Goal: Task Accomplishment & Management: Use online tool/utility

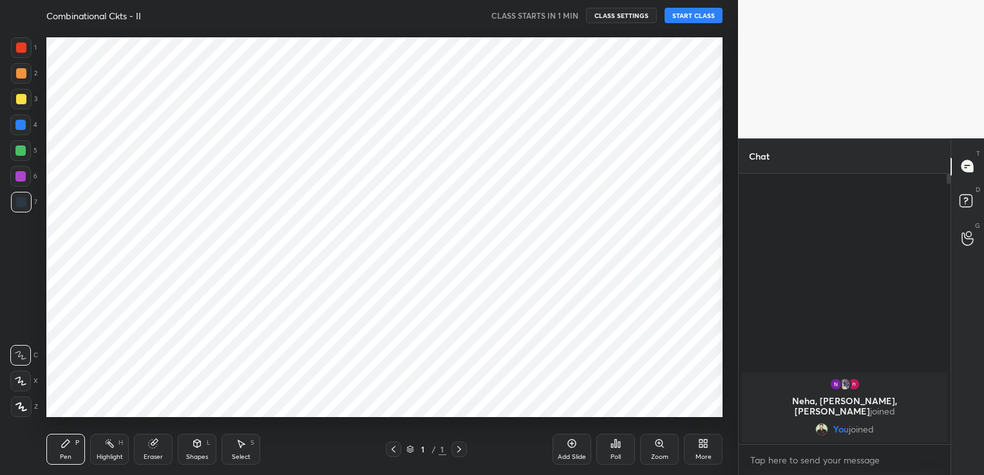
scroll to position [64037, 63743]
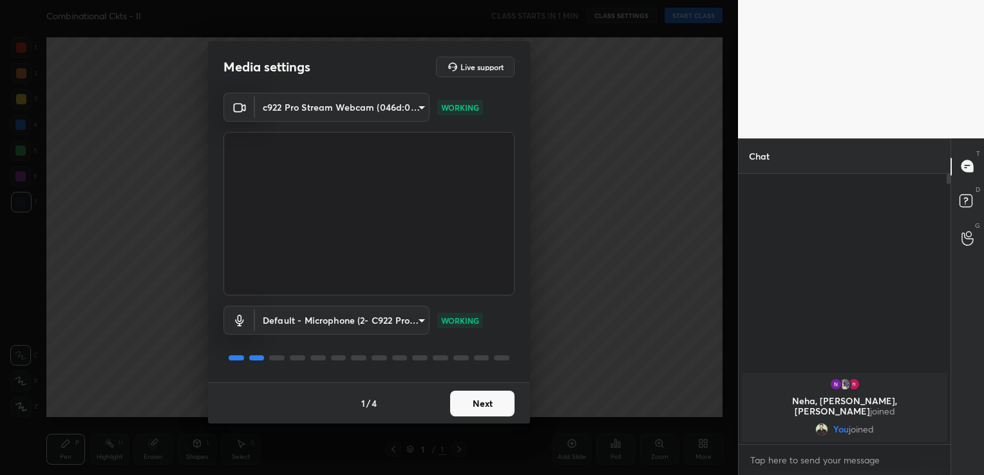
click at [486, 402] on button "Next" at bounding box center [482, 404] width 64 height 26
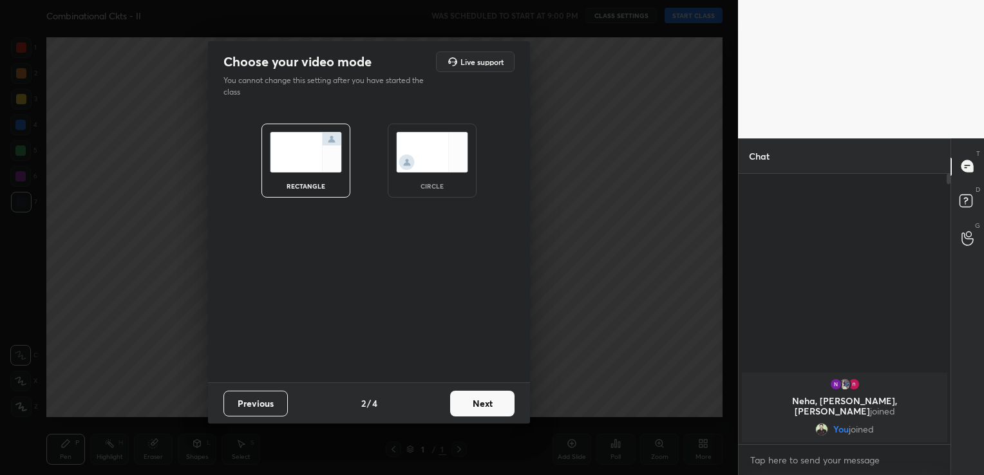
click at [486, 402] on button "Next" at bounding box center [482, 404] width 64 height 26
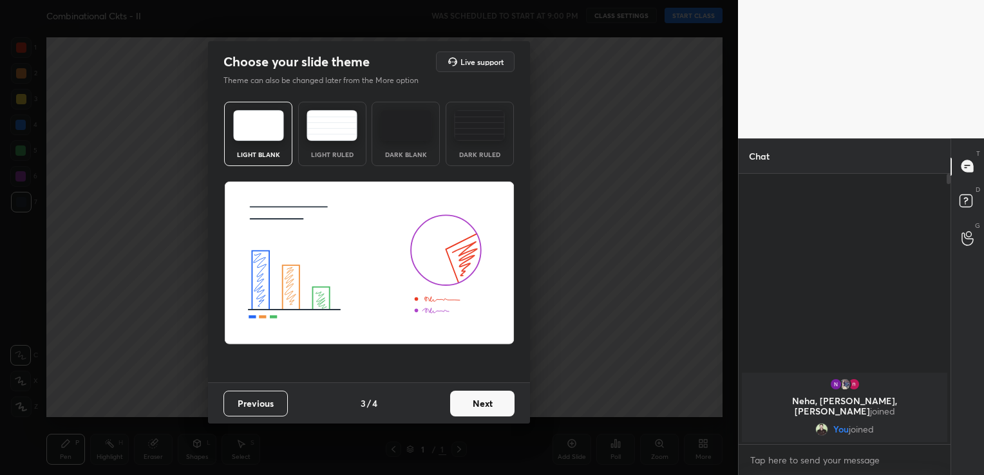
click at [488, 401] on button "Next" at bounding box center [482, 404] width 64 height 26
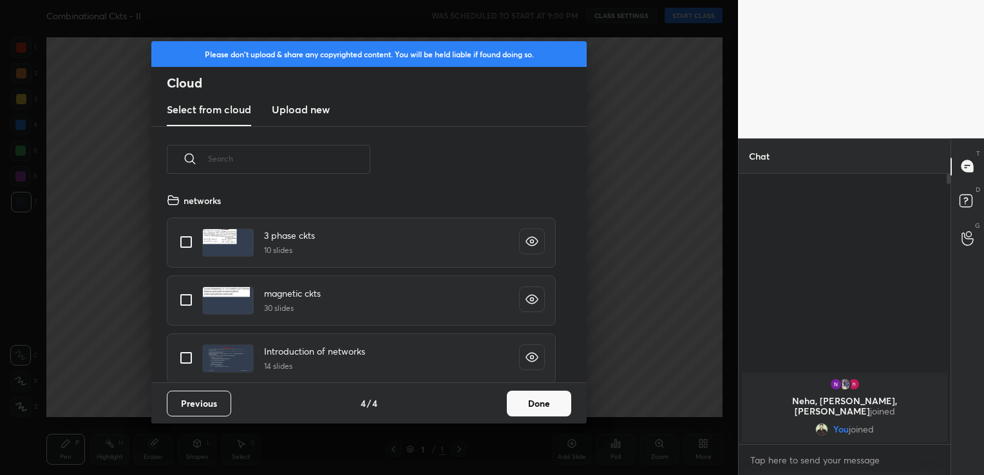
click at [550, 396] on button "Done" at bounding box center [539, 404] width 64 height 26
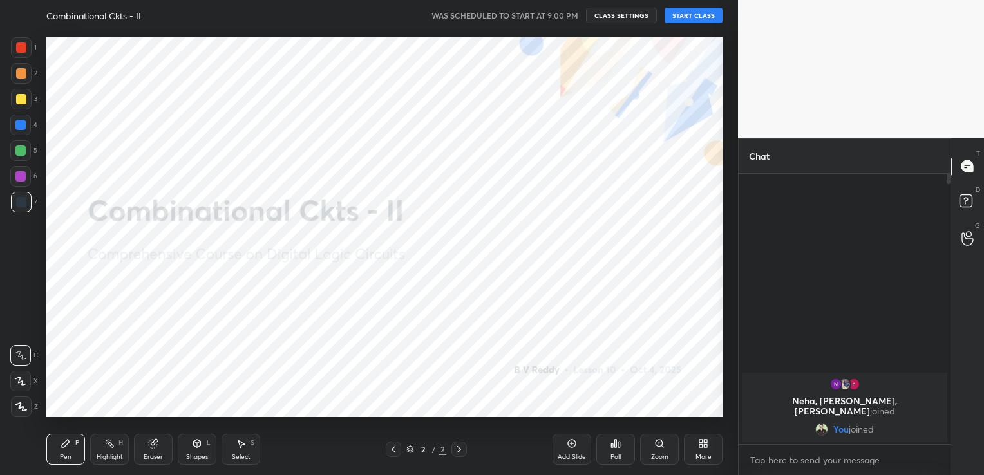
click at [693, 15] on button "START CLASS" at bounding box center [694, 15] width 58 height 15
click at [705, 442] on icon at bounding box center [705, 441] width 3 height 3
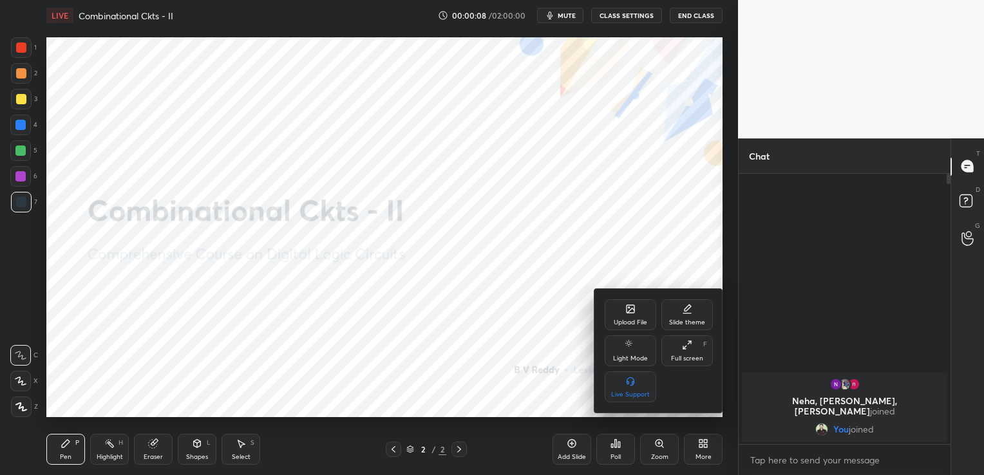
click at [644, 316] on div "Upload File" at bounding box center [631, 315] width 52 height 31
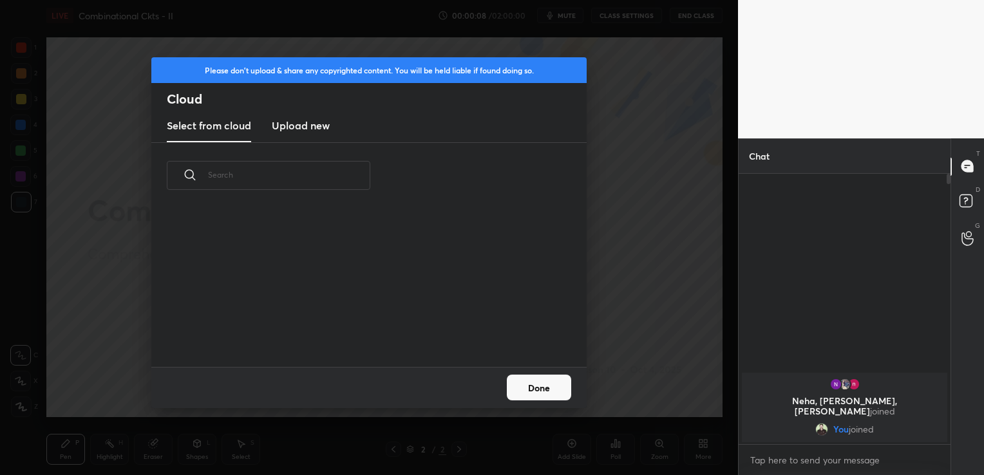
scroll to position [158, 414]
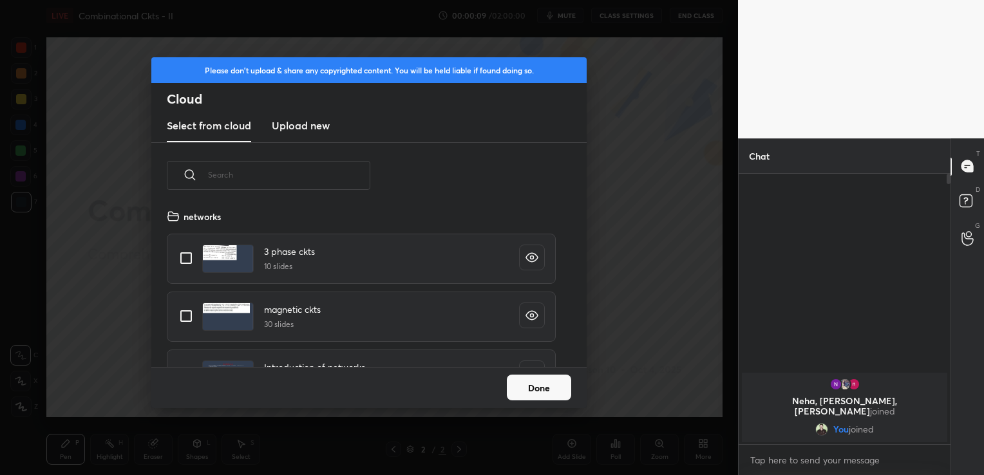
click at [317, 127] on h3 "Upload new" at bounding box center [301, 125] width 58 height 15
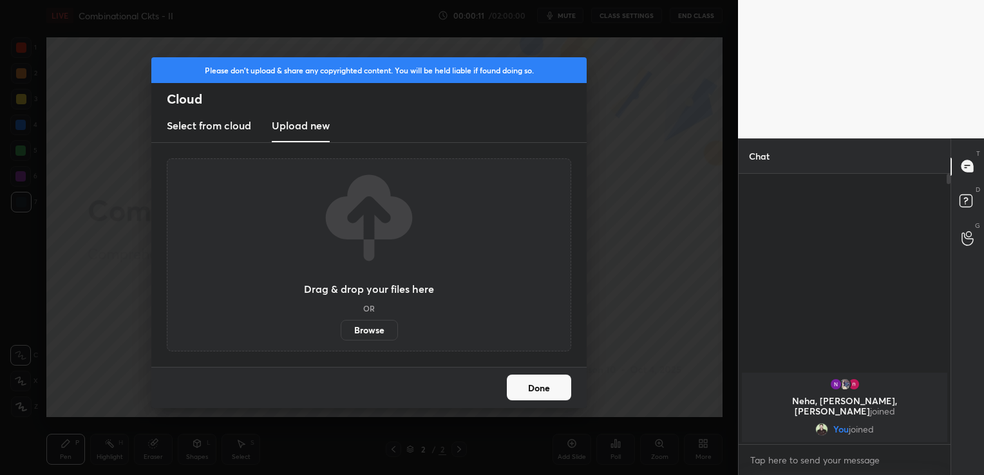
click at [369, 334] on label "Browse" at bounding box center [369, 330] width 57 height 21
click at [341, 334] on input "Browse" at bounding box center [341, 330] width 0 height 21
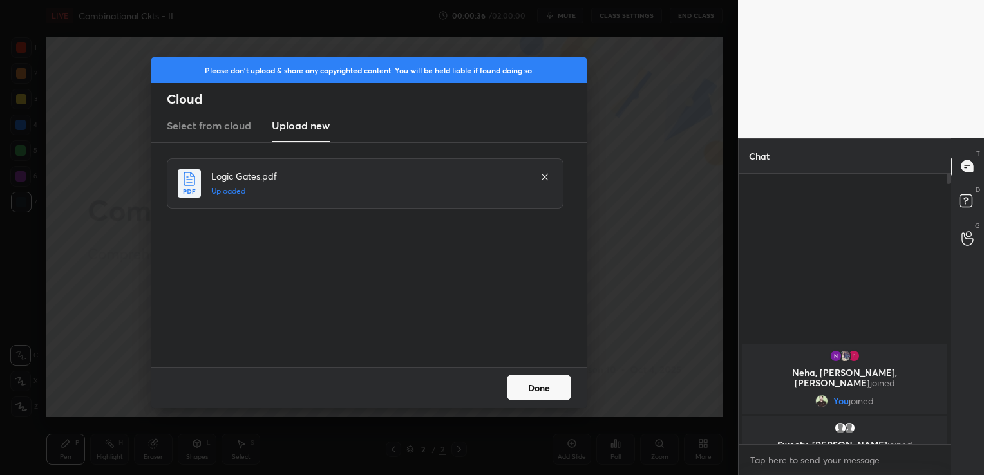
click at [547, 390] on button "Done" at bounding box center [539, 388] width 64 height 26
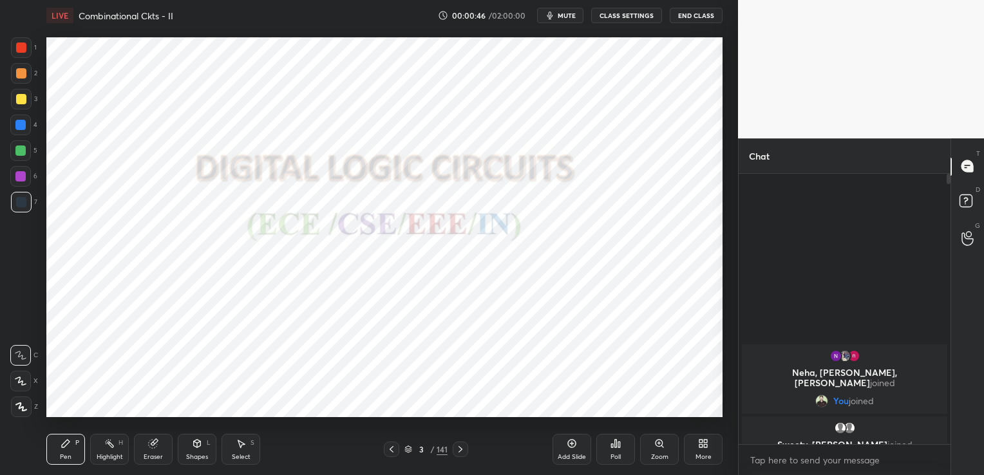
click at [407, 451] on icon at bounding box center [408, 451] width 6 height 2
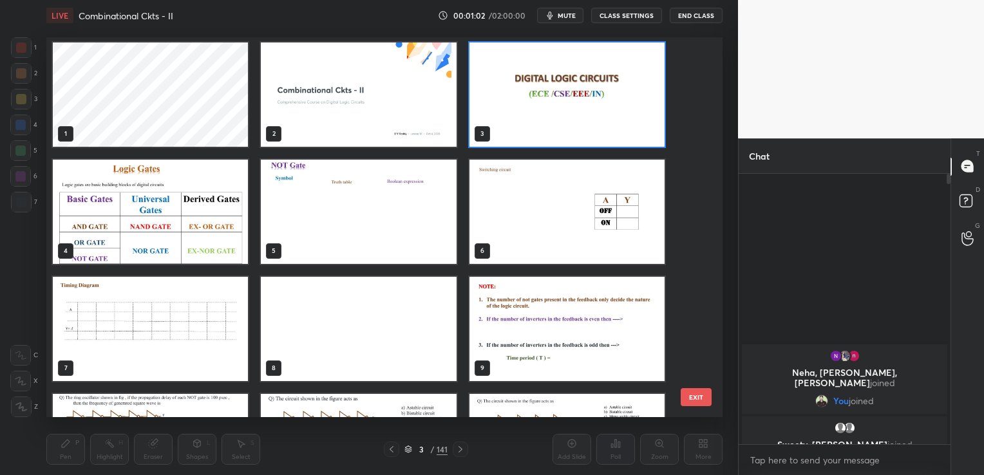
scroll to position [0, 0]
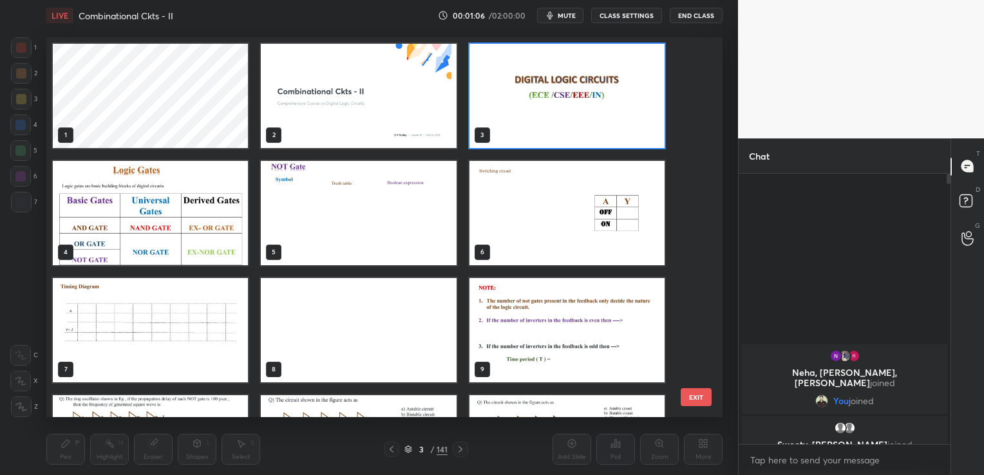
click at [696, 401] on button "EXIT" at bounding box center [696, 398] width 31 height 18
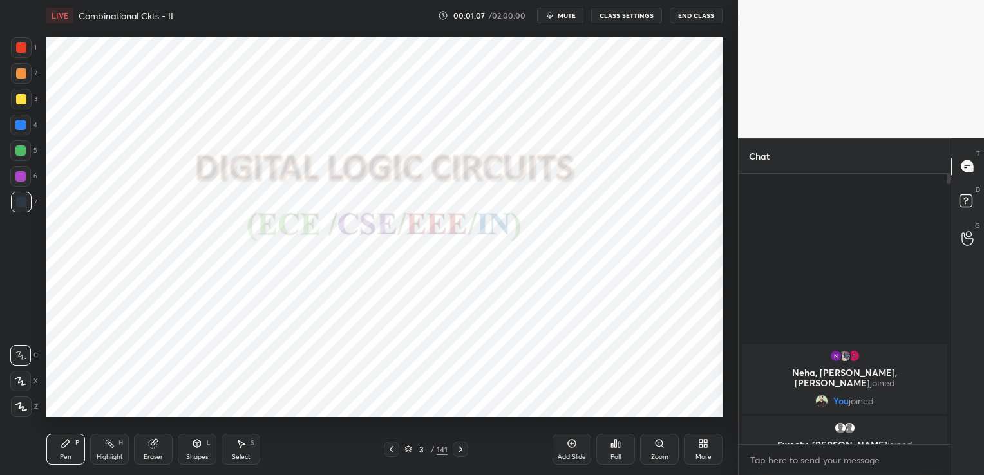
click at [704, 450] on div "More" at bounding box center [703, 449] width 39 height 31
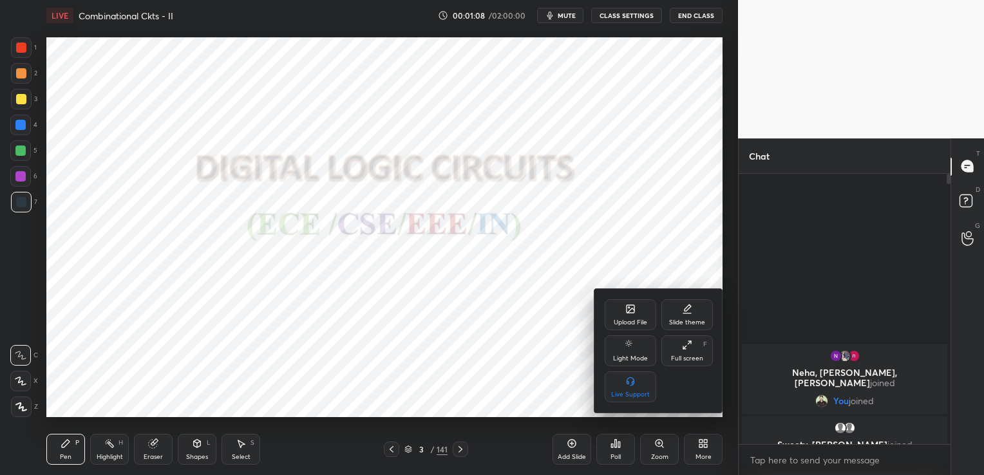
click at [626, 323] on div "Upload File" at bounding box center [631, 323] width 34 height 6
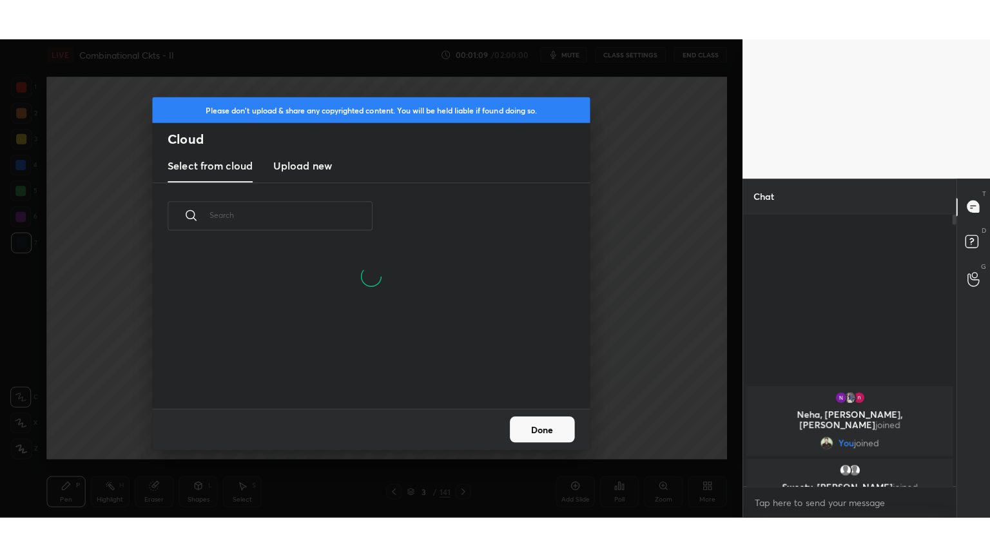
scroll to position [158, 414]
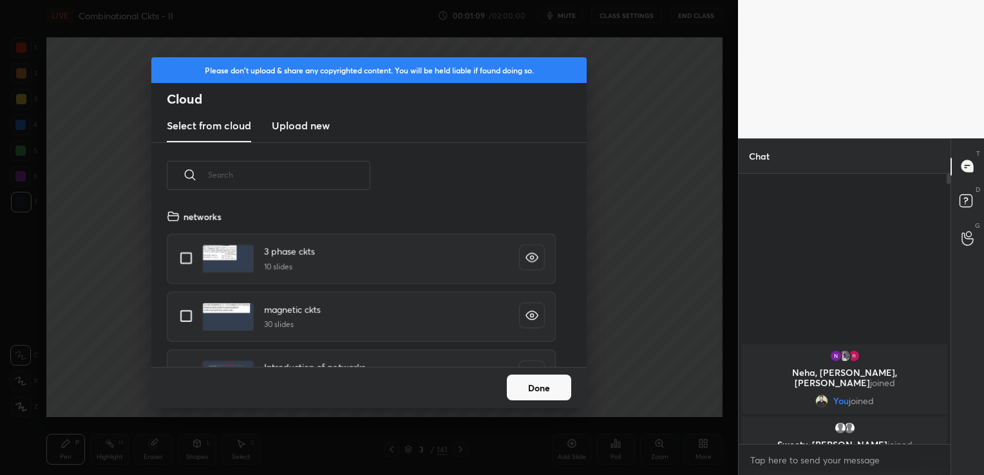
click at [307, 130] on h3 "Upload new" at bounding box center [301, 125] width 58 height 15
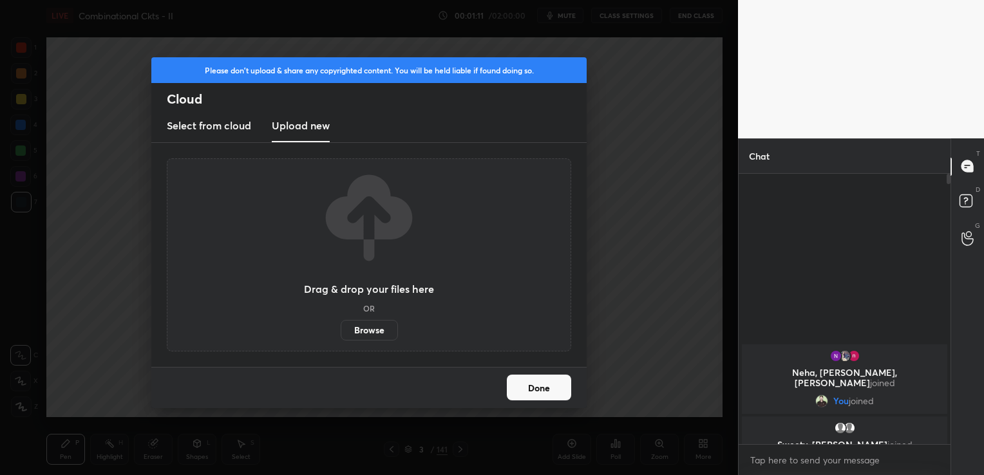
click at [374, 327] on label "Browse" at bounding box center [369, 330] width 57 height 21
click at [341, 327] on input "Browse" at bounding box center [341, 330] width 0 height 21
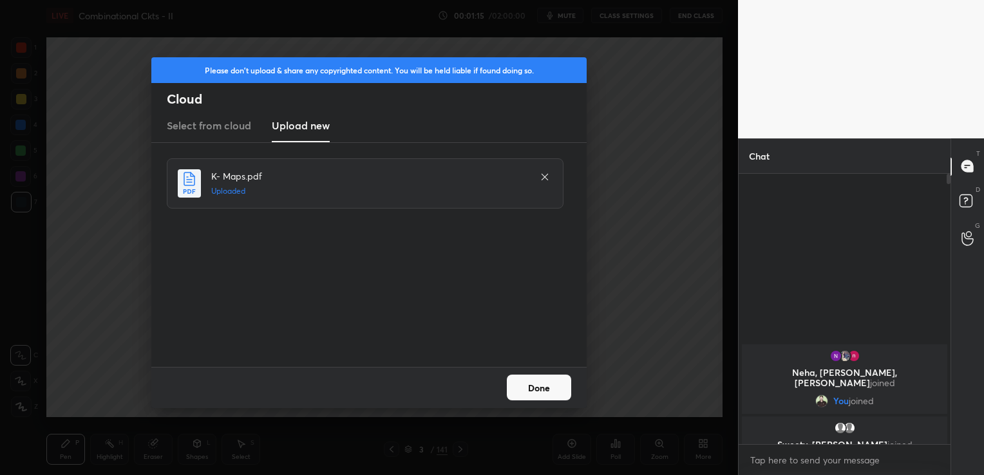
click at [543, 391] on button "Done" at bounding box center [539, 388] width 64 height 26
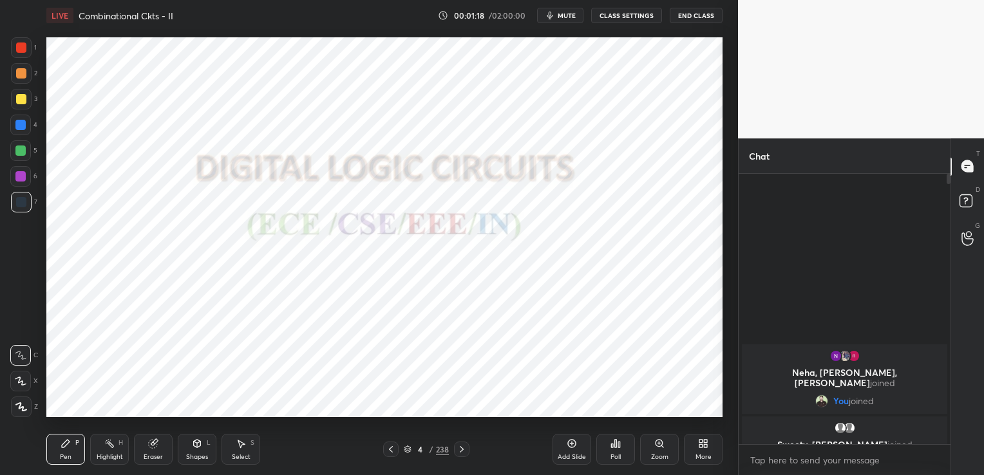
click at [706, 450] on div "More" at bounding box center [703, 449] width 39 height 31
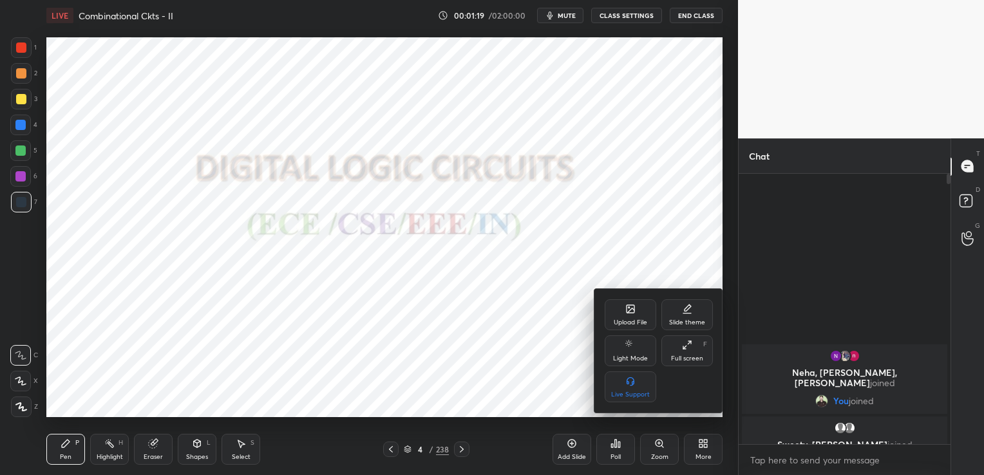
click at [696, 341] on div "Full screen F" at bounding box center [688, 351] width 52 height 31
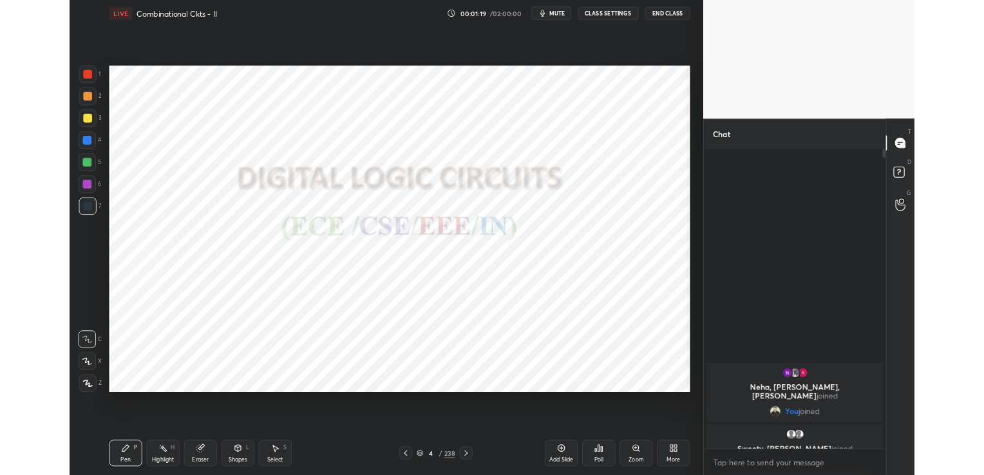
scroll to position [378, 209]
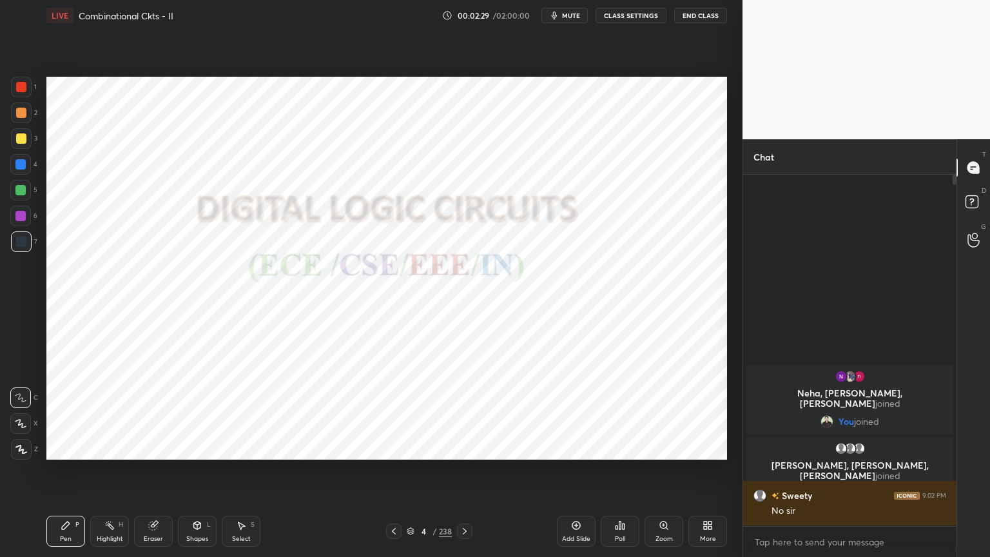
click at [709, 475] on div "More" at bounding box center [708, 538] width 16 height 6
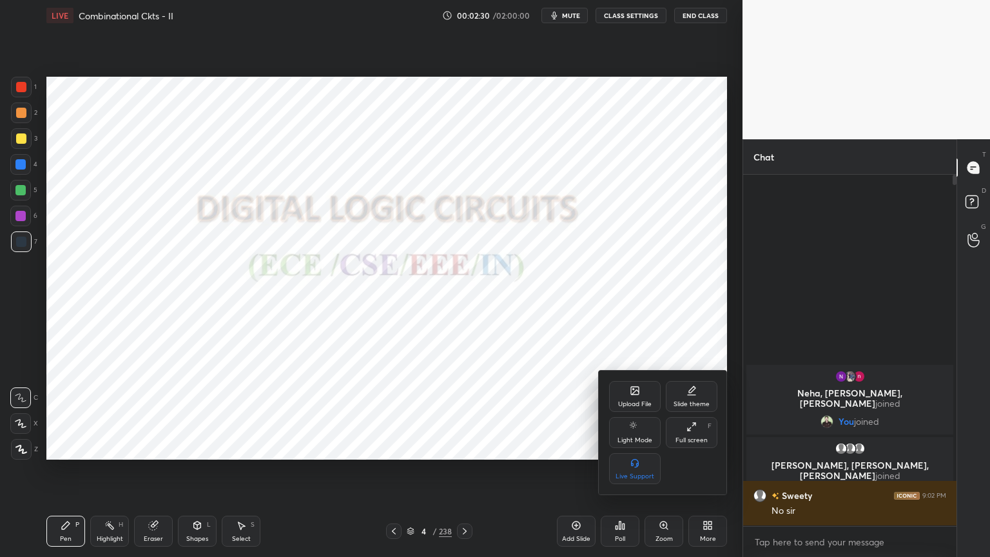
click at [689, 437] on div "Full screen" at bounding box center [691, 440] width 32 height 6
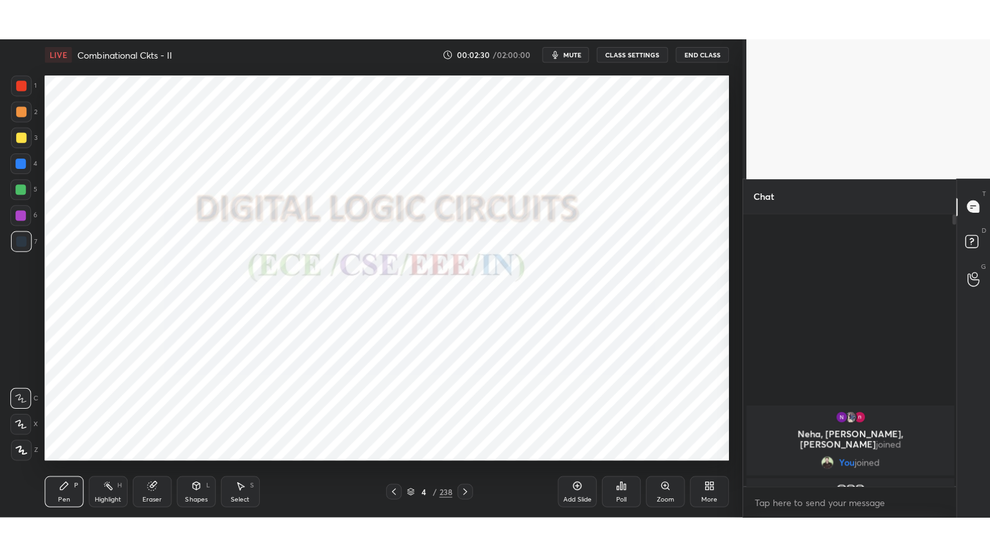
scroll to position [298, 208]
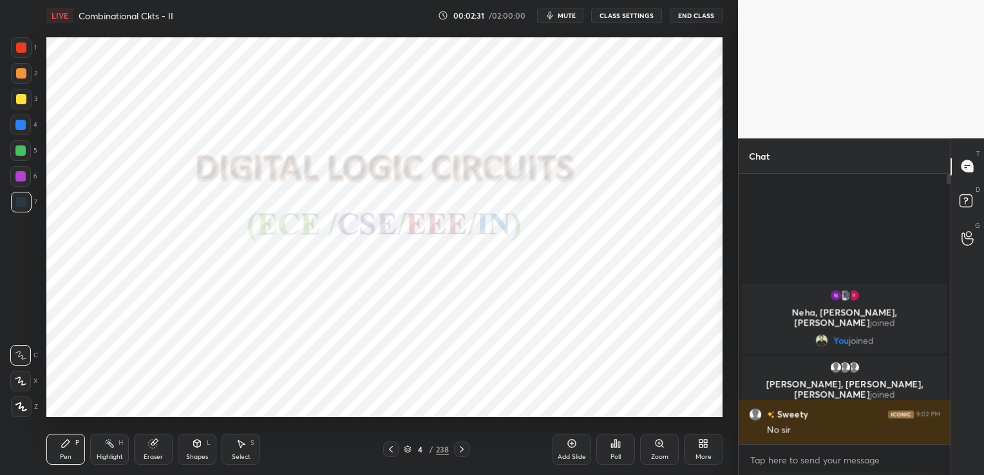
click at [709, 451] on div "More" at bounding box center [703, 449] width 39 height 31
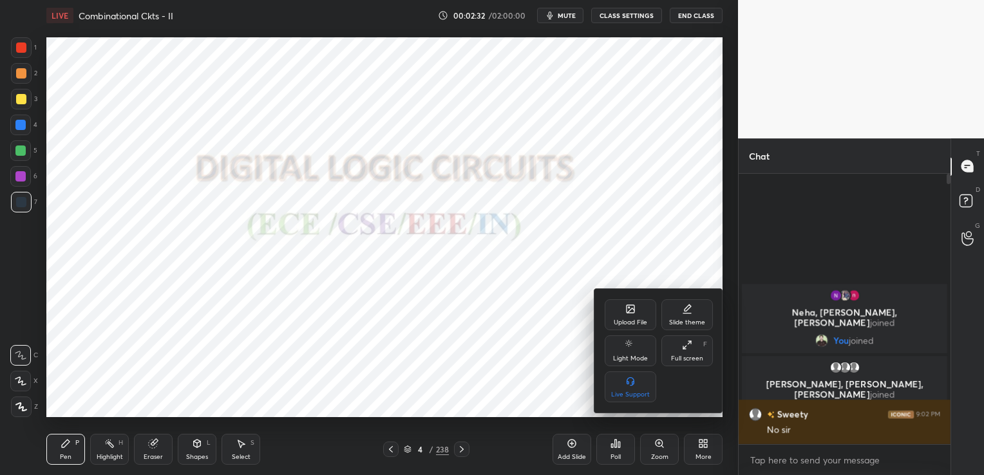
click at [696, 360] on div "Full screen" at bounding box center [687, 359] width 32 height 6
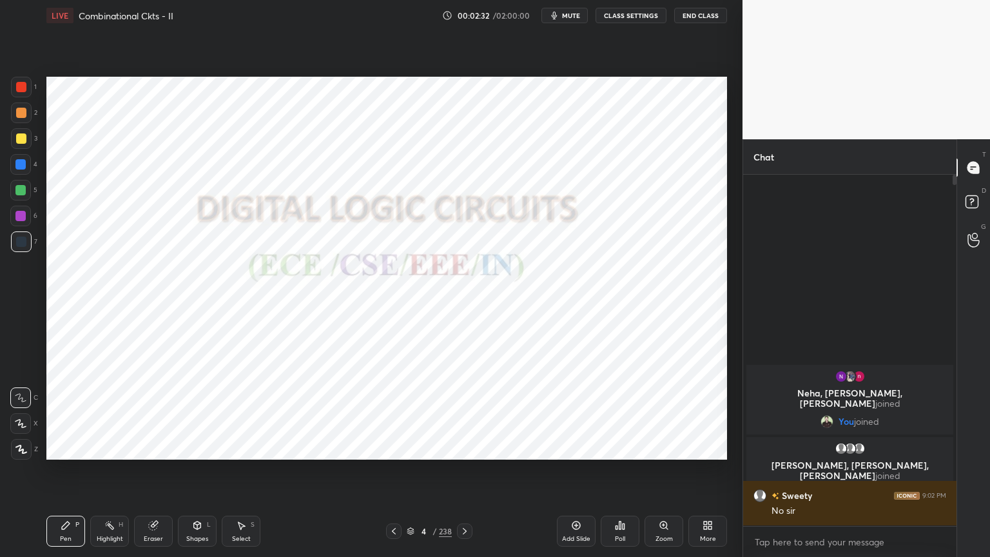
scroll to position [378, 209]
click at [462, 475] on icon at bounding box center [464, 531] width 10 height 10
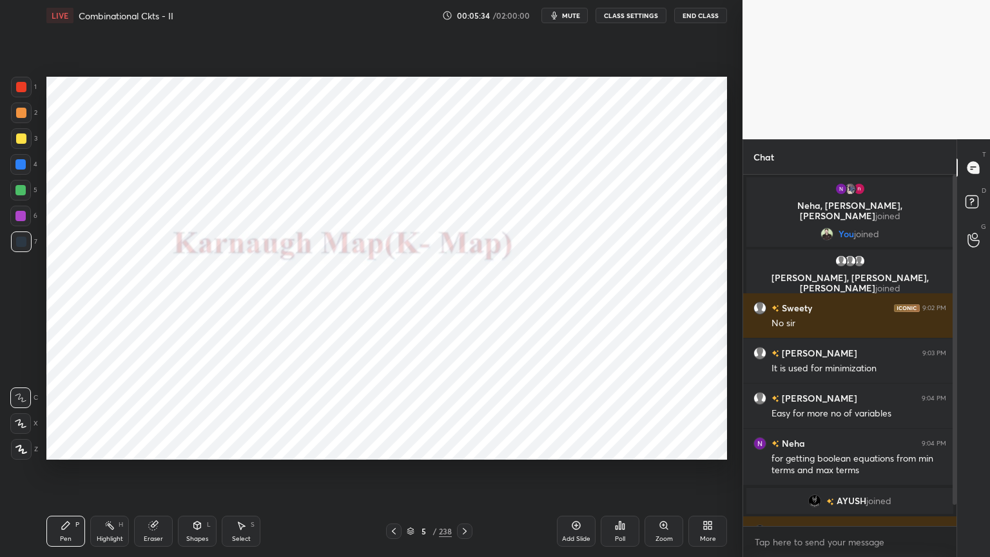
click at [26, 454] on div at bounding box center [21, 449] width 21 height 21
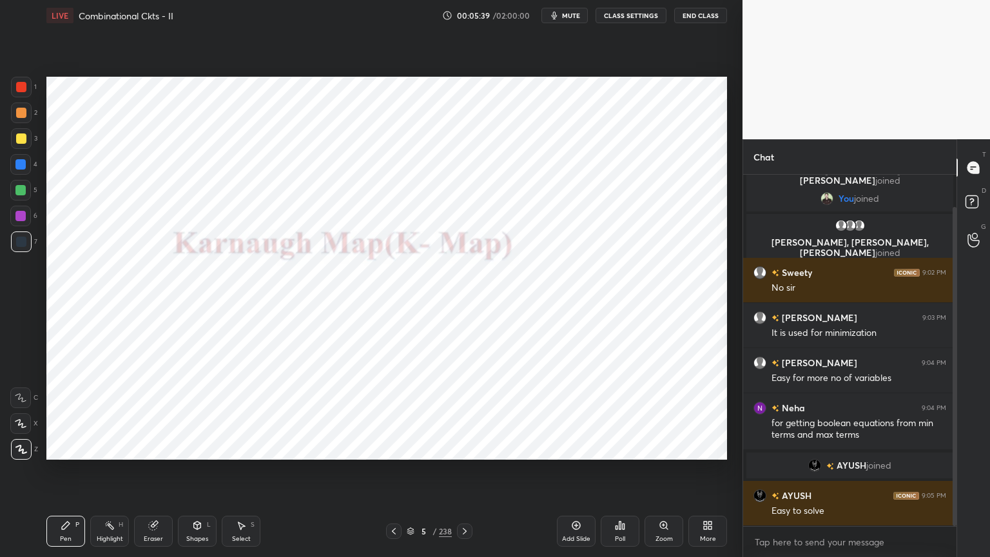
click at [26, 220] on div at bounding box center [20, 216] width 21 height 21
click at [21, 432] on div at bounding box center [20, 423] width 21 height 21
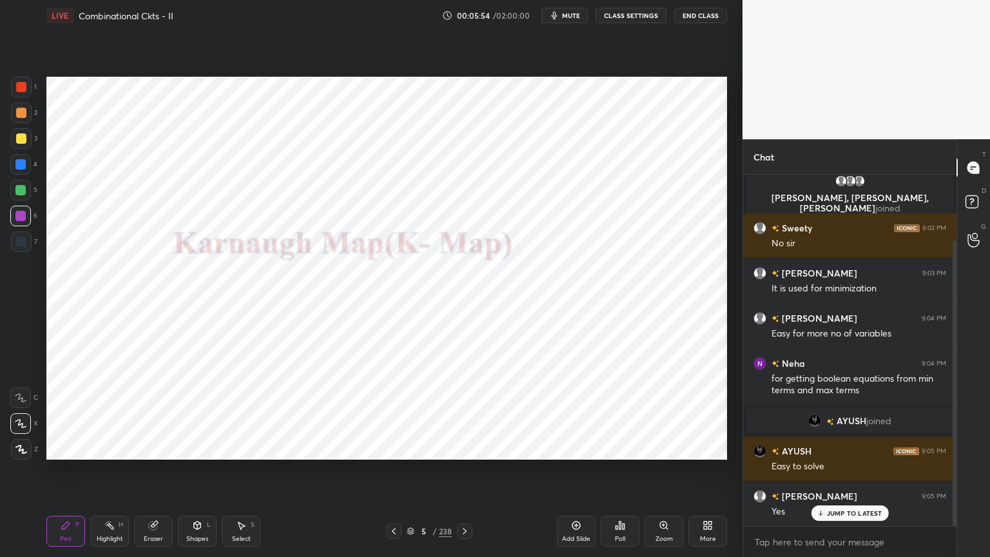
scroll to position [111, 0]
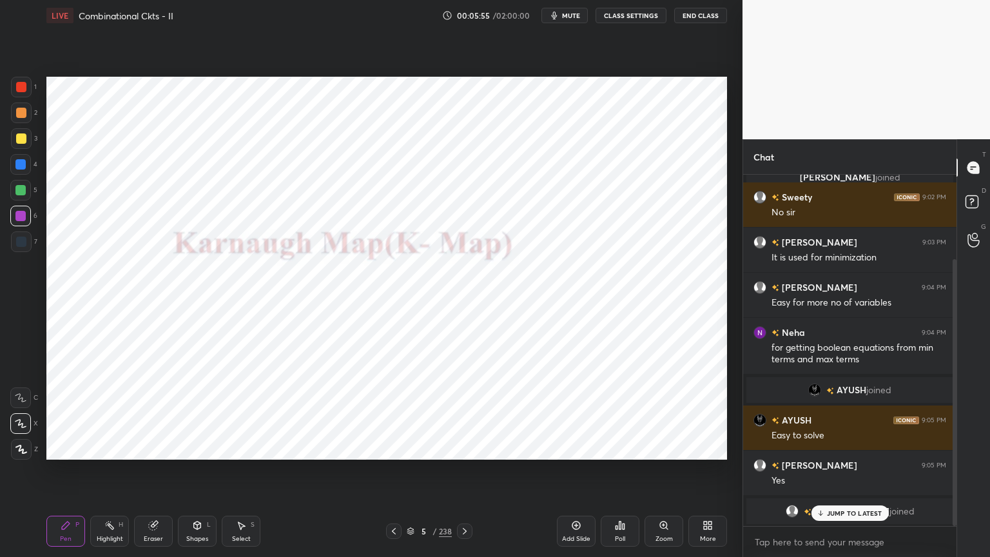
click at [838, 475] on p "JUMP TO LATEST" at bounding box center [854, 513] width 55 height 8
click at [466, 475] on icon at bounding box center [464, 531] width 10 height 10
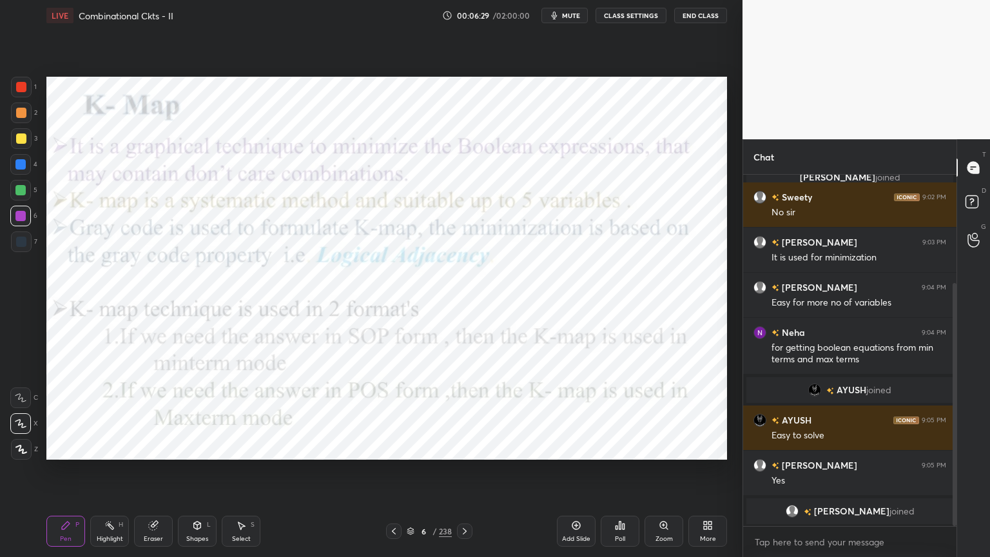
scroll to position [157, 0]
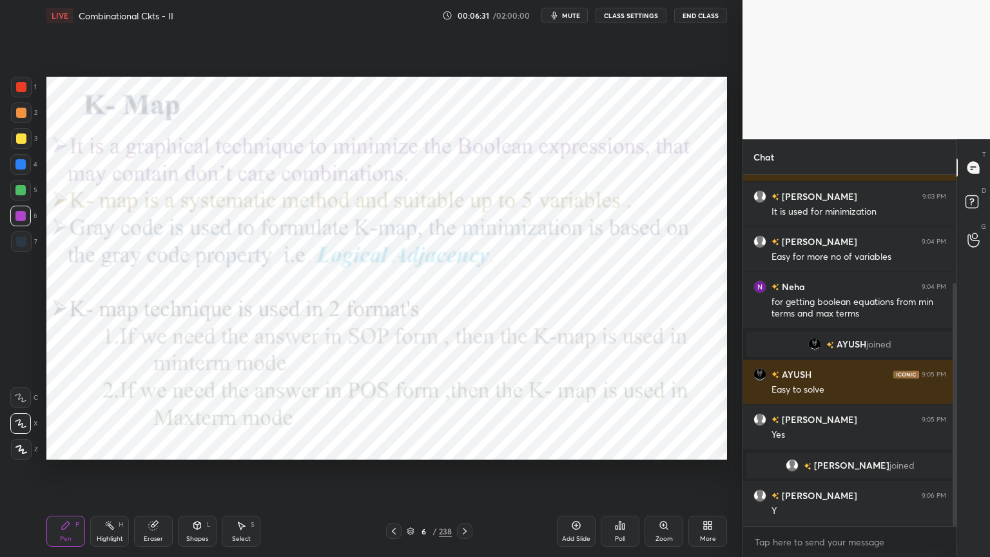
click at [198, 475] on div "Shapes L" at bounding box center [197, 530] width 39 height 31
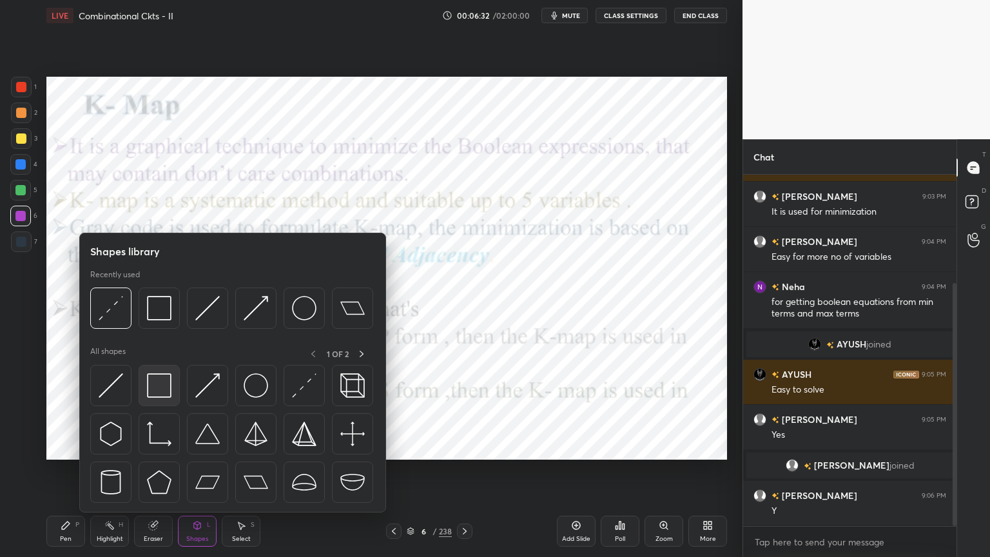
click at [170, 385] on img at bounding box center [159, 385] width 24 height 24
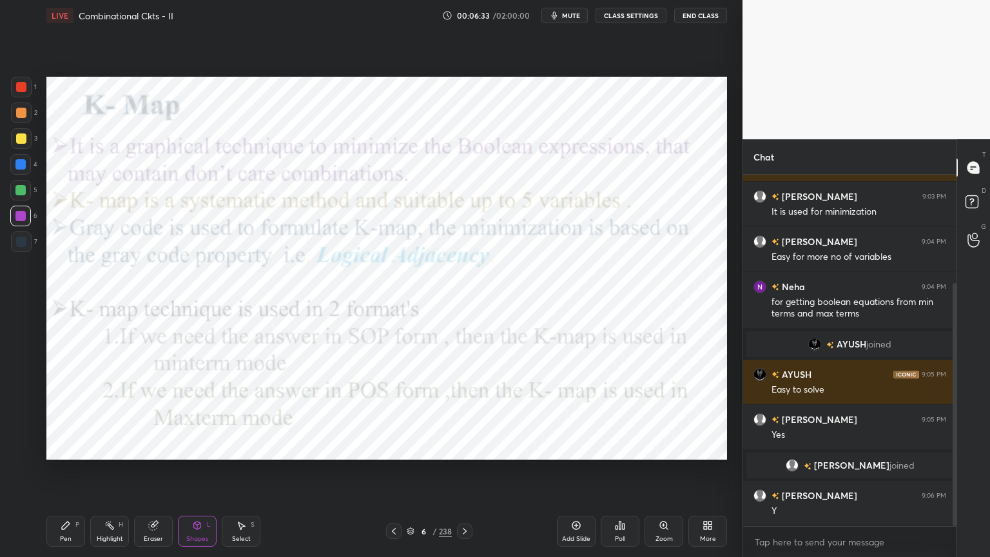
click at [16, 240] on div at bounding box center [21, 241] width 10 height 10
click at [24, 89] on div at bounding box center [21, 87] width 10 height 10
click at [73, 475] on div "Pen P" at bounding box center [65, 530] width 39 height 31
click at [17, 220] on div at bounding box center [20, 216] width 10 height 10
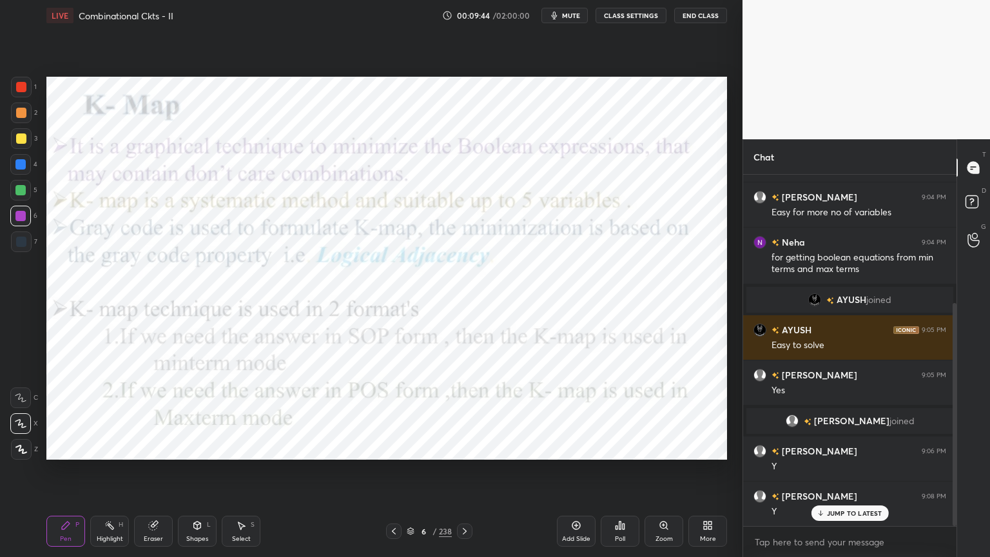
click at [848, 475] on div "JUMP TO LATEST" at bounding box center [849, 512] width 77 height 15
click at [25, 456] on div at bounding box center [21, 449] width 21 height 21
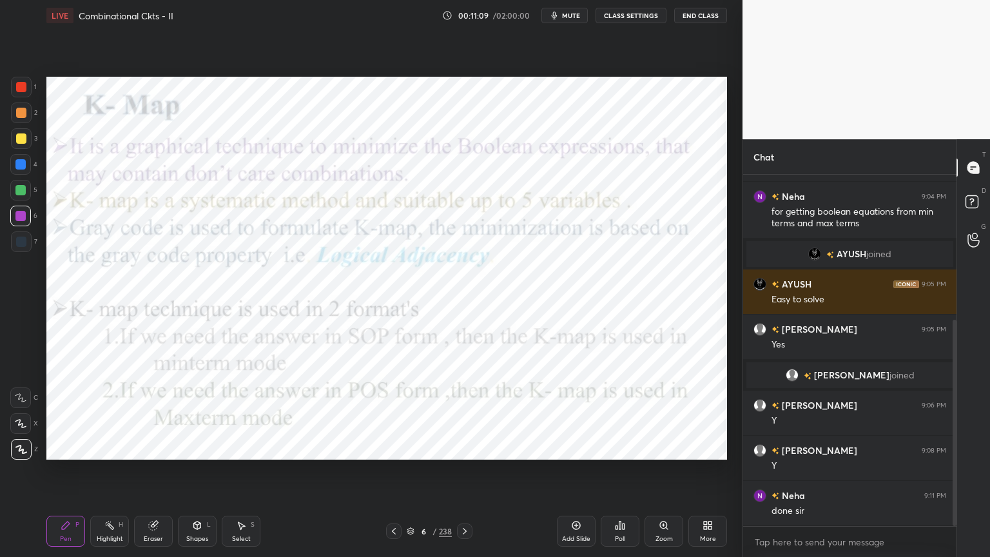
scroll to position [291, 0]
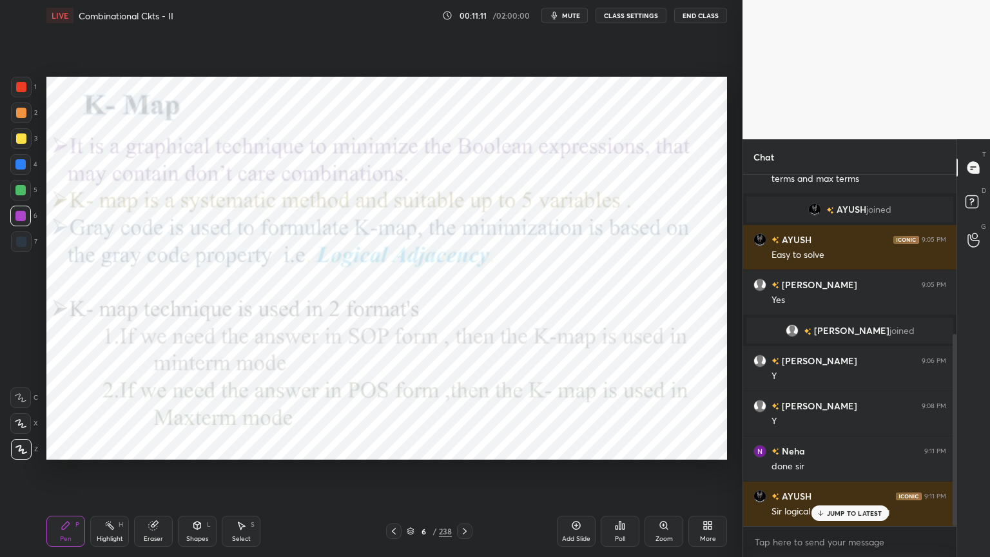
click at [825, 475] on div "JUMP TO LATEST" at bounding box center [849, 512] width 77 height 15
click at [466, 475] on icon at bounding box center [464, 531] width 10 height 10
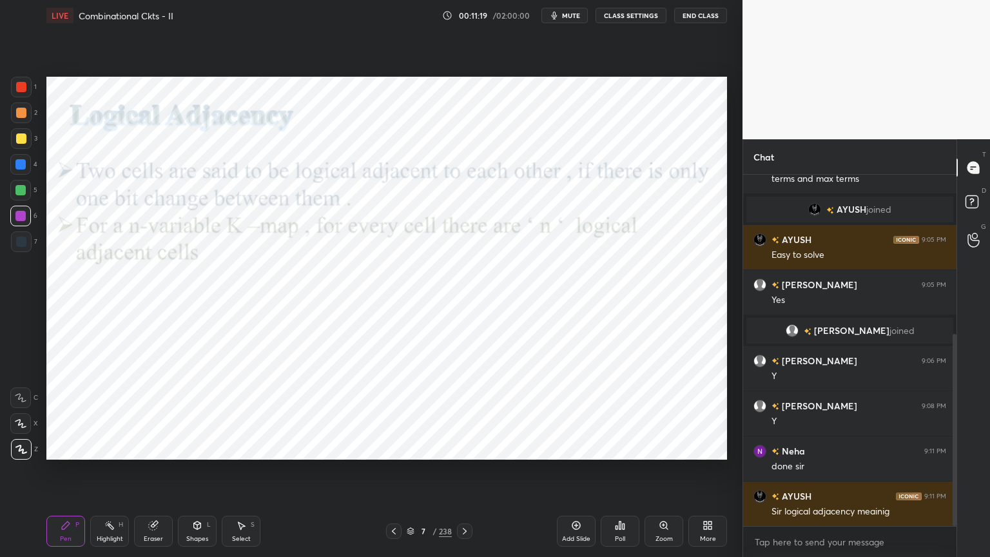
click at [24, 169] on div at bounding box center [20, 164] width 10 height 10
click at [17, 456] on div at bounding box center [21, 449] width 21 height 21
click at [20, 217] on div at bounding box center [20, 216] width 10 height 10
click at [196, 475] on div "Shapes" at bounding box center [197, 538] width 22 height 6
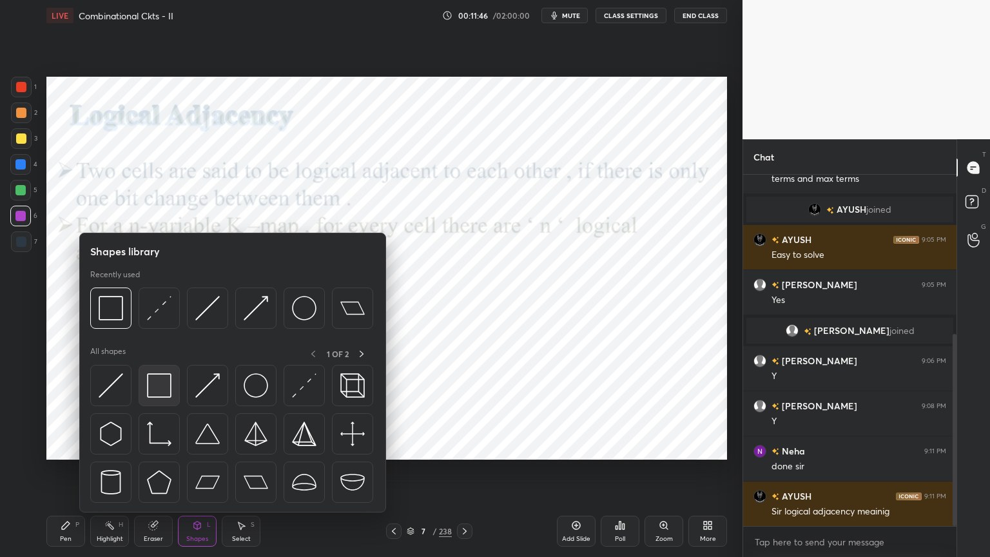
click at [162, 384] on img at bounding box center [159, 385] width 24 height 24
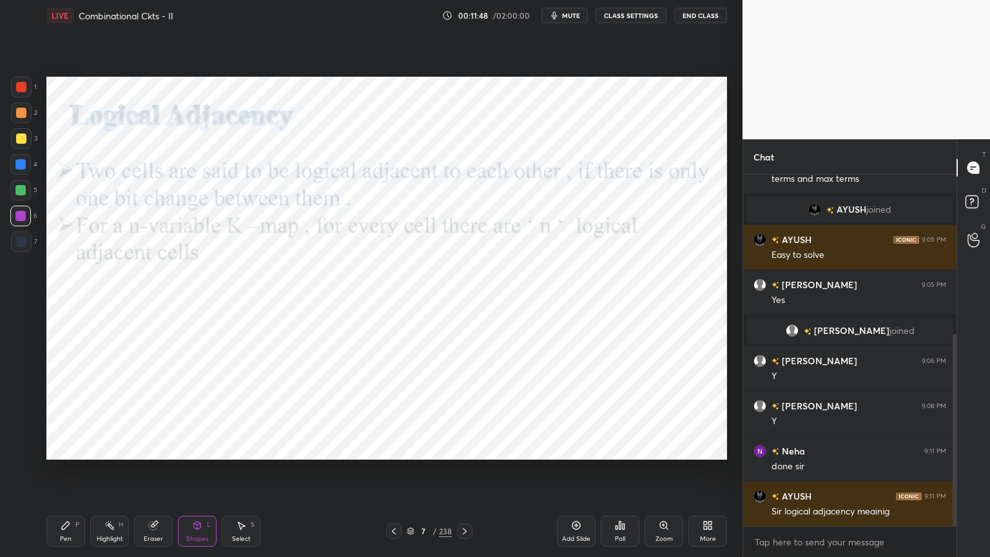
click at [57, 475] on div "Pen P" at bounding box center [65, 530] width 39 height 31
click at [22, 170] on div at bounding box center [20, 164] width 21 height 21
click at [198, 475] on div "Shapes" at bounding box center [197, 538] width 22 height 6
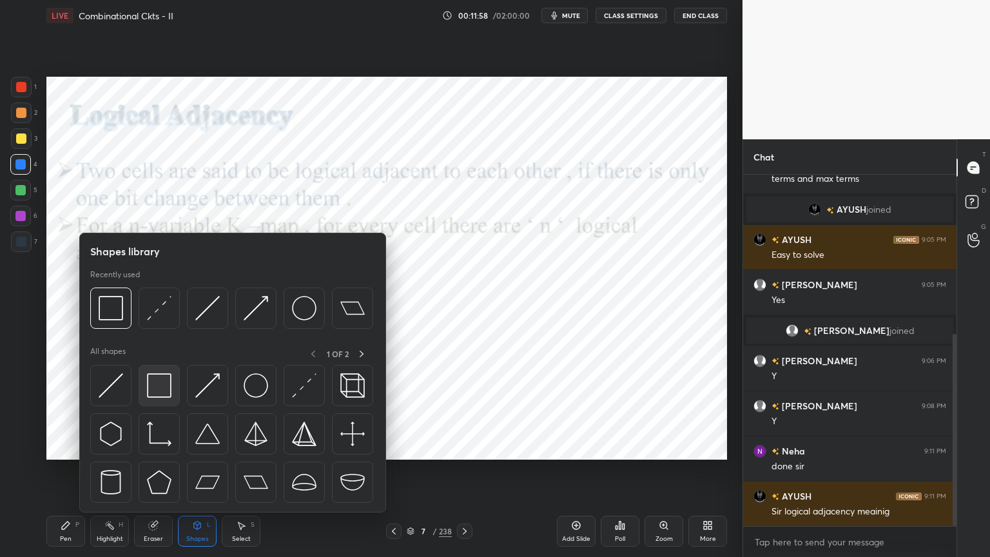
click at [165, 379] on img at bounding box center [159, 385] width 24 height 24
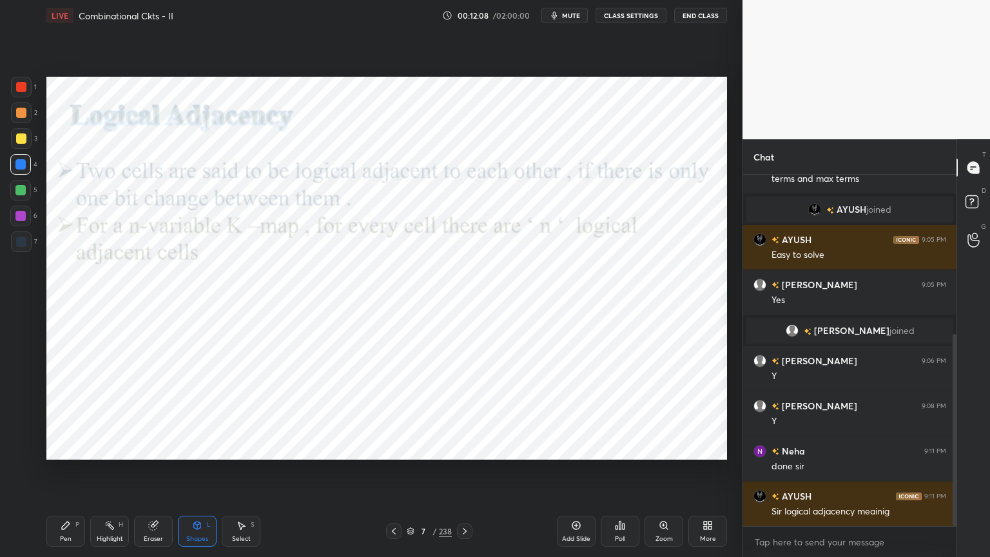
click at [60, 475] on div "Pen" at bounding box center [66, 538] width 12 height 6
click at [21, 222] on div at bounding box center [20, 216] width 21 height 21
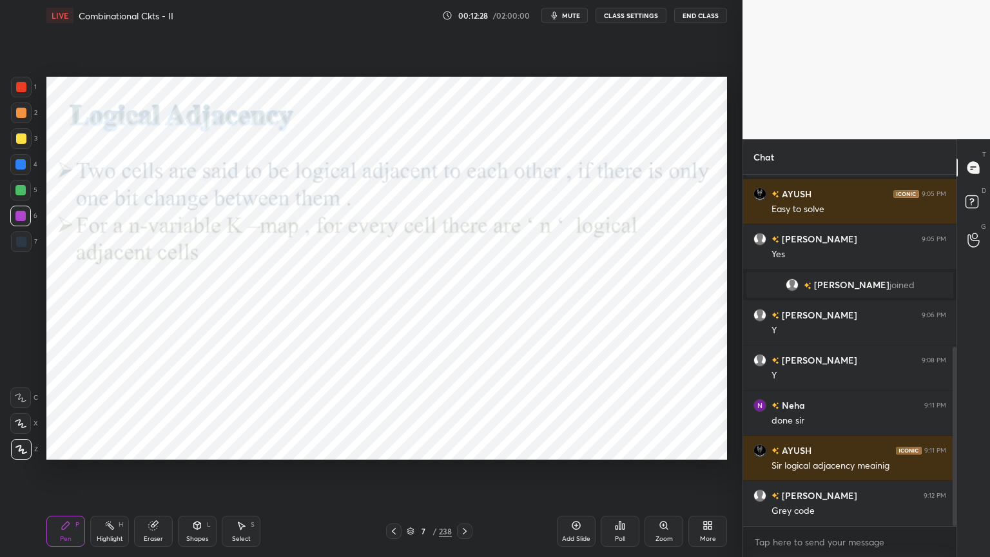
click at [119, 475] on div "H" at bounding box center [121, 524] width 5 height 6
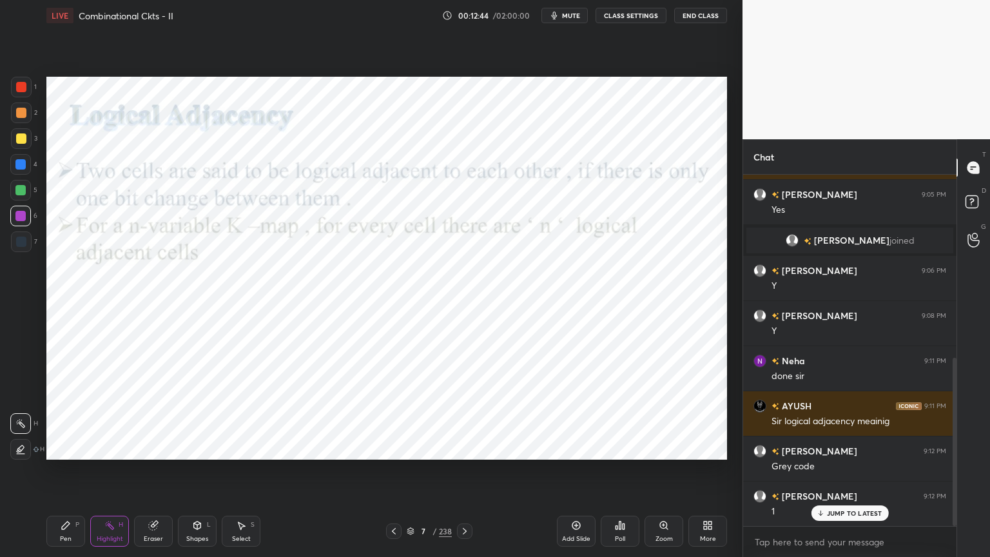
scroll to position [427, 0]
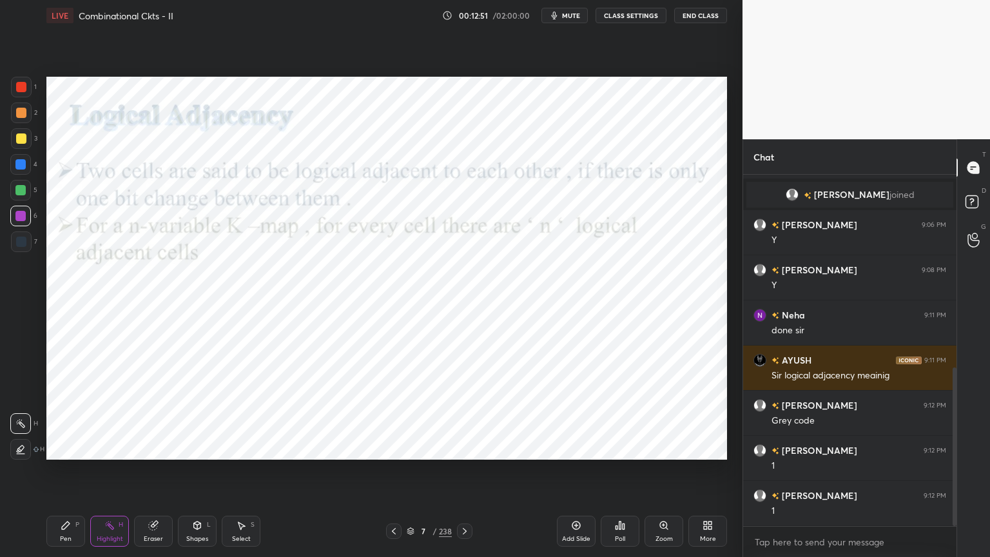
click at [73, 475] on div "Pen P" at bounding box center [65, 530] width 39 height 31
click at [107, 475] on div "Highlight" at bounding box center [110, 538] width 26 height 6
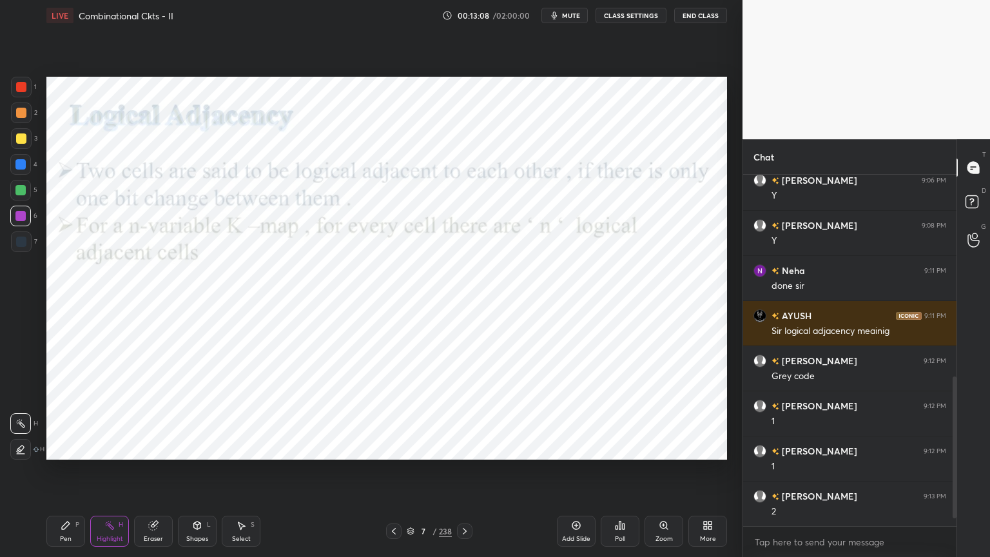
scroll to position [517, 0]
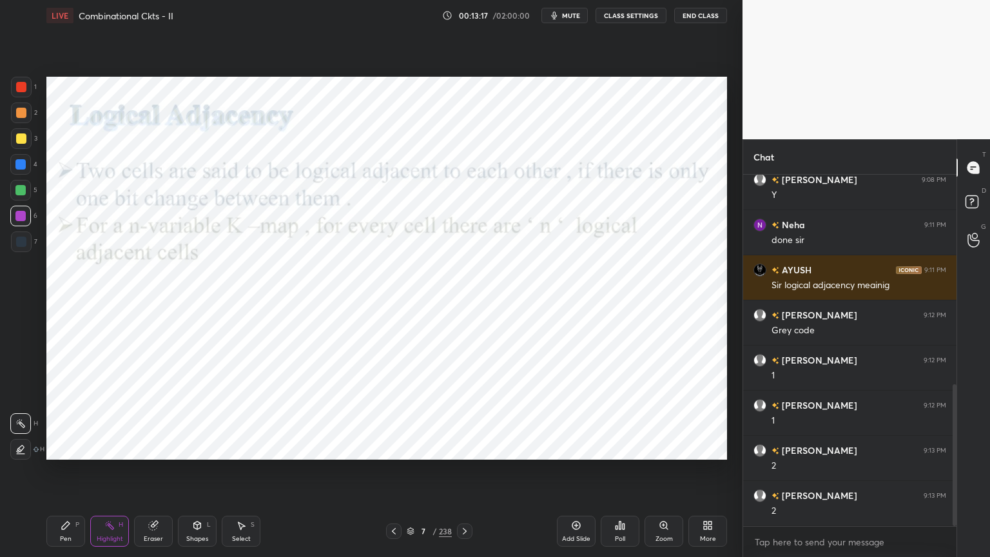
click at [21, 450] on icon at bounding box center [20, 449] width 10 height 10
click at [26, 427] on div at bounding box center [20, 423] width 21 height 21
click at [146, 475] on div "Eraser" at bounding box center [153, 530] width 39 height 31
click at [16, 428] on icon at bounding box center [20, 423] width 10 height 11
click at [61, 475] on div "Pen" at bounding box center [66, 538] width 12 height 6
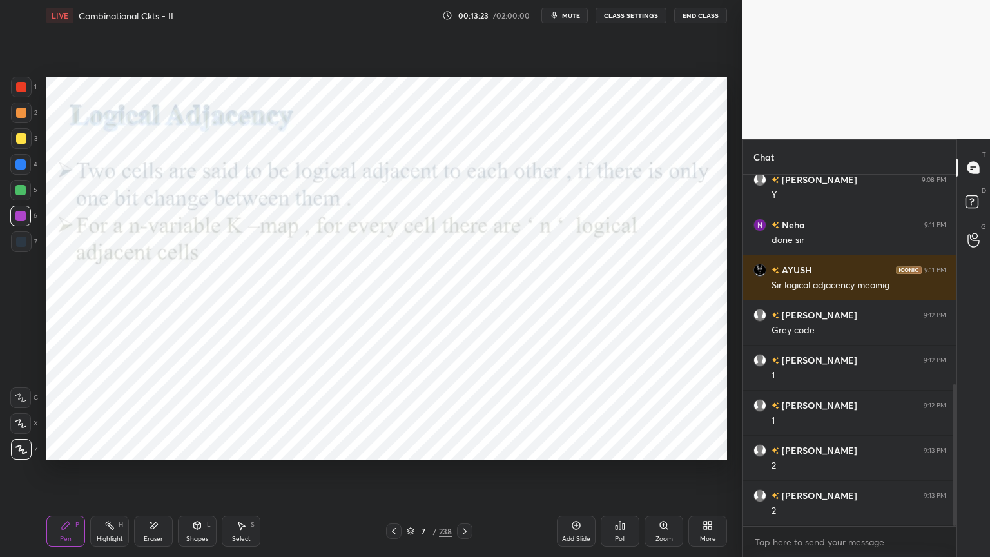
click at [21, 176] on div "4" at bounding box center [23, 167] width 27 height 26
click at [200, 475] on div "Shapes" at bounding box center [197, 538] width 22 height 6
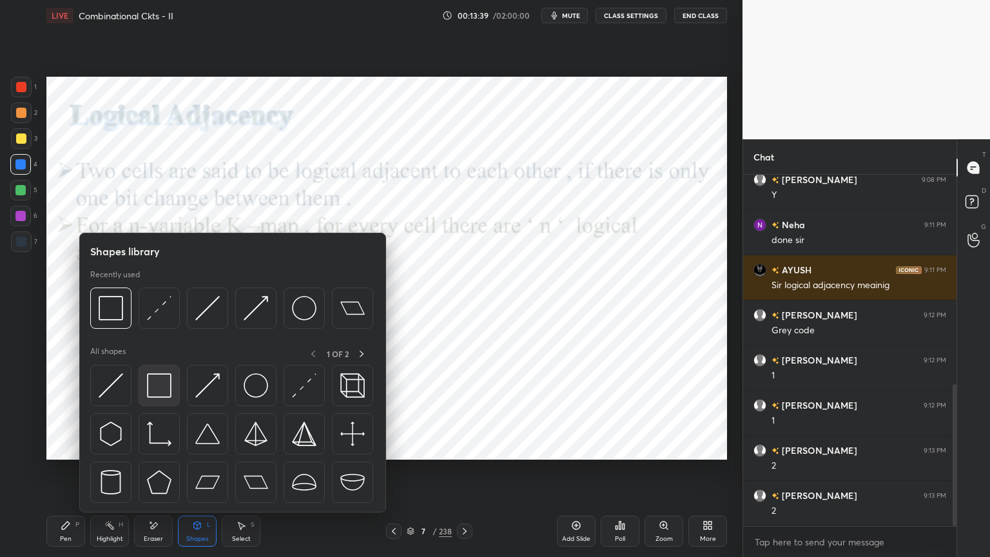
click at [155, 391] on img at bounding box center [159, 385] width 24 height 24
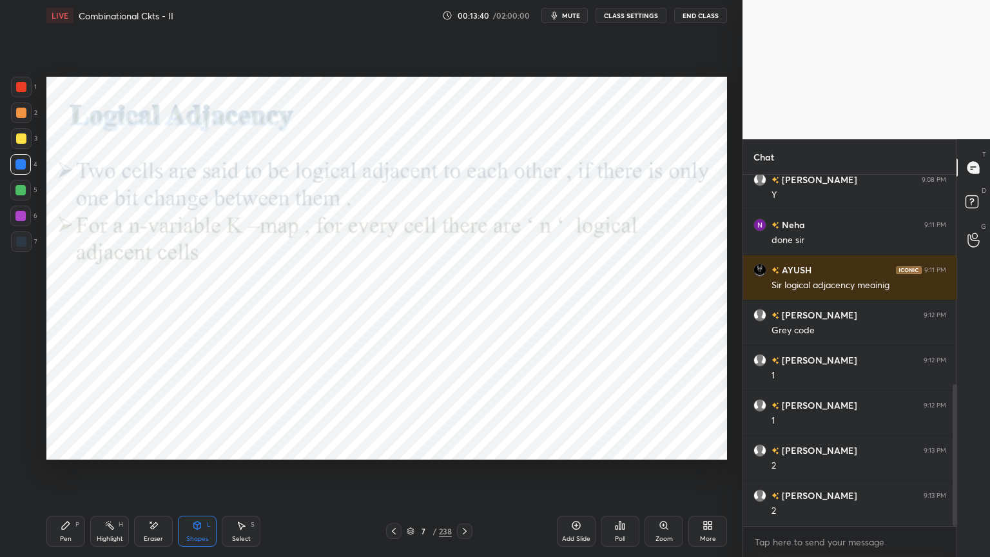
click at [19, 245] on div at bounding box center [21, 241] width 10 height 10
click at [78, 475] on div "Pen P" at bounding box center [65, 530] width 39 height 31
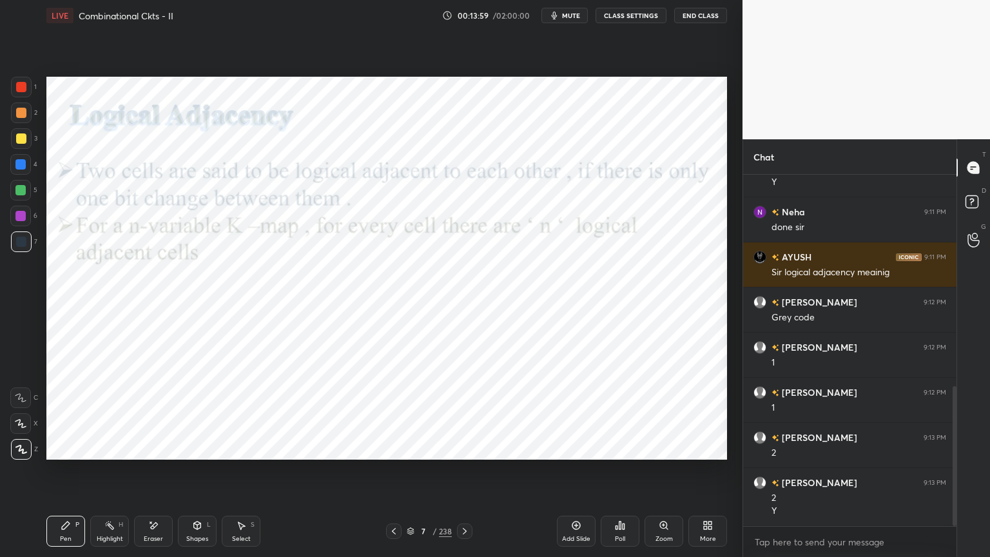
click at [116, 475] on div "Highlight H" at bounding box center [109, 530] width 39 height 31
click at [71, 475] on div "Pen" at bounding box center [66, 538] width 12 height 6
click at [23, 195] on div at bounding box center [20, 190] width 10 height 10
click at [21, 168] on div at bounding box center [20, 164] width 10 height 10
click at [196, 475] on div "Shapes" at bounding box center [197, 538] width 22 height 6
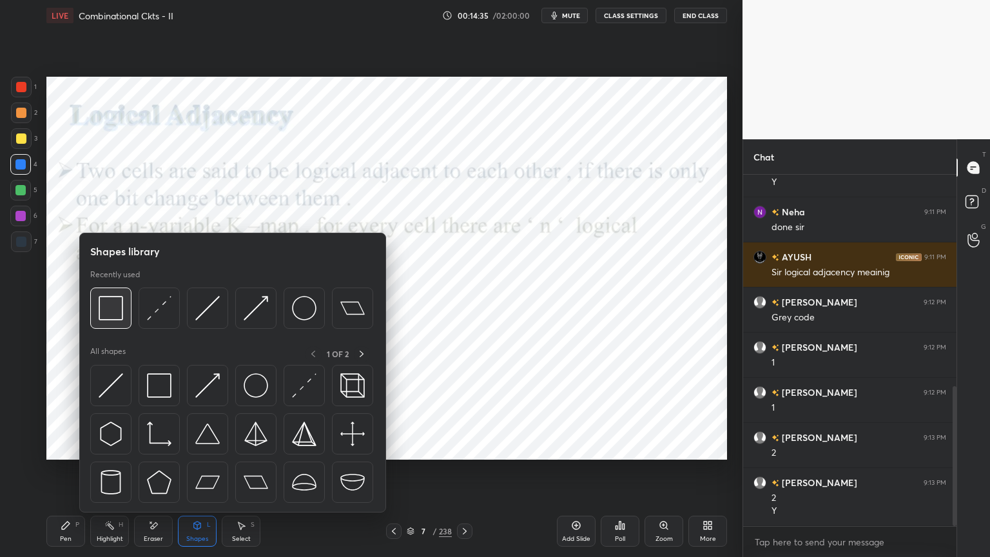
click at [108, 311] on img at bounding box center [111, 308] width 24 height 24
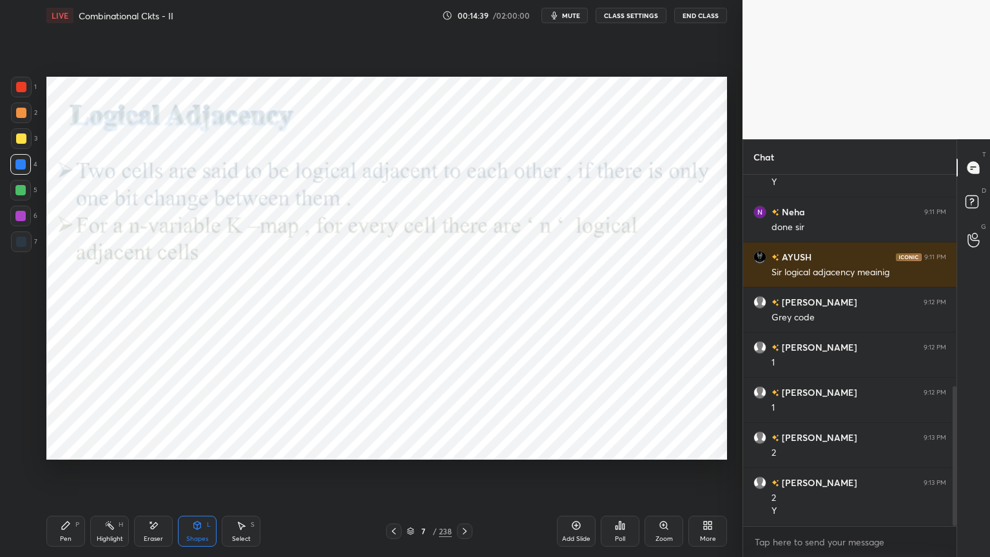
scroll to position [575, 0]
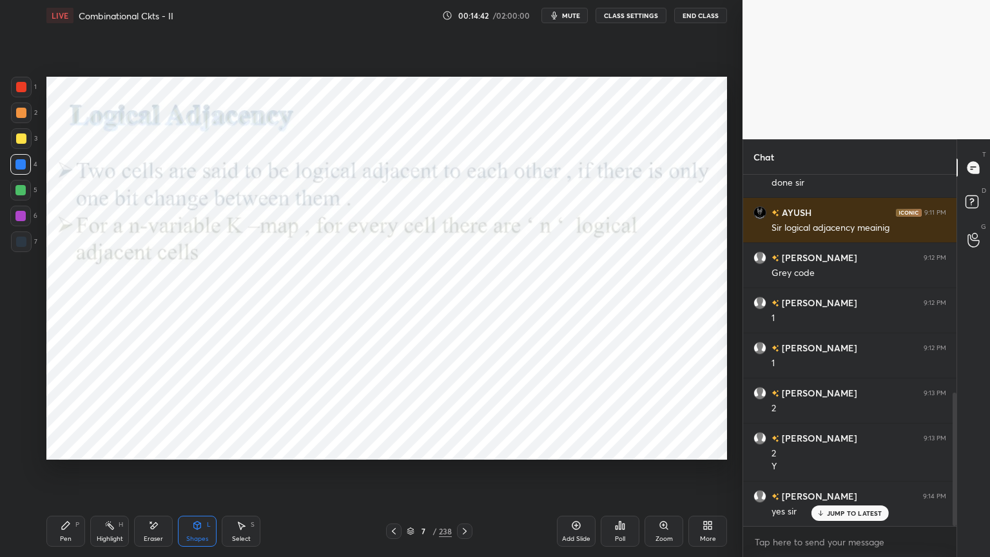
click at [832, 475] on p "JUMP TO LATEST" at bounding box center [854, 513] width 55 height 8
click at [17, 232] on div at bounding box center [21, 241] width 21 height 21
click at [464, 475] on icon at bounding box center [465, 531] width 4 height 6
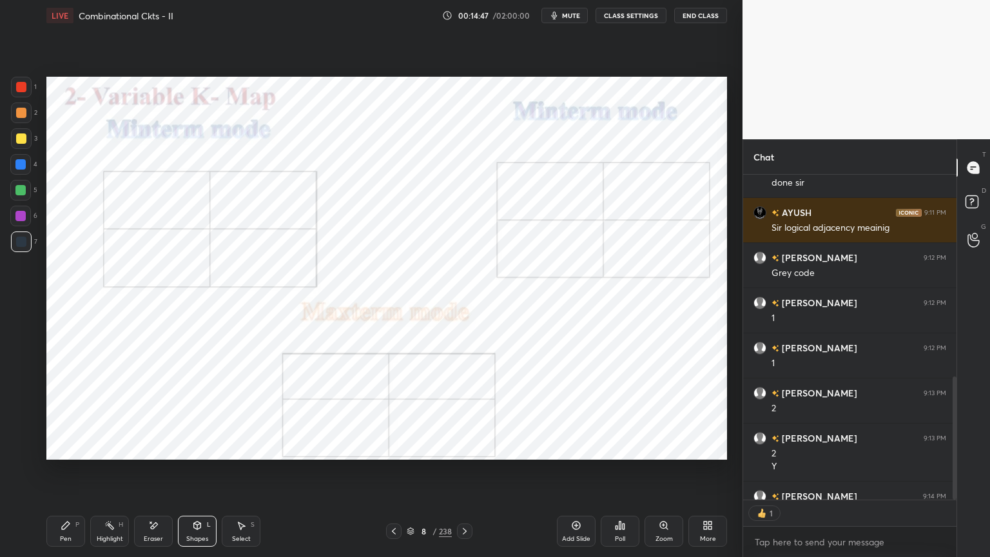
click at [64, 475] on div "Pen" at bounding box center [66, 538] width 12 height 6
click at [15, 226] on div "6" at bounding box center [23, 219] width 27 height 26
click at [18, 218] on div at bounding box center [20, 216] width 10 height 10
click at [17, 428] on div at bounding box center [20, 423] width 21 height 21
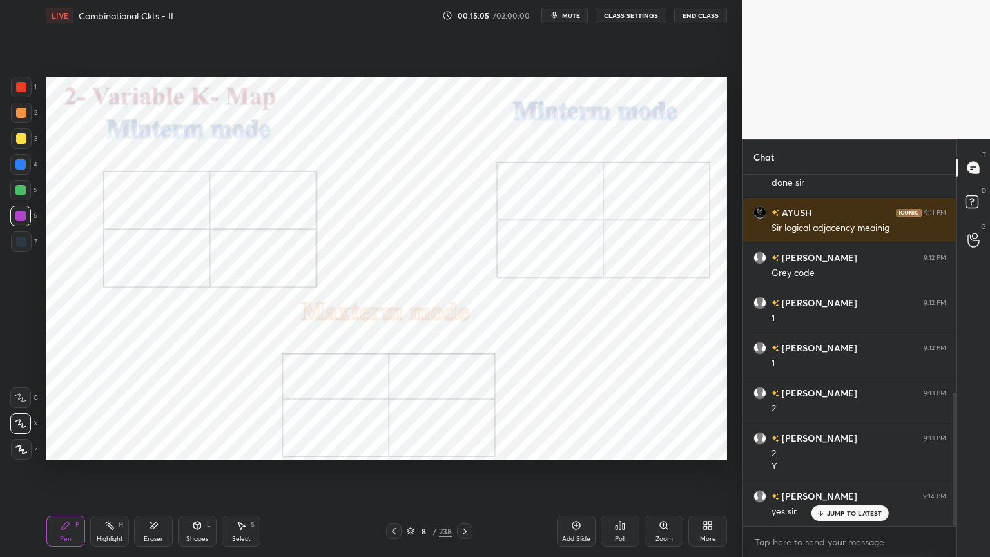
click at [23, 219] on div at bounding box center [20, 216] width 10 height 10
click at [17, 452] on icon at bounding box center [21, 449] width 12 height 9
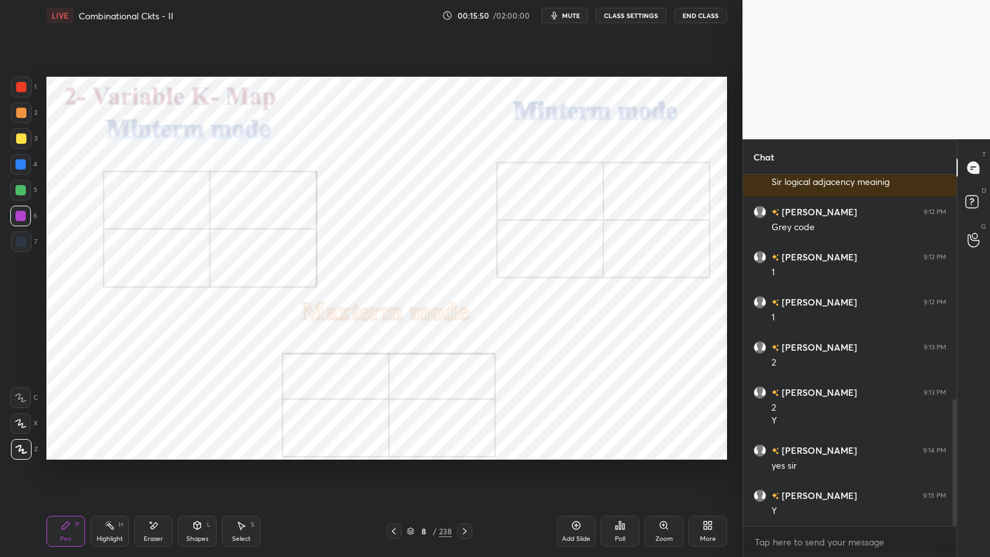
click at [19, 168] on div at bounding box center [20, 164] width 10 height 10
click at [13, 428] on div at bounding box center [20, 423] width 21 height 21
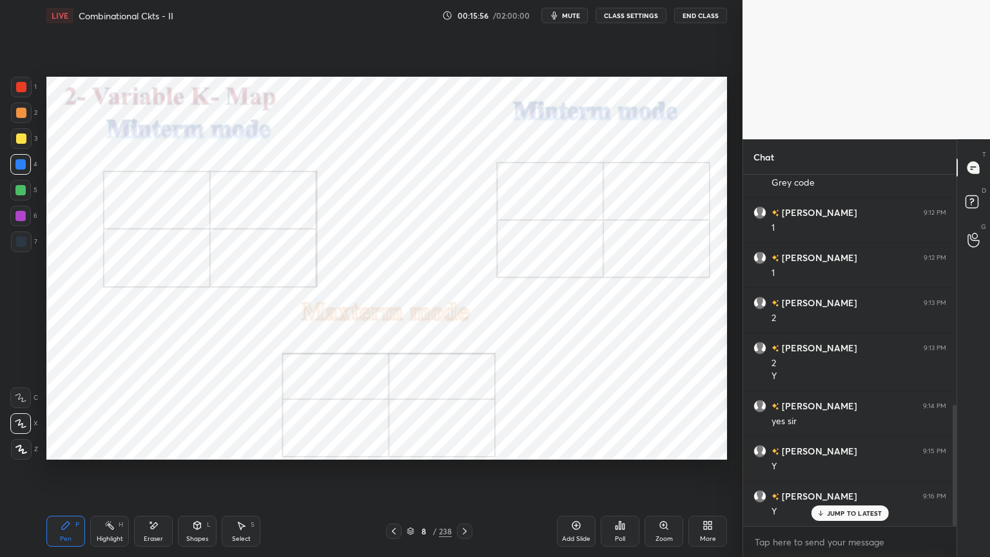
click at [108, 475] on div "Highlight H" at bounding box center [109, 530] width 39 height 31
click at [46, 475] on div "LIVE Combinational Ckts - II 00:15:58 / 02:00:00 mute CLASS SETTINGS End Class …" at bounding box center [386, 278] width 691 height 557
click at [64, 475] on div "Pen P" at bounding box center [65, 530] width 39 height 31
click at [16, 241] on div at bounding box center [21, 241] width 10 height 10
click at [22, 92] on div at bounding box center [21, 87] width 21 height 21
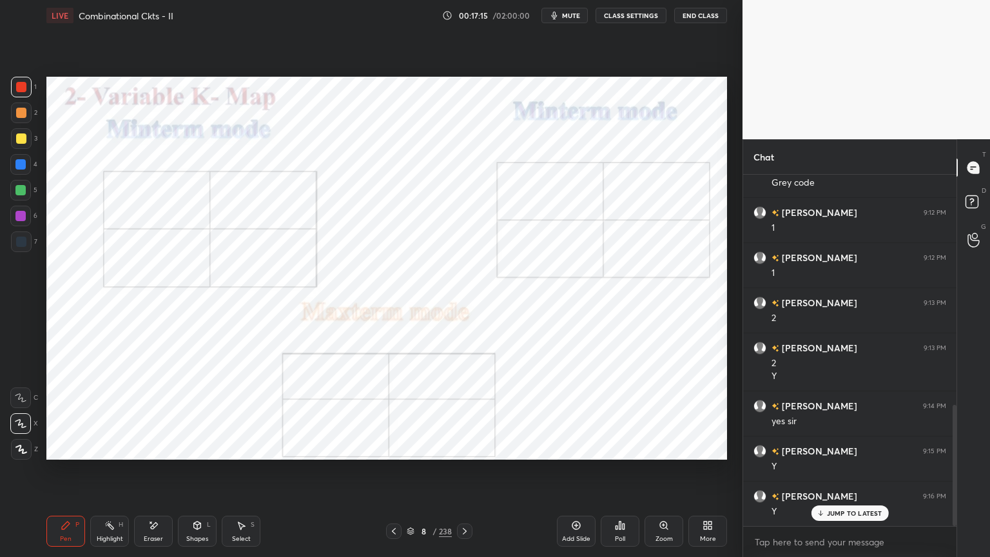
click at [23, 218] on div at bounding box center [20, 216] width 10 height 10
click at [23, 188] on div at bounding box center [20, 190] width 10 height 10
click at [23, 425] on icon at bounding box center [20, 423] width 10 height 8
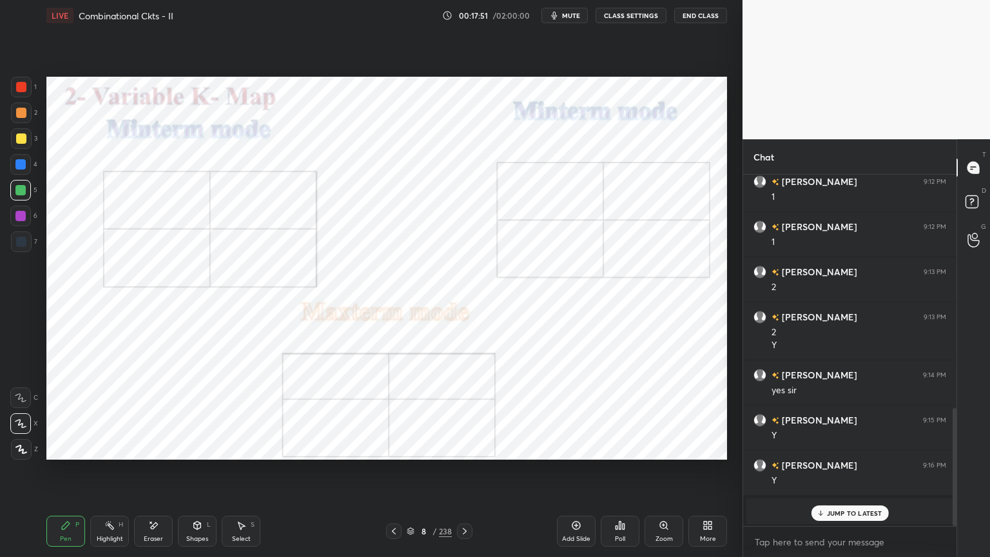
click at [836, 475] on p "JUMP TO LATEST" at bounding box center [854, 513] width 55 height 8
click at [21, 220] on div at bounding box center [20, 216] width 10 height 10
click at [110, 475] on div "Highlight" at bounding box center [110, 538] width 26 height 6
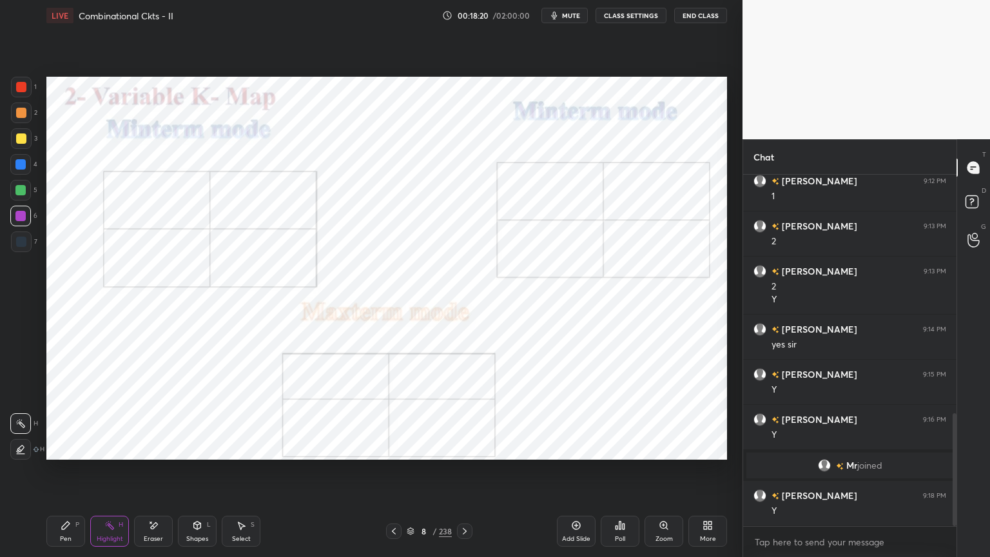
click at [76, 475] on div "Pen P" at bounding box center [65, 530] width 39 height 31
click at [23, 172] on div at bounding box center [20, 164] width 21 height 21
click at [116, 475] on div "Highlight" at bounding box center [110, 538] width 26 height 6
click at [62, 475] on div "Pen" at bounding box center [66, 538] width 12 height 6
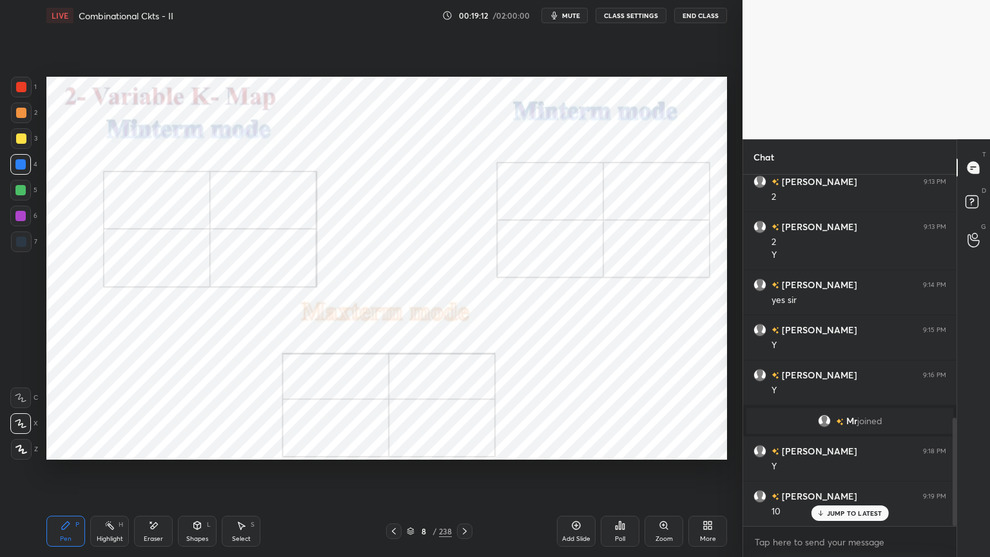
click at [21, 219] on div at bounding box center [20, 216] width 10 height 10
click at [18, 193] on div at bounding box center [20, 190] width 10 height 10
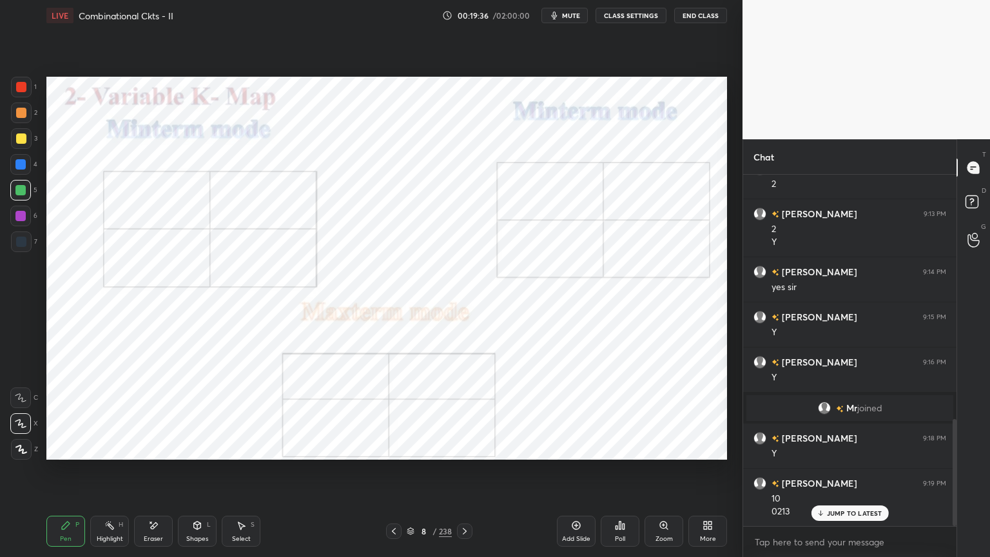
click at [14, 93] on div at bounding box center [21, 87] width 21 height 21
click at [865, 475] on div "JUMP TO LATEST" at bounding box center [849, 512] width 77 height 15
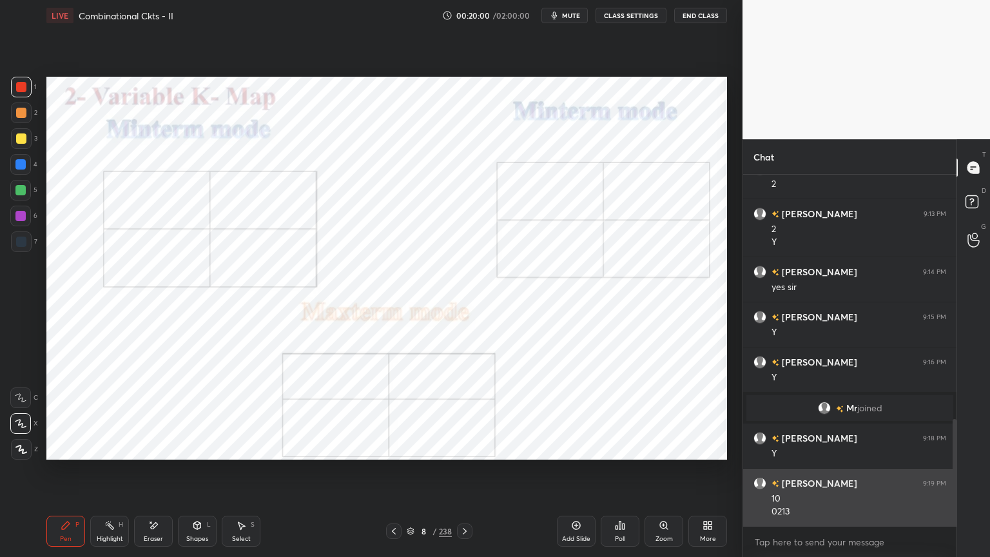
scroll to position [845, 0]
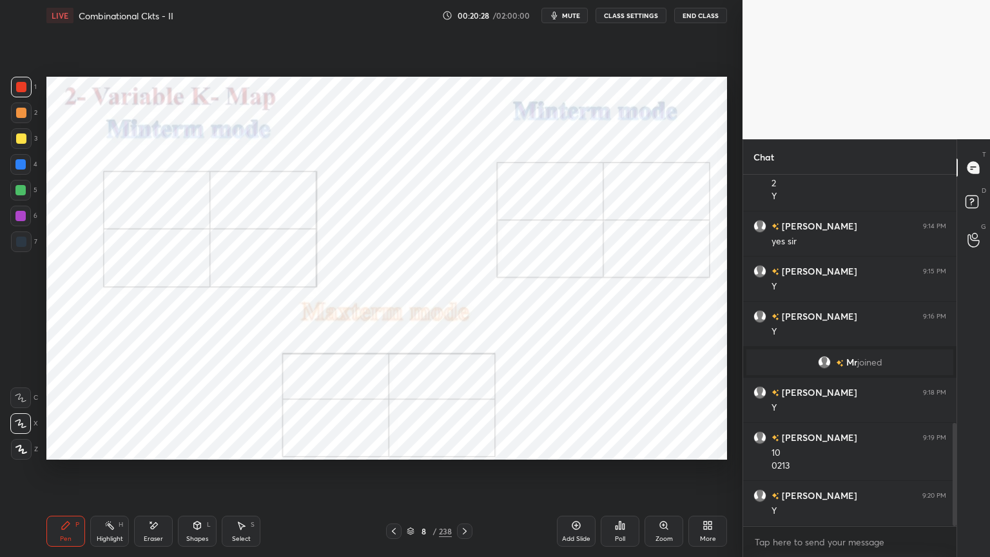
click at [23, 449] on icon at bounding box center [21, 449] width 12 height 9
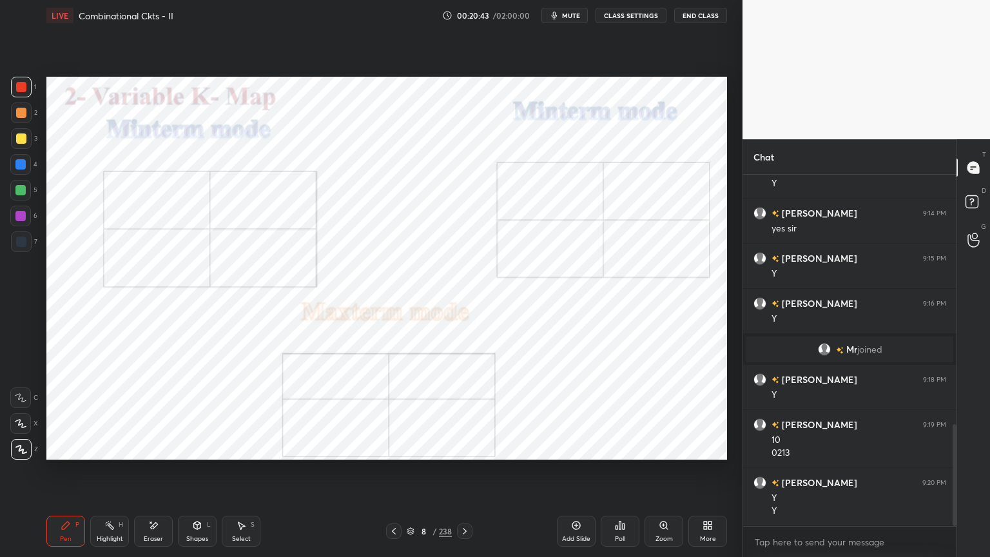
click at [26, 216] on div at bounding box center [20, 216] width 21 height 21
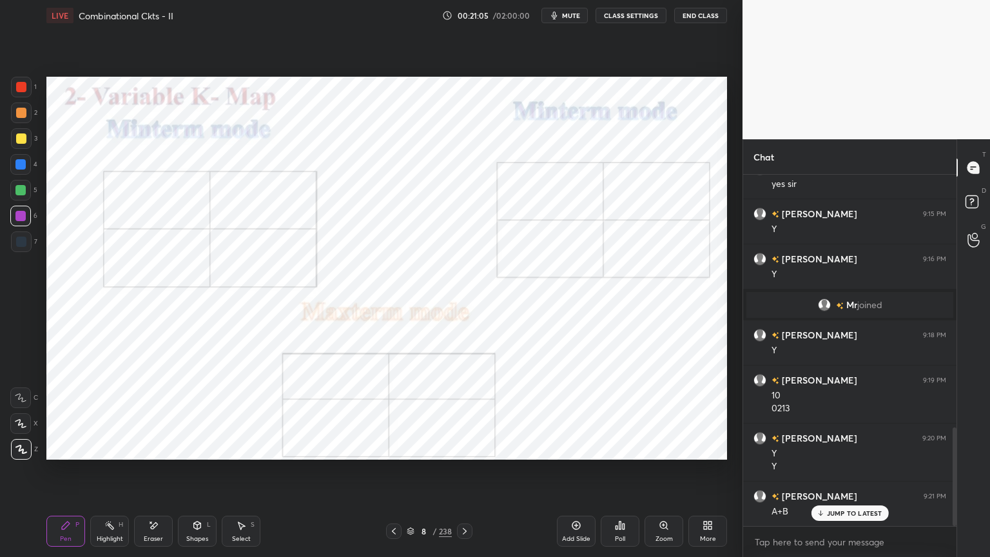
click at [21, 168] on div at bounding box center [20, 164] width 10 height 10
click at [20, 92] on div at bounding box center [21, 87] width 21 height 21
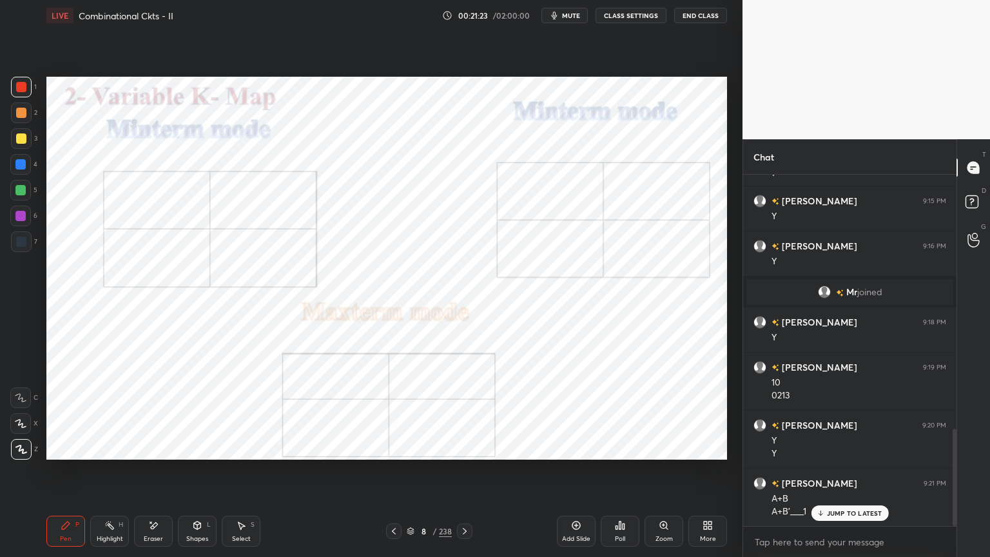
click at [22, 197] on div at bounding box center [20, 190] width 21 height 21
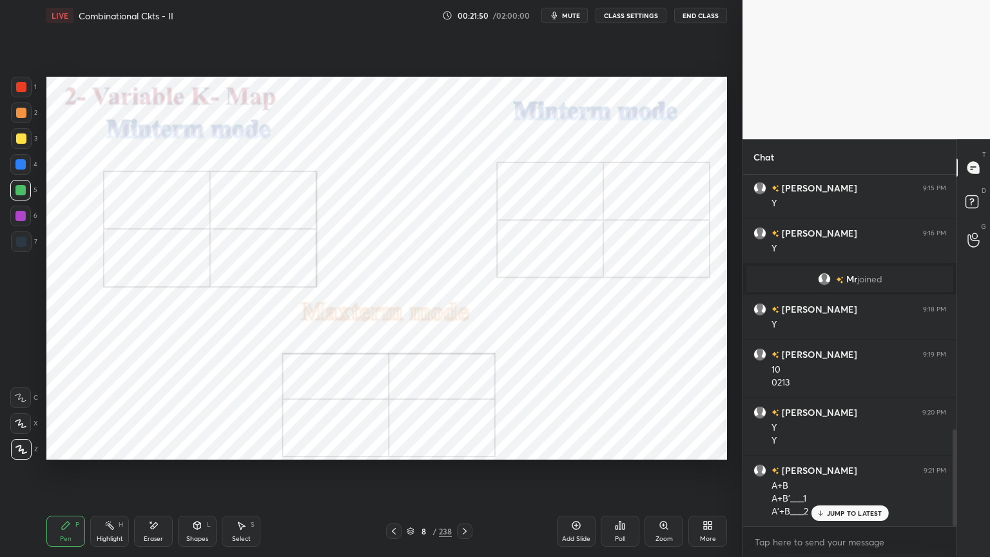
click at [23, 168] on div at bounding box center [20, 164] width 10 height 10
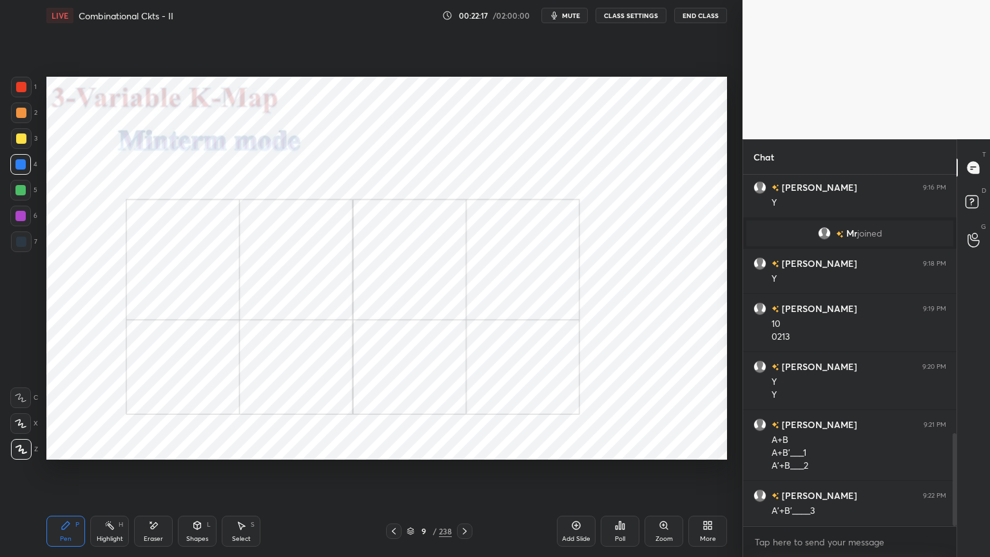
click at [15, 168] on div at bounding box center [20, 164] width 10 height 10
click at [18, 218] on div at bounding box center [20, 216] width 10 height 10
click at [204, 475] on div "Shapes" at bounding box center [197, 538] width 22 height 6
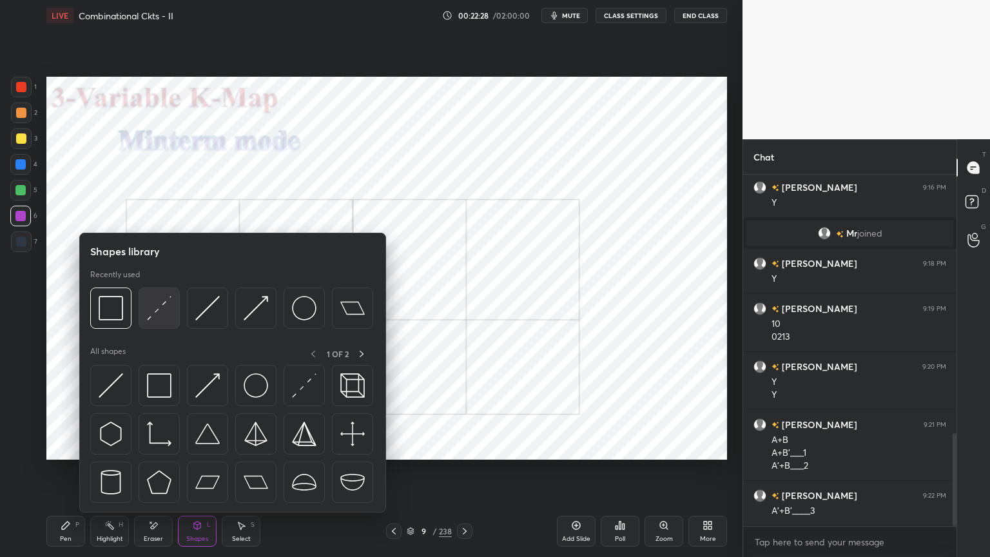
click at [151, 316] on img at bounding box center [159, 308] width 24 height 24
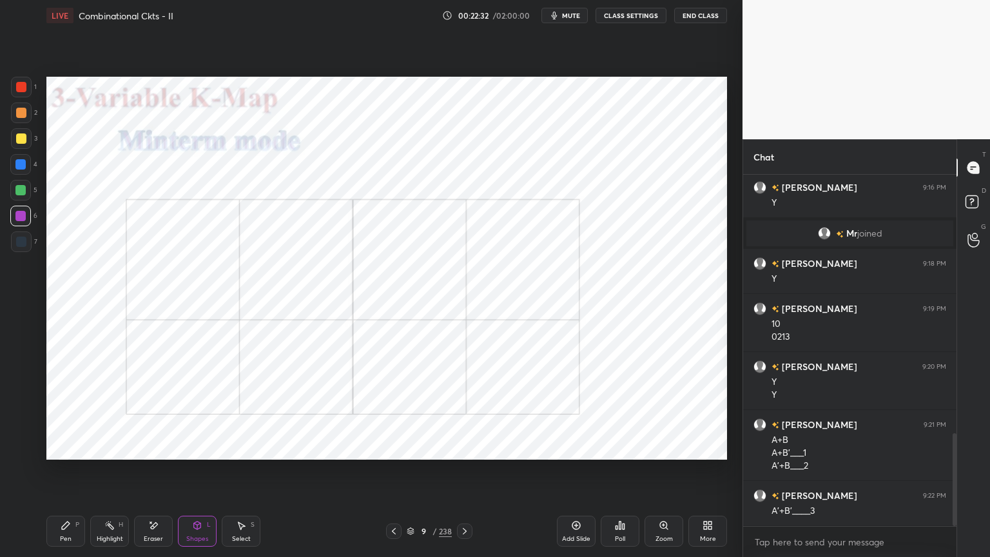
click at [68, 475] on div "Pen" at bounding box center [66, 538] width 12 height 6
click at [23, 240] on div at bounding box center [21, 241] width 10 height 10
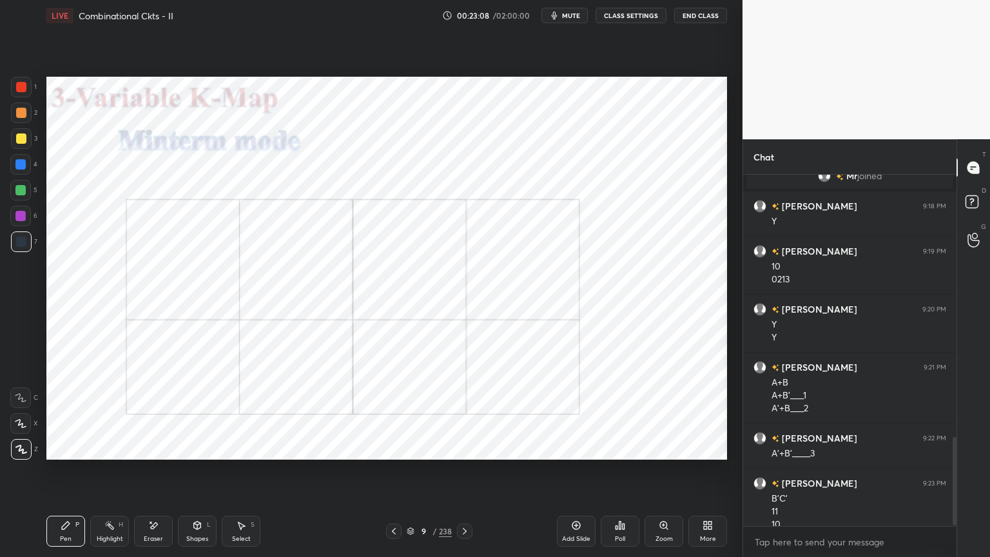
scroll to position [1044, 0]
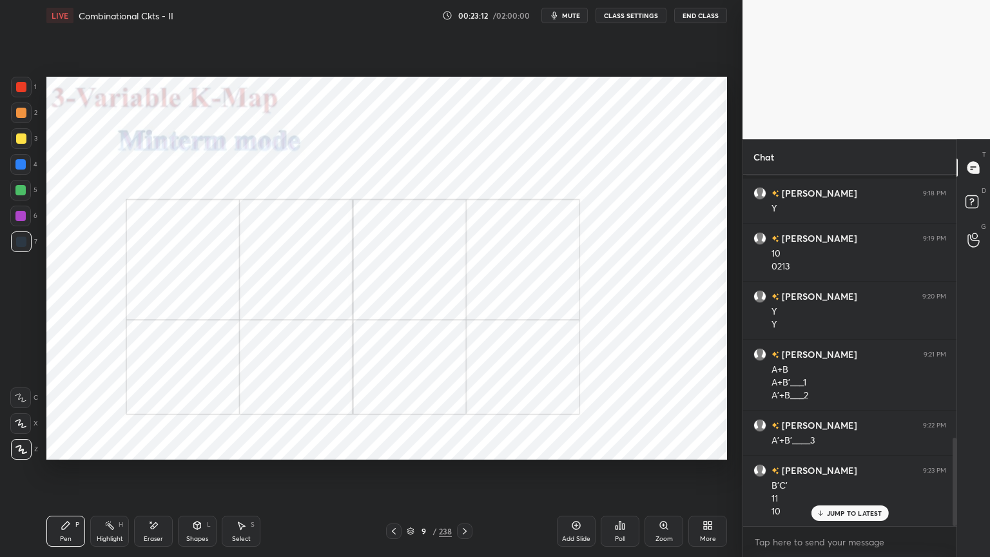
click at [115, 475] on div "Highlight H" at bounding box center [109, 530] width 39 height 31
click at [61, 475] on div "Pen P" at bounding box center [65, 530] width 39 height 31
click at [19, 222] on div at bounding box center [20, 216] width 21 height 21
click at [23, 93] on div at bounding box center [21, 87] width 21 height 21
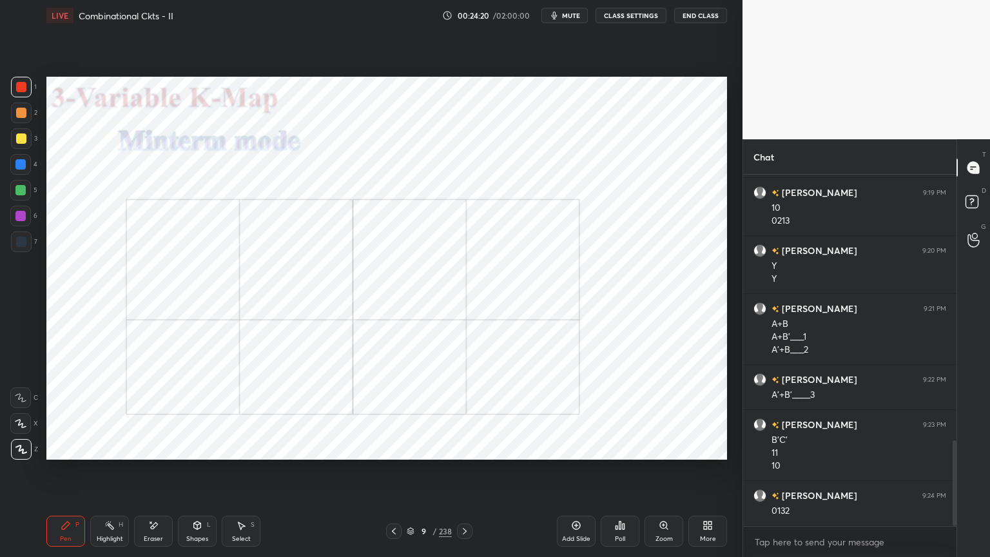
scroll to position [1102, 0]
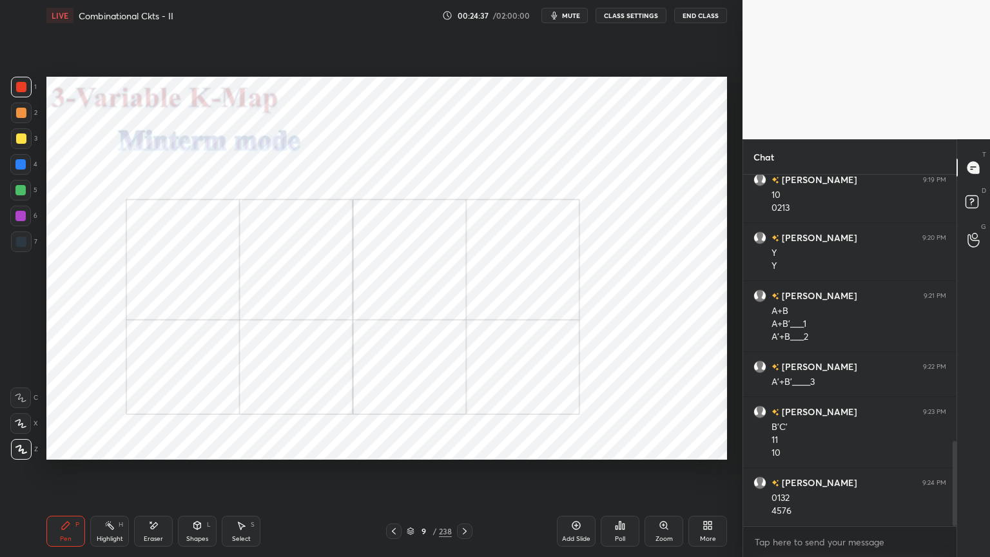
click at [18, 191] on div at bounding box center [20, 190] width 10 height 10
click at [10, 422] on div at bounding box center [20, 423] width 21 height 21
click at [17, 454] on div at bounding box center [21, 449] width 21 height 21
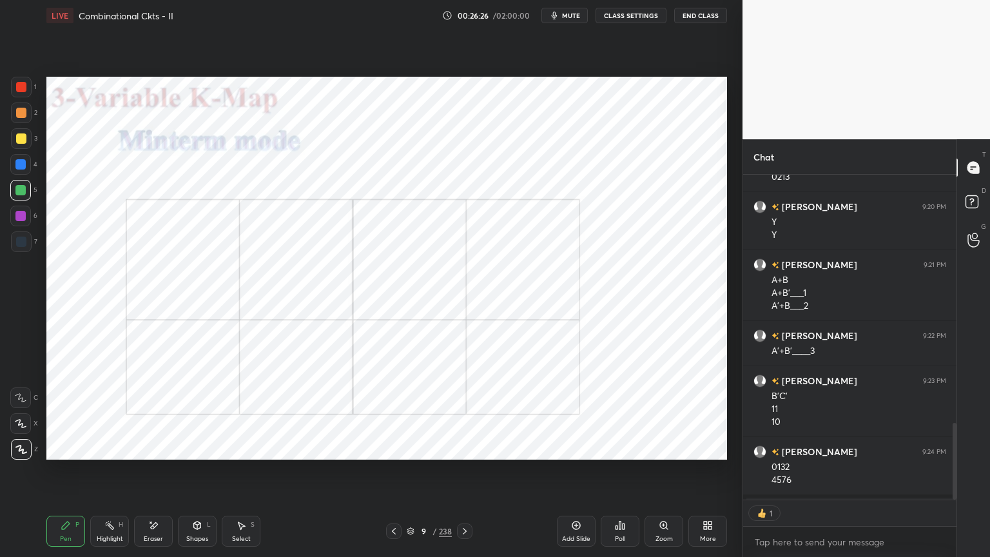
scroll to position [4, 4]
click at [466, 475] on icon at bounding box center [464, 531] width 10 height 10
click at [394, 475] on icon at bounding box center [394, 531] width 10 height 10
click at [463, 475] on div at bounding box center [464, 530] width 15 height 15
click at [19, 224] on div at bounding box center [20, 216] width 21 height 21
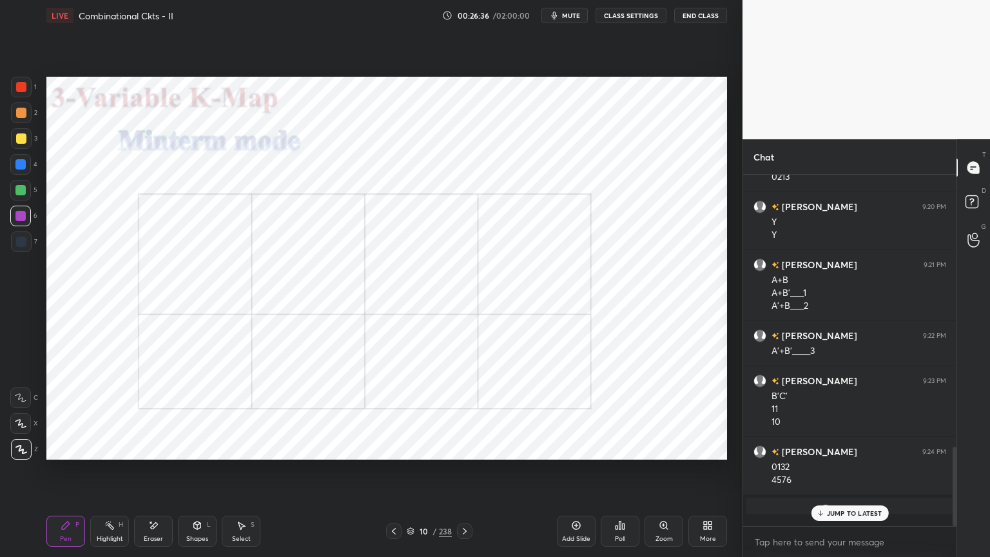
scroll to position [1133, 0]
click at [18, 426] on icon at bounding box center [21, 423] width 12 height 9
click at [21, 455] on div at bounding box center [21, 449] width 21 height 21
click at [21, 167] on div at bounding box center [20, 164] width 10 height 10
click at [111, 475] on div "Highlight" at bounding box center [110, 538] width 26 height 6
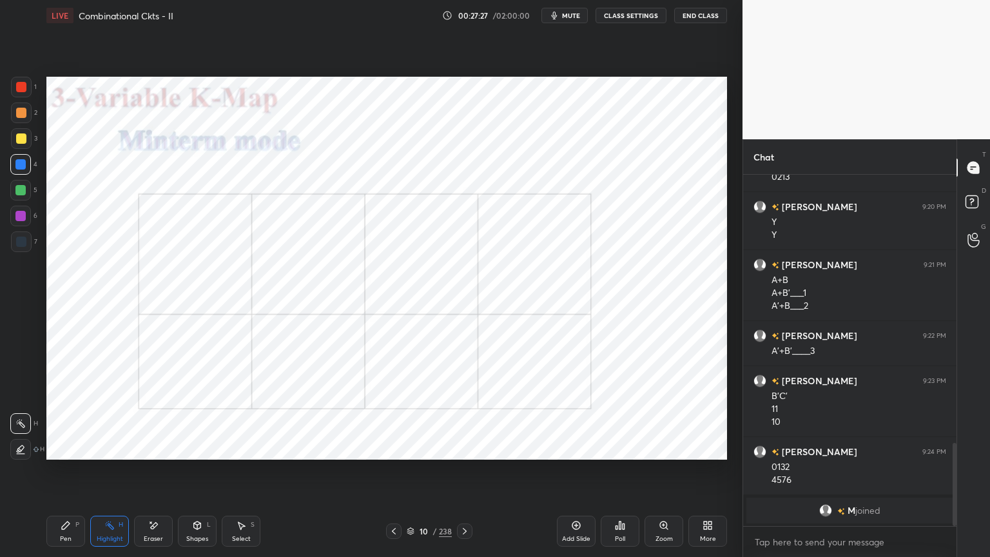
click at [64, 475] on div "Pen" at bounding box center [66, 538] width 12 height 6
click at [21, 215] on div at bounding box center [20, 216] width 10 height 10
click at [21, 88] on div at bounding box center [21, 87] width 10 height 10
click at [148, 475] on div "Eraser" at bounding box center [153, 530] width 39 height 31
click at [68, 475] on div "Pen P" at bounding box center [65, 530] width 39 height 31
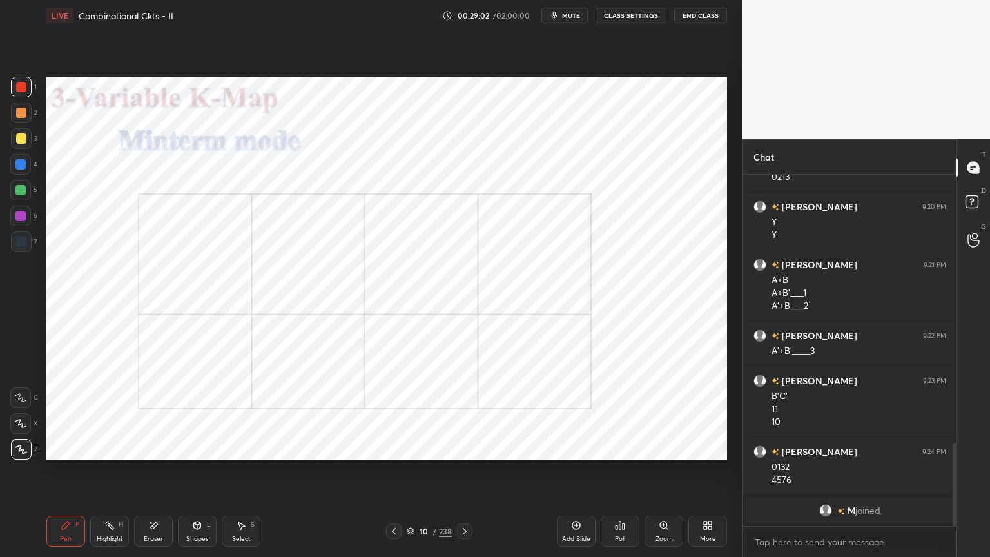
click at [15, 165] on div at bounding box center [20, 164] width 10 height 10
click at [22, 194] on div at bounding box center [20, 190] width 10 height 10
click at [18, 430] on div at bounding box center [20, 423] width 21 height 21
click at [19, 448] on icon at bounding box center [21, 449] width 10 height 8
click at [465, 475] on icon at bounding box center [465, 531] width 4 height 6
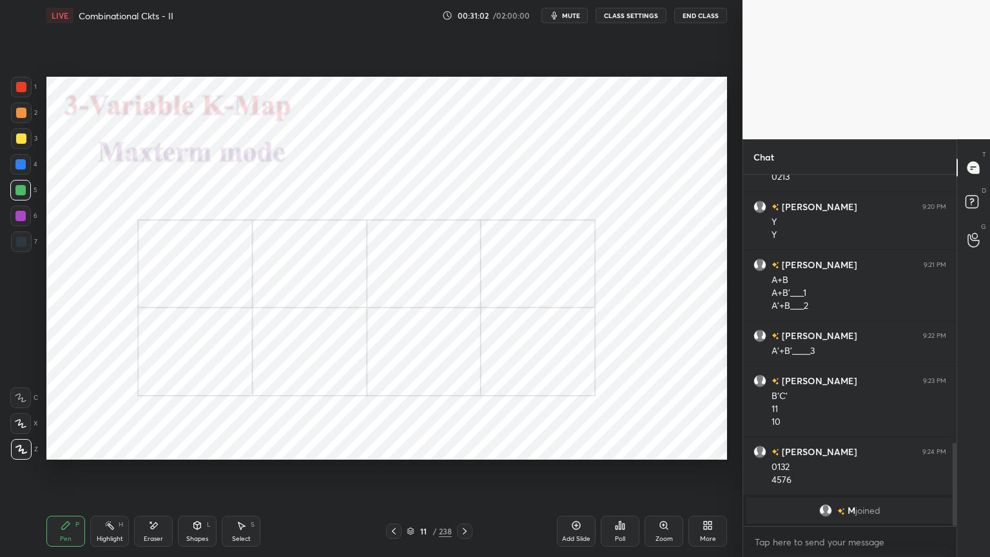
click at [18, 430] on div at bounding box center [20, 423] width 21 height 21
click at [28, 215] on div at bounding box center [20, 216] width 21 height 21
click at [22, 457] on div at bounding box center [21, 449] width 21 height 21
click at [20, 169] on div at bounding box center [20, 164] width 21 height 21
click at [21, 218] on div at bounding box center [20, 216] width 10 height 10
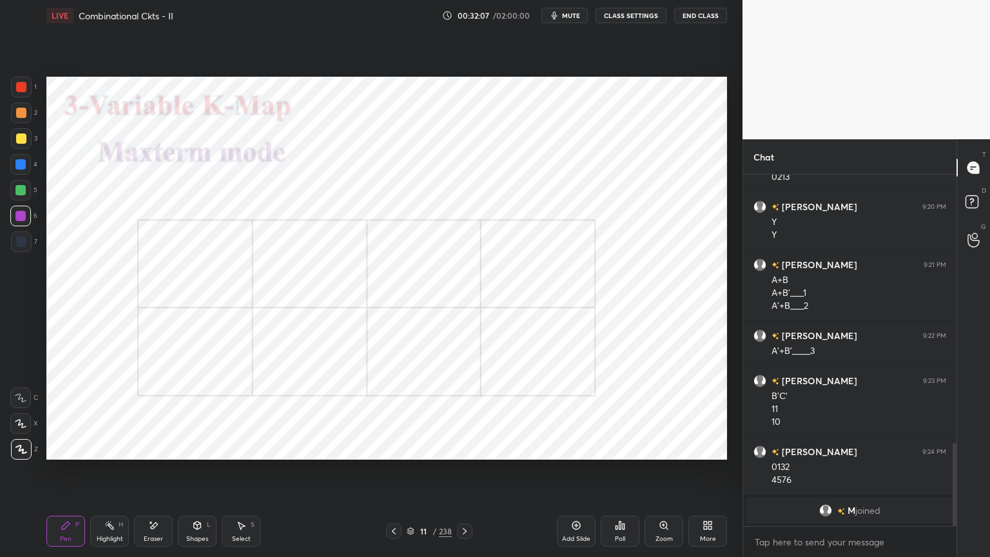
click at [18, 429] on div at bounding box center [20, 423] width 21 height 21
click at [21, 166] on div at bounding box center [20, 164] width 10 height 10
click at [16, 450] on icon at bounding box center [21, 449] width 12 height 9
click at [19, 247] on div at bounding box center [21, 241] width 21 height 21
click at [21, 168] on div at bounding box center [20, 164] width 10 height 10
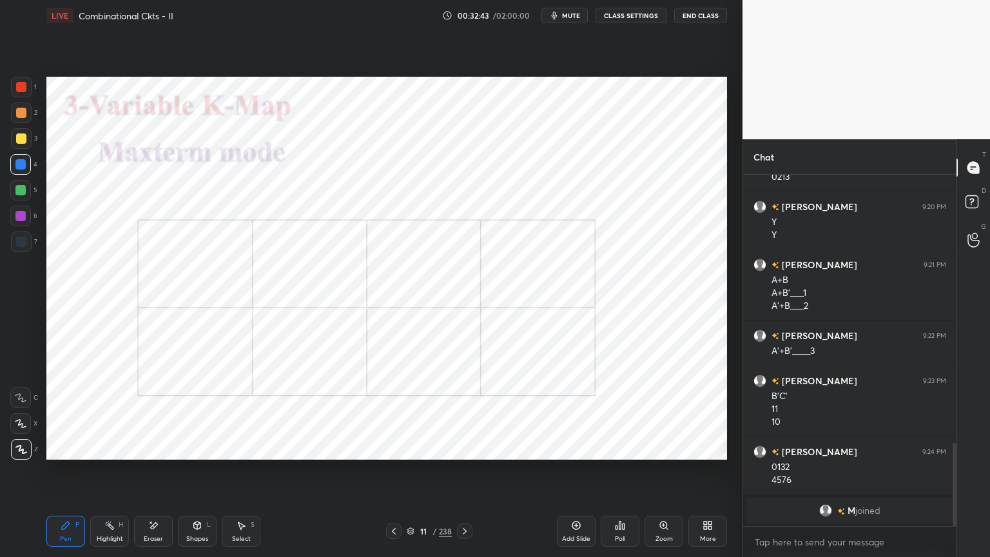
click at [23, 93] on div at bounding box center [21, 87] width 21 height 21
click at [21, 191] on div at bounding box center [20, 190] width 10 height 10
click at [23, 166] on div at bounding box center [20, 164] width 10 height 10
click at [21, 192] on div at bounding box center [20, 190] width 10 height 10
click at [466, 475] on icon at bounding box center [464, 531] width 10 height 10
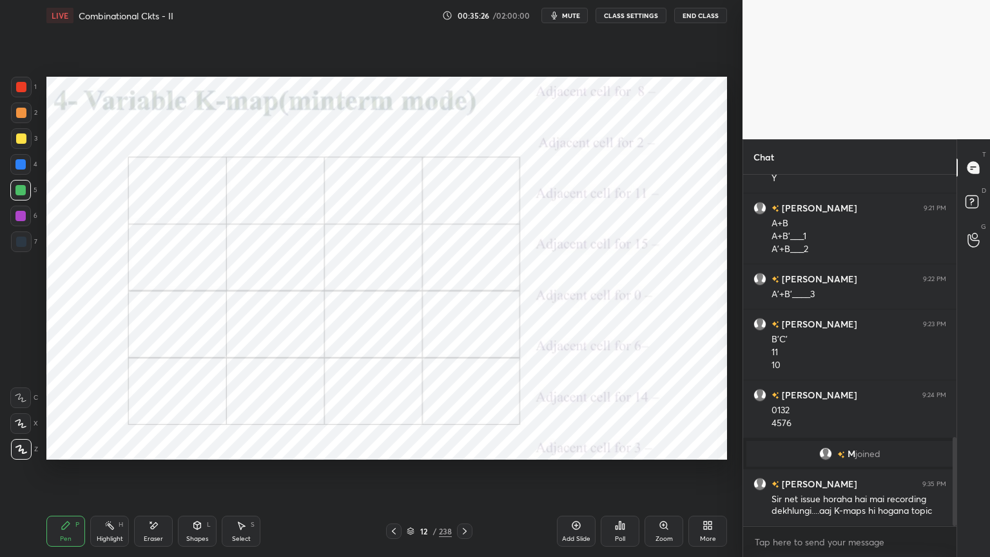
scroll to position [1043, 0]
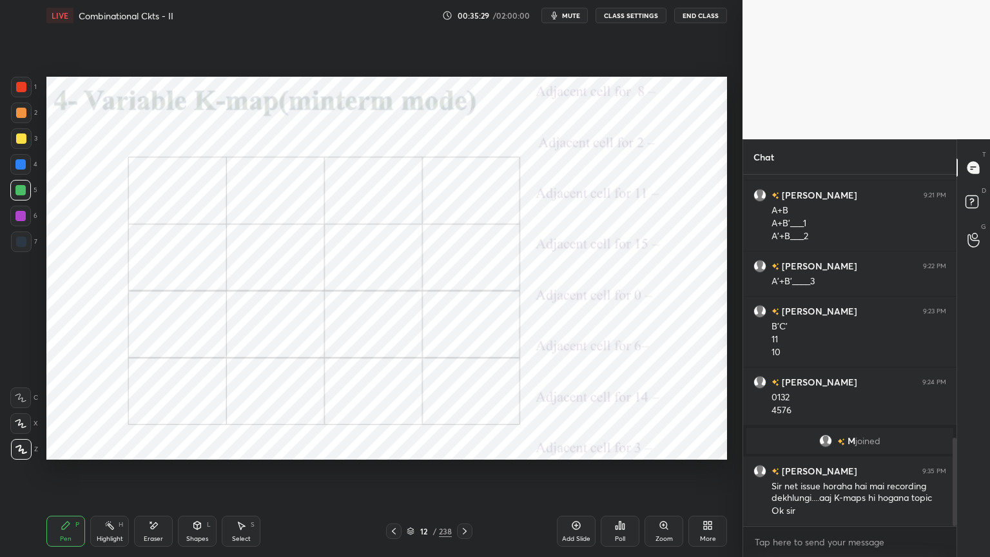
click at [21, 218] on div at bounding box center [20, 216] width 10 height 10
click at [108, 475] on div "Highlight" at bounding box center [110, 538] width 26 height 6
click at [59, 475] on div "Pen P" at bounding box center [65, 530] width 39 height 31
click at [19, 171] on div at bounding box center [20, 164] width 21 height 21
click at [20, 430] on div at bounding box center [20, 423] width 21 height 21
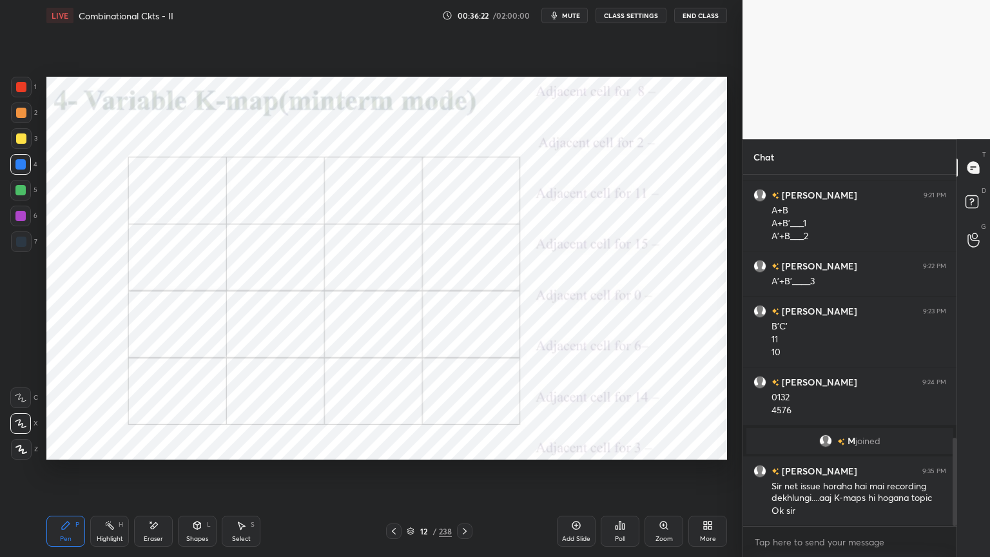
click at [25, 445] on icon at bounding box center [21, 449] width 12 height 9
click at [17, 218] on div at bounding box center [20, 216] width 10 height 10
click at [17, 88] on div at bounding box center [21, 87] width 10 height 10
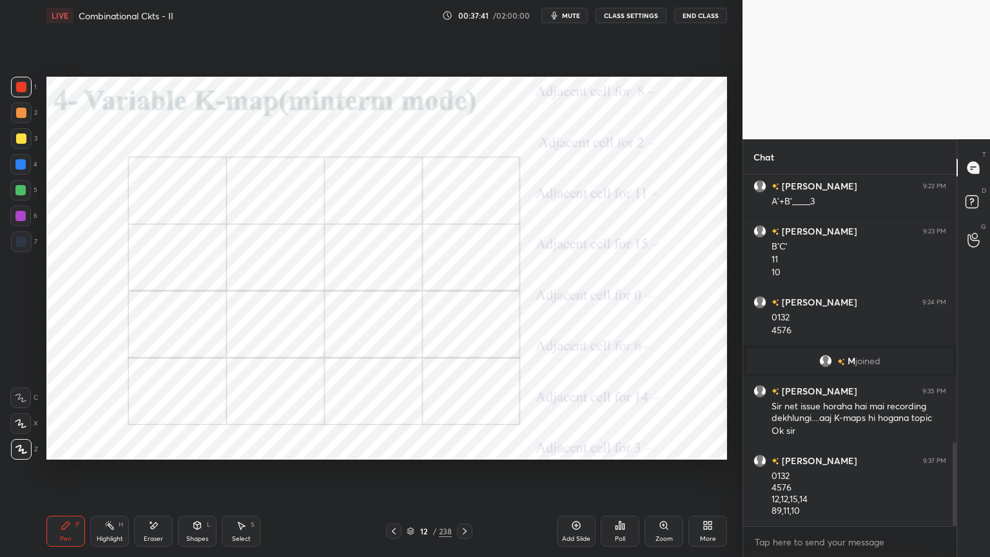
click at [144, 475] on div "Eraser" at bounding box center [153, 530] width 39 height 31
click at [57, 475] on div "Pen P" at bounding box center [65, 530] width 39 height 31
click at [18, 166] on div at bounding box center [20, 164] width 10 height 10
click at [22, 220] on div at bounding box center [20, 216] width 10 height 10
click at [116, 475] on div "Highlight" at bounding box center [110, 538] width 26 height 6
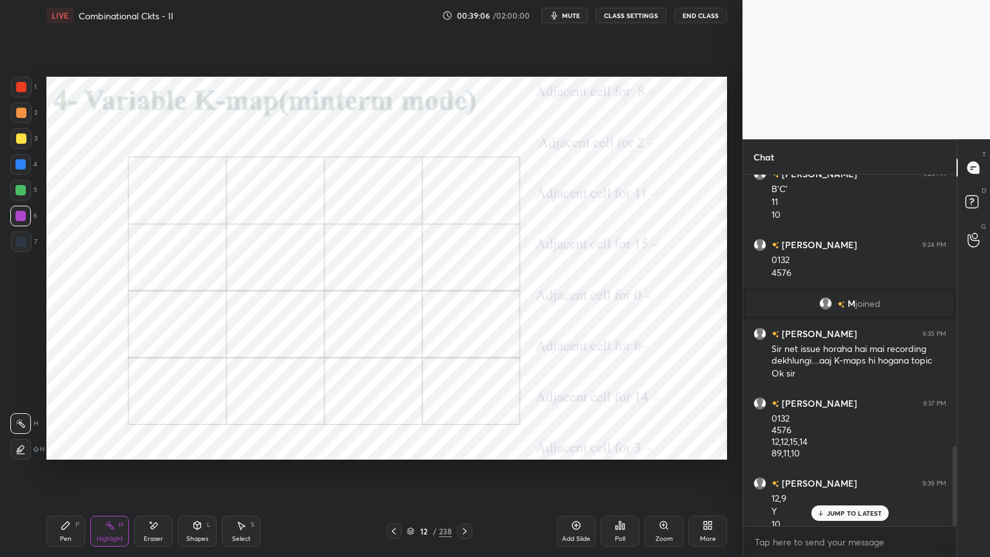
scroll to position [1193, 0]
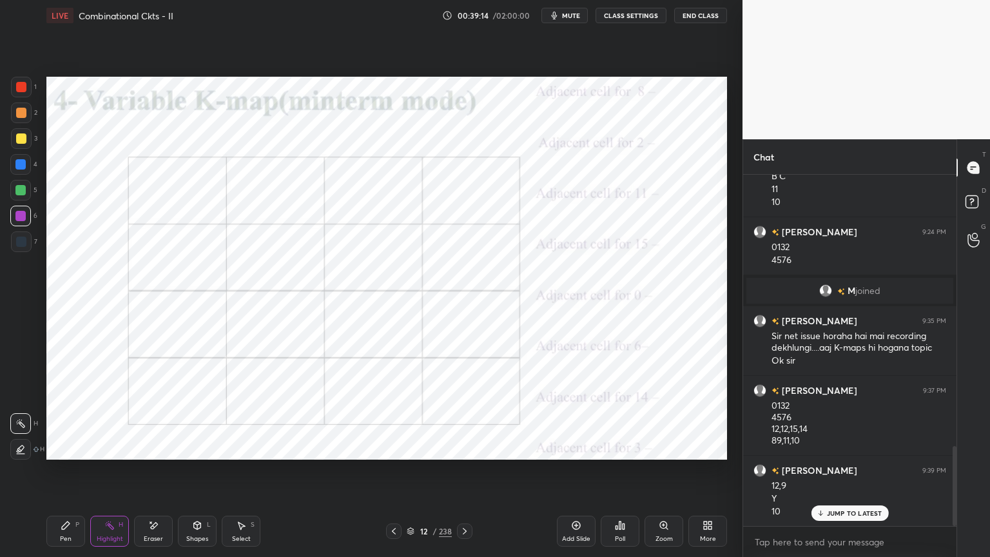
click at [68, 475] on div "Pen" at bounding box center [66, 538] width 12 height 6
click at [20, 169] on div at bounding box center [20, 164] width 10 height 10
click at [20, 433] on div at bounding box center [20, 423] width 21 height 21
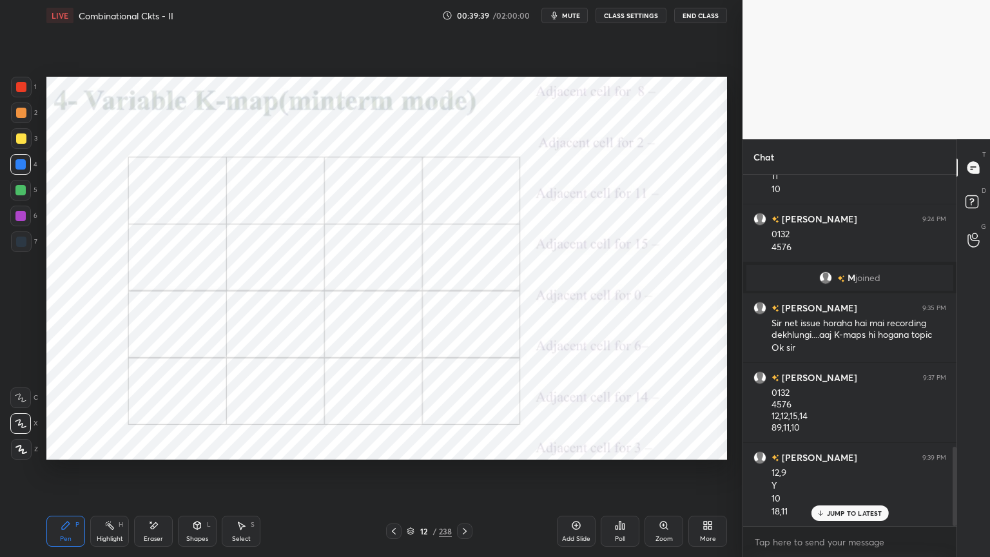
click at [120, 475] on div "Highlight H" at bounding box center [109, 530] width 39 height 31
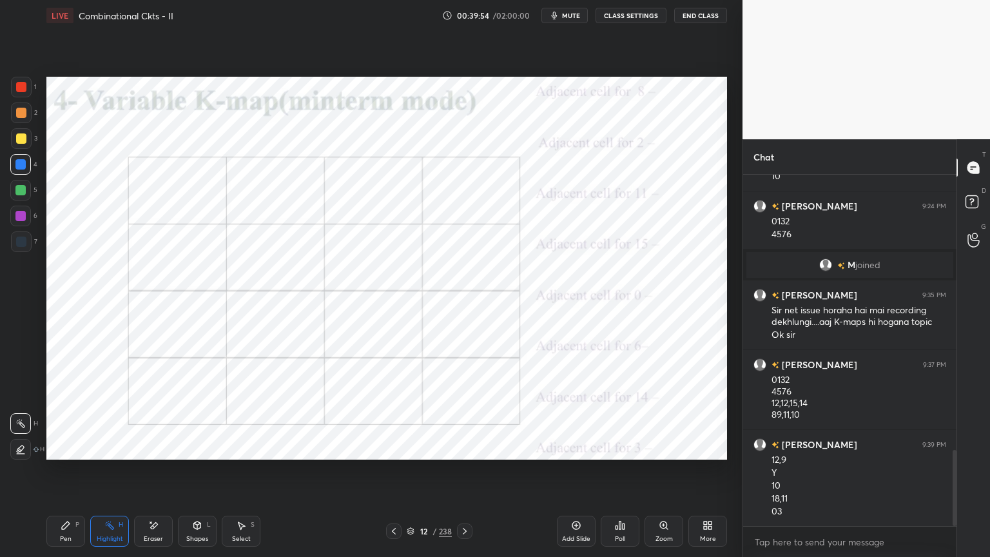
scroll to position [1265, 0]
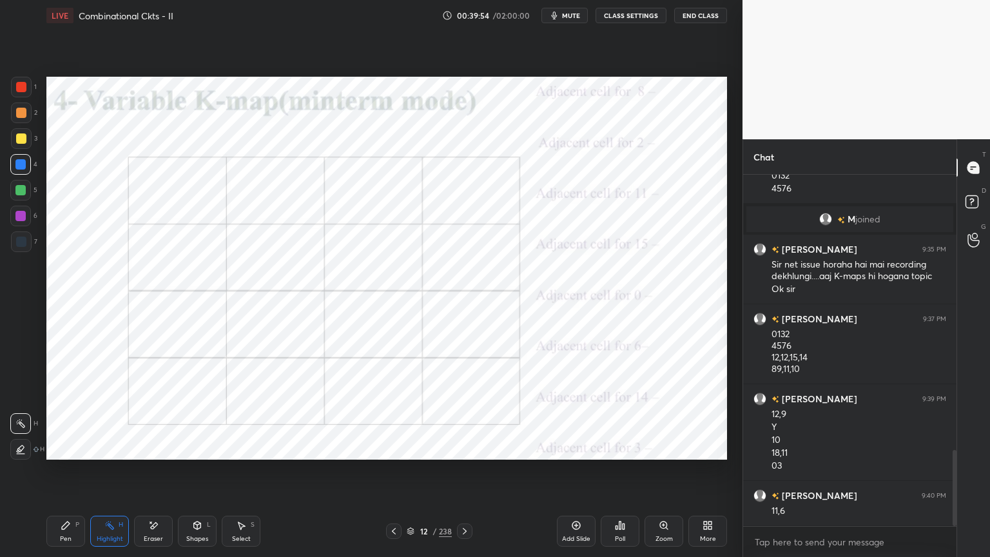
click at [76, 475] on div "Pen P" at bounding box center [65, 530] width 39 height 31
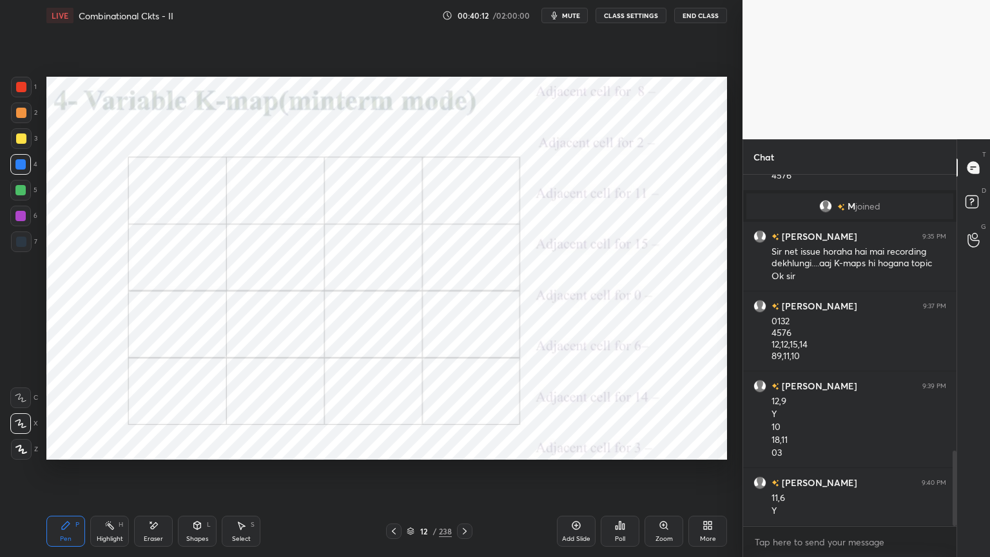
click at [110, 475] on div "Highlight H" at bounding box center [109, 530] width 39 height 31
click at [72, 475] on div "Pen P" at bounding box center [65, 530] width 39 height 31
click at [113, 475] on div "Highlight H" at bounding box center [109, 530] width 39 height 31
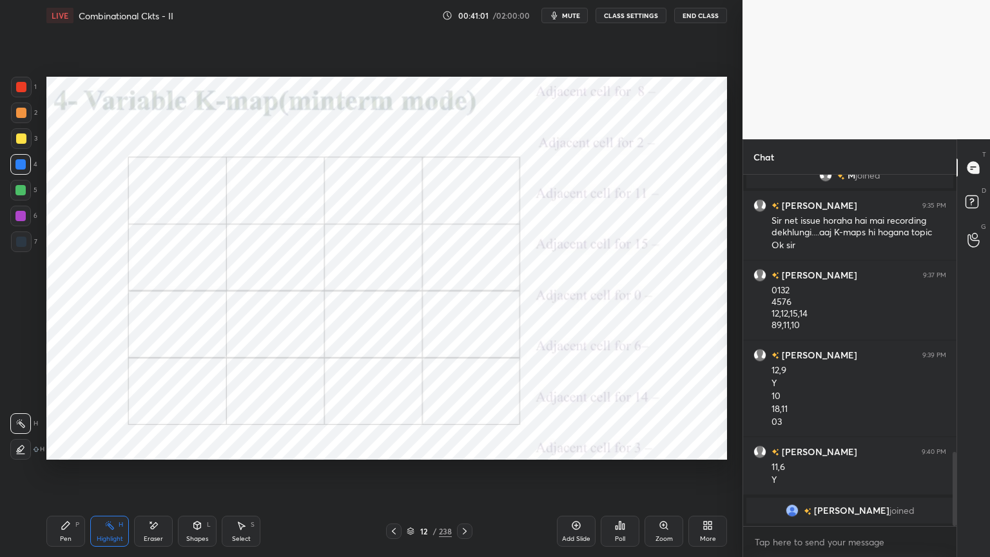
click at [61, 475] on div "Pen P" at bounding box center [65, 530] width 39 height 31
click at [727, 238] on div "Setting up your live class Poll for secs No correct answer Start poll" at bounding box center [386, 268] width 691 height 474
click at [107, 475] on div "Highlight" at bounding box center [110, 538] width 26 height 6
click at [61, 475] on div "Pen" at bounding box center [66, 538] width 12 height 6
click at [108, 475] on div "Highlight H" at bounding box center [109, 530] width 39 height 31
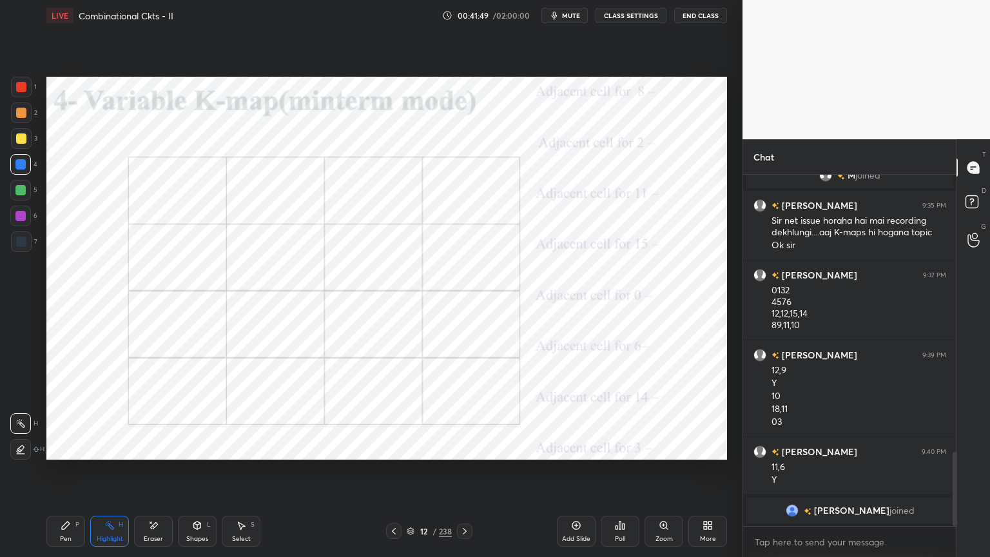
click at [70, 475] on div "Pen" at bounding box center [66, 538] width 12 height 6
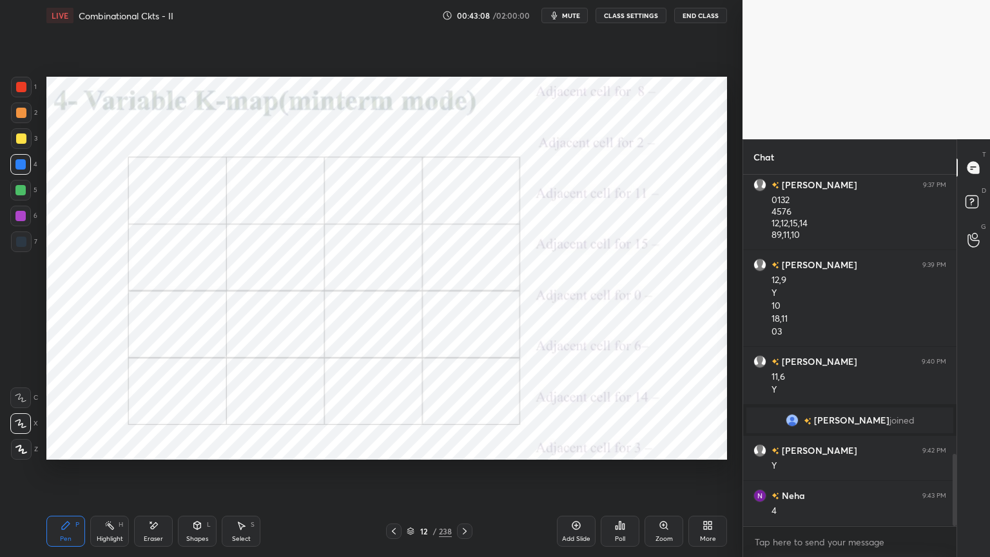
scroll to position [1405, 0]
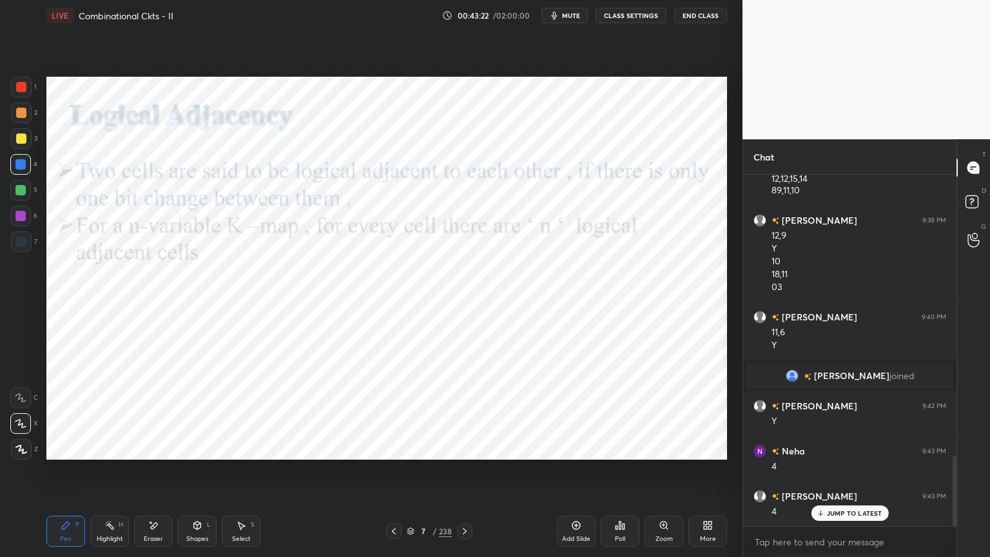
click at [110, 475] on icon at bounding box center [109, 525] width 10 height 10
click at [465, 475] on icon at bounding box center [465, 531] width 4 height 6
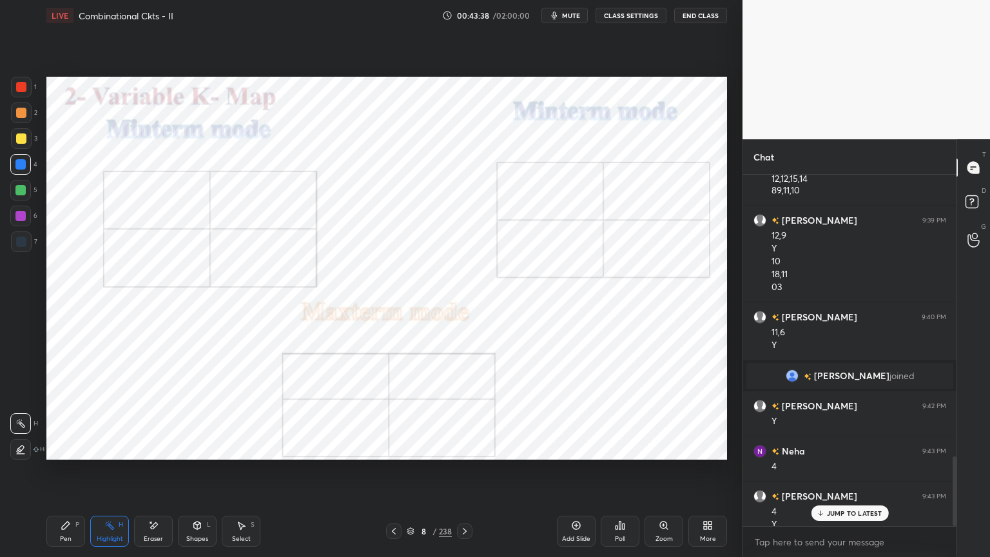
scroll to position [1417, 0]
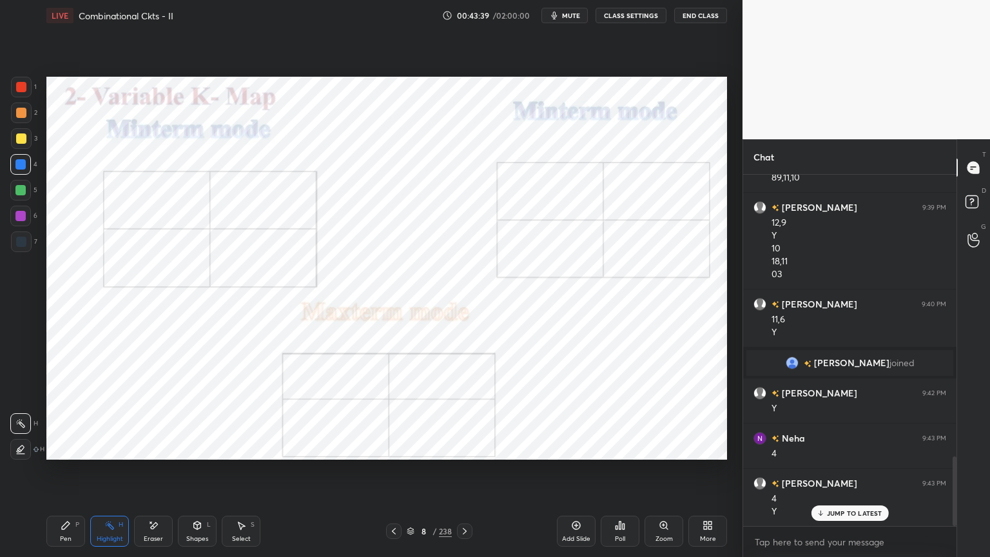
click at [463, 475] on icon at bounding box center [464, 531] width 10 height 10
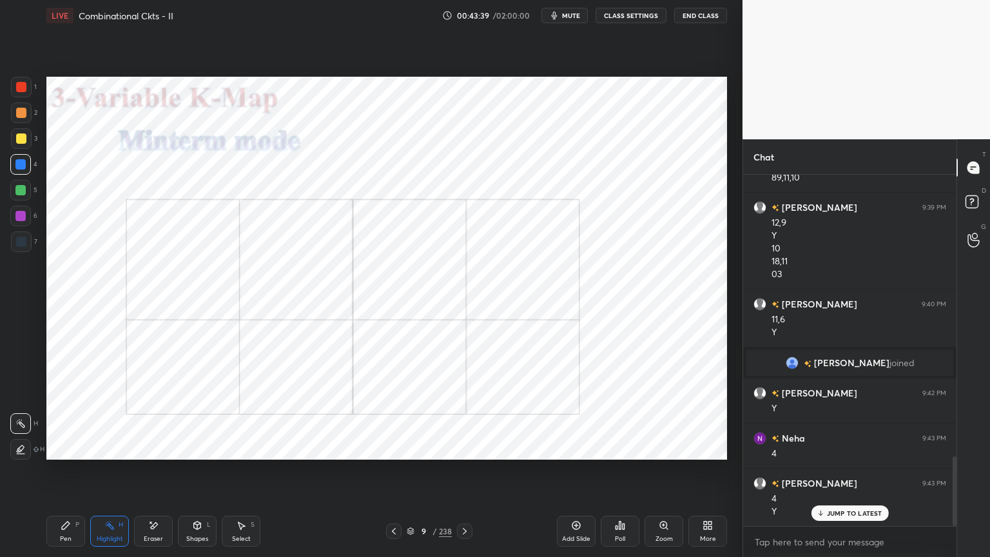
click at [465, 475] on icon at bounding box center [465, 531] width 4 height 6
click at [464, 475] on icon at bounding box center [465, 531] width 4 height 6
click at [466, 475] on icon at bounding box center [465, 531] width 4 height 6
click at [465, 475] on div "Pen P Highlight H Eraser Shapes L Select S 12 / 238 Add Slide Poll Zoom More" at bounding box center [386, 531] width 680 height 52
click at [111, 475] on icon at bounding box center [109, 525] width 10 height 10
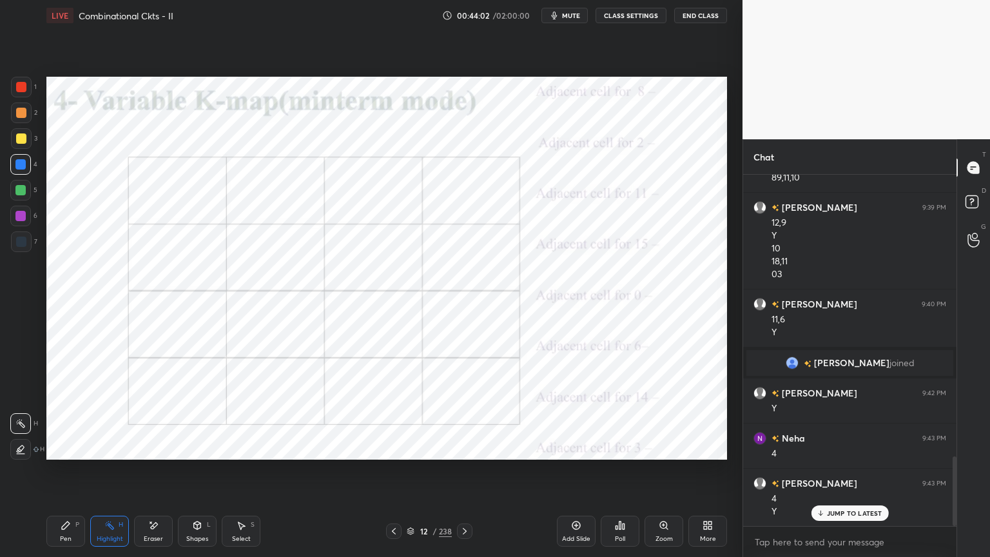
click at [466, 475] on icon at bounding box center [464, 531] width 10 height 10
click at [66, 475] on div "Pen" at bounding box center [66, 538] width 12 height 6
click at [21, 220] on div at bounding box center [20, 216] width 10 height 10
click at [198, 475] on div "Shapes" at bounding box center [197, 538] width 22 height 6
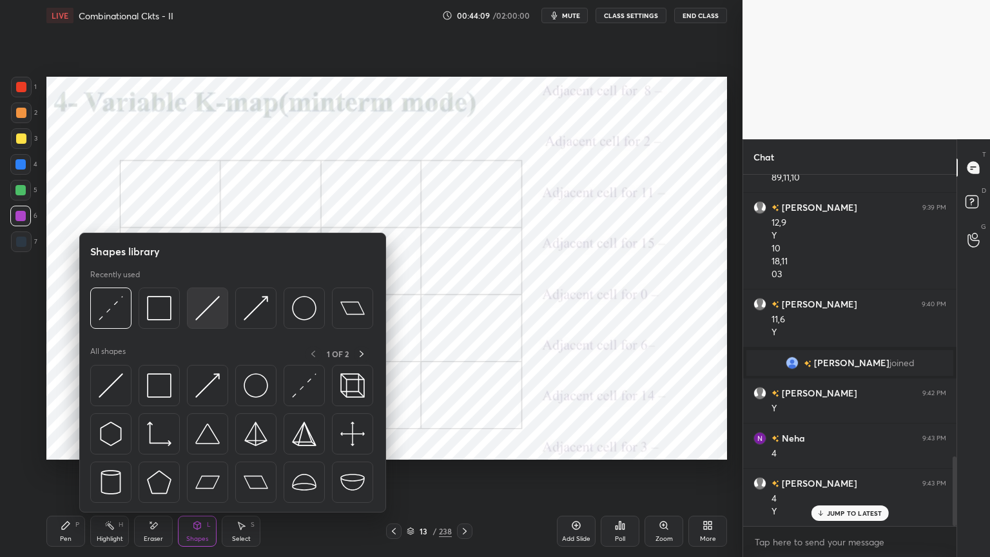
click at [202, 311] on img at bounding box center [207, 308] width 24 height 24
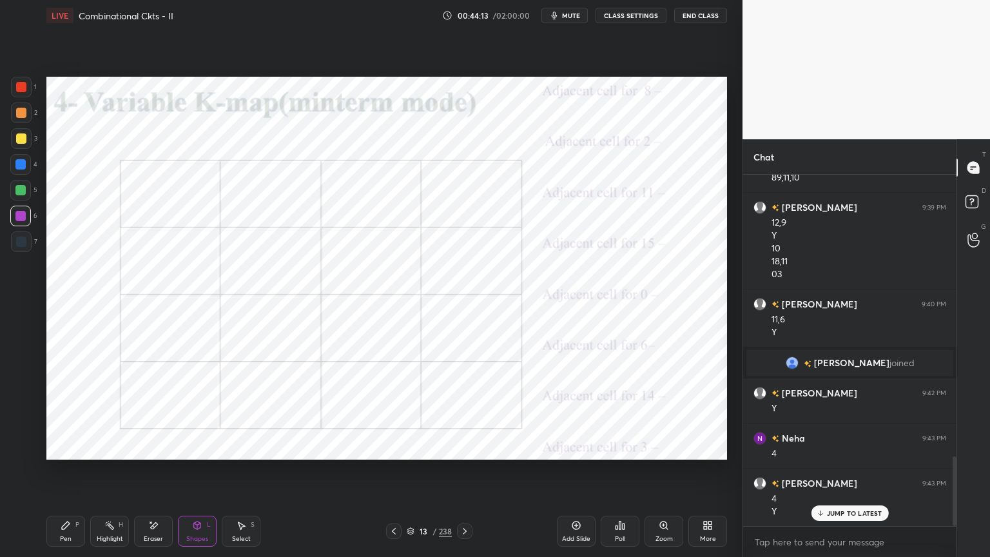
click at [62, 475] on div "Pen" at bounding box center [66, 538] width 12 height 6
click at [26, 454] on div at bounding box center [21, 449] width 21 height 21
click at [15, 168] on div at bounding box center [20, 164] width 10 height 10
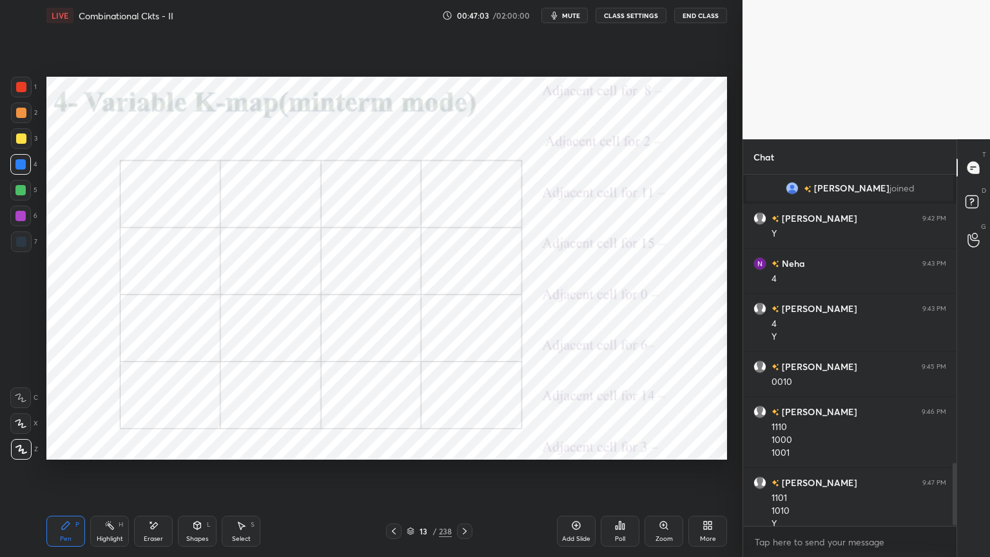
scroll to position [1605, 0]
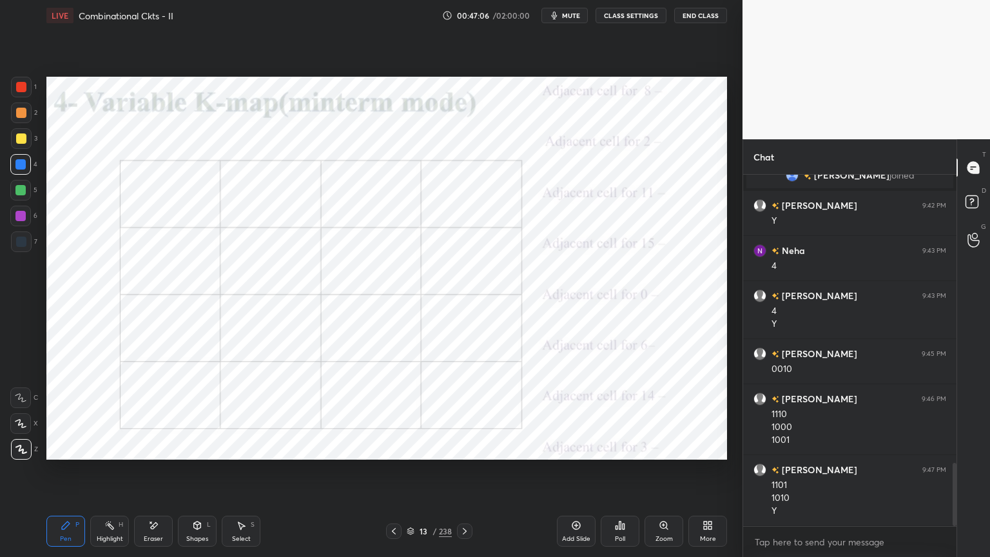
click at [24, 93] on div at bounding box center [21, 87] width 21 height 21
click at [19, 425] on icon at bounding box center [20, 423] width 10 height 8
click at [19, 446] on icon at bounding box center [21, 449] width 12 height 9
click at [19, 186] on div at bounding box center [20, 190] width 10 height 10
click at [19, 432] on div at bounding box center [20, 423] width 21 height 21
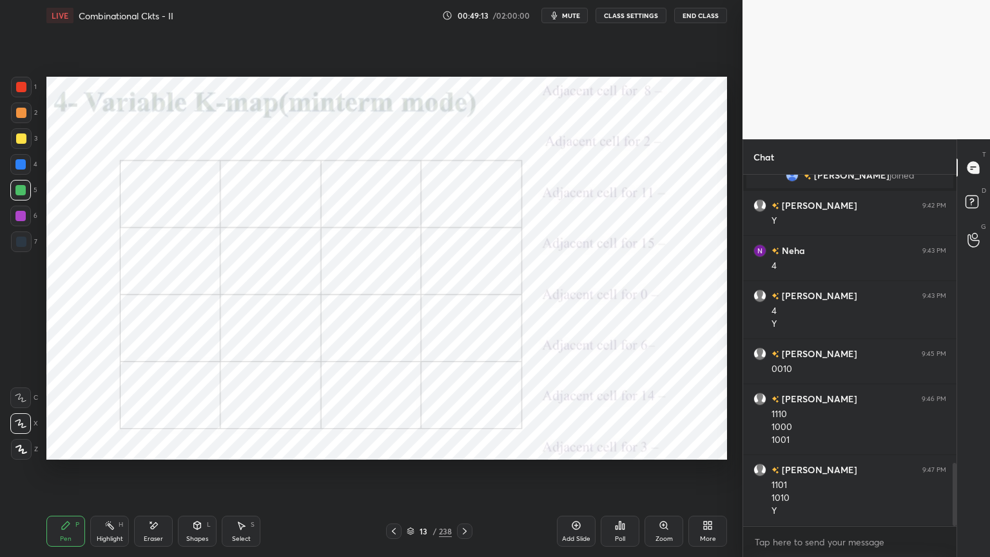
click at [23, 447] on icon at bounding box center [21, 449] width 12 height 9
click at [21, 218] on div at bounding box center [20, 216] width 10 height 10
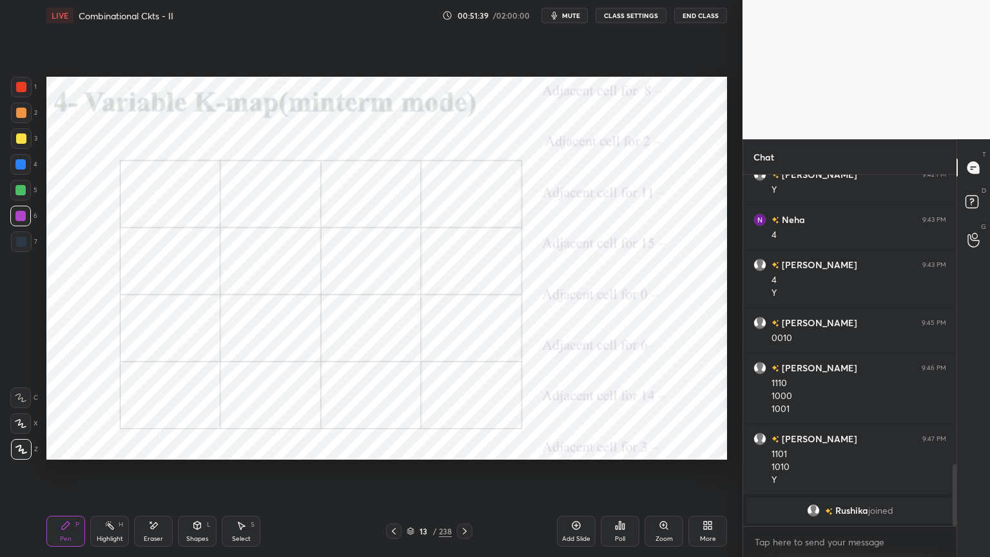
click at [394, 475] on icon at bounding box center [394, 531] width 10 height 10
click at [244, 475] on div "Select" at bounding box center [241, 538] width 19 height 6
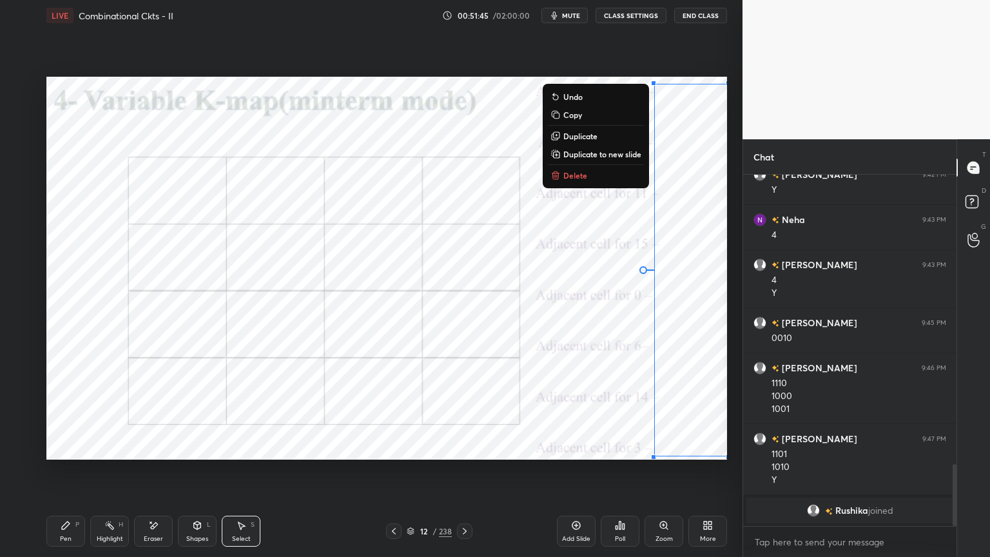
click at [573, 119] on p "Copy" at bounding box center [572, 115] width 19 height 10
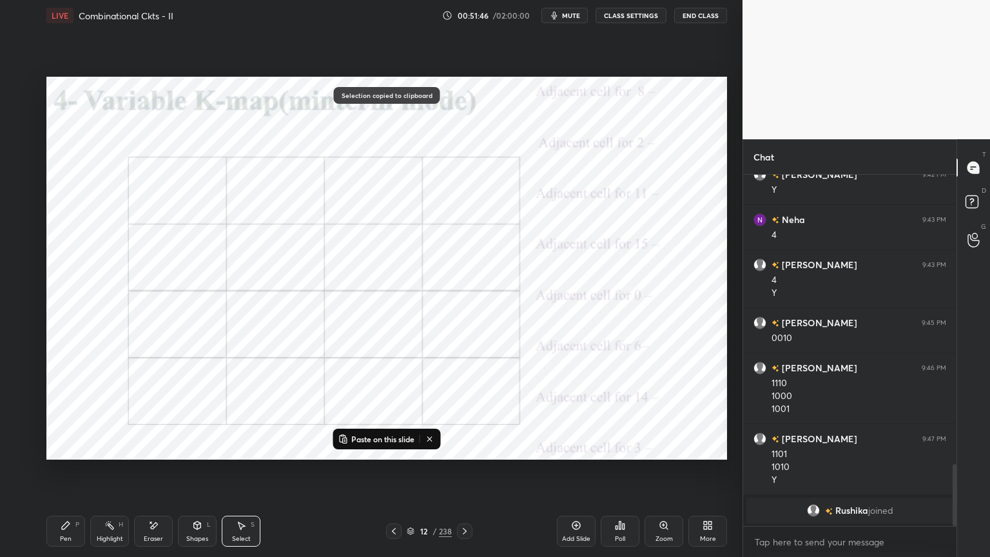
click at [465, 475] on icon at bounding box center [465, 531] width 4 height 6
click at [386, 440] on p "Paste on this slide" at bounding box center [382, 439] width 63 height 10
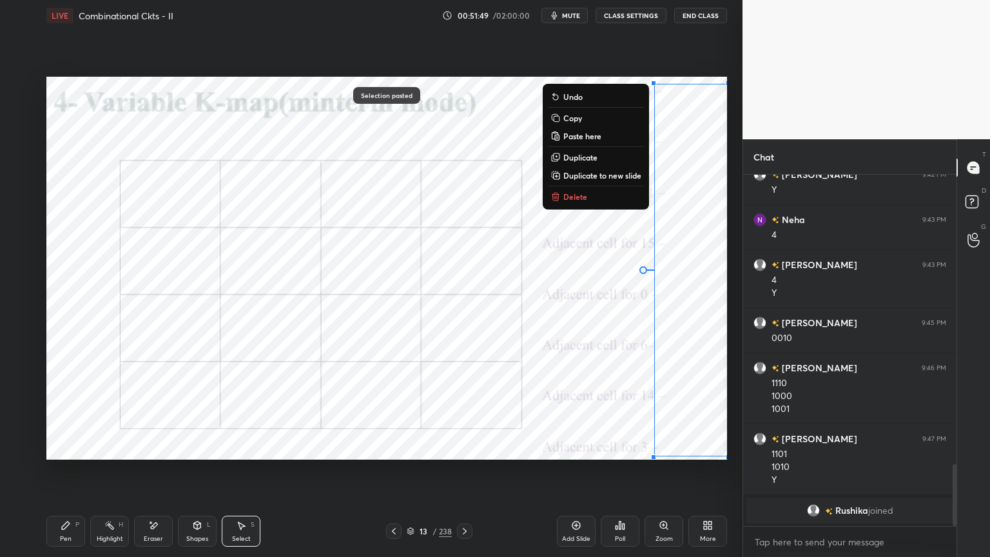
click at [380, 448] on div "0 ° Undo Copy Paste here Duplicate Duplicate to new slide Delete" at bounding box center [386, 268] width 680 height 383
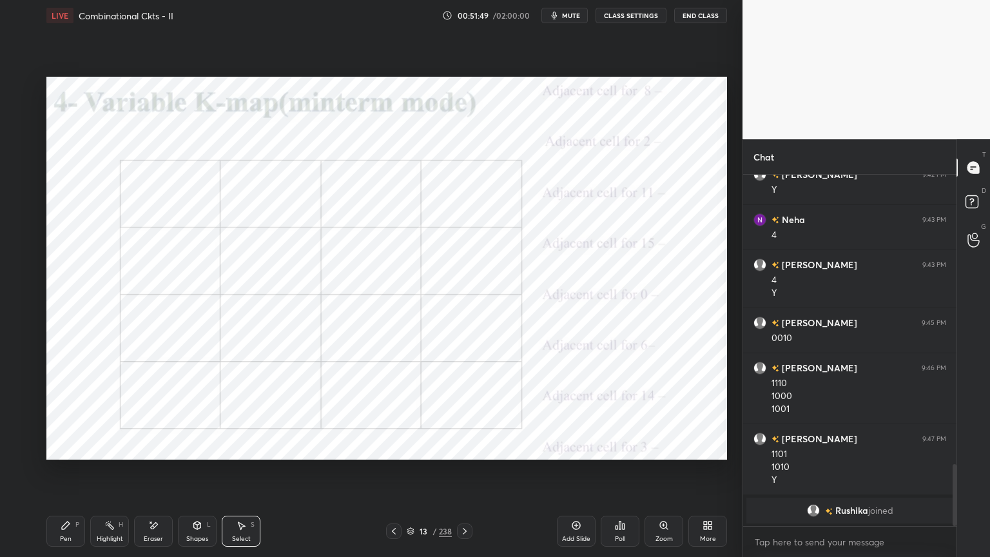
click at [90, 475] on div "Highlight H" at bounding box center [109, 530] width 39 height 31
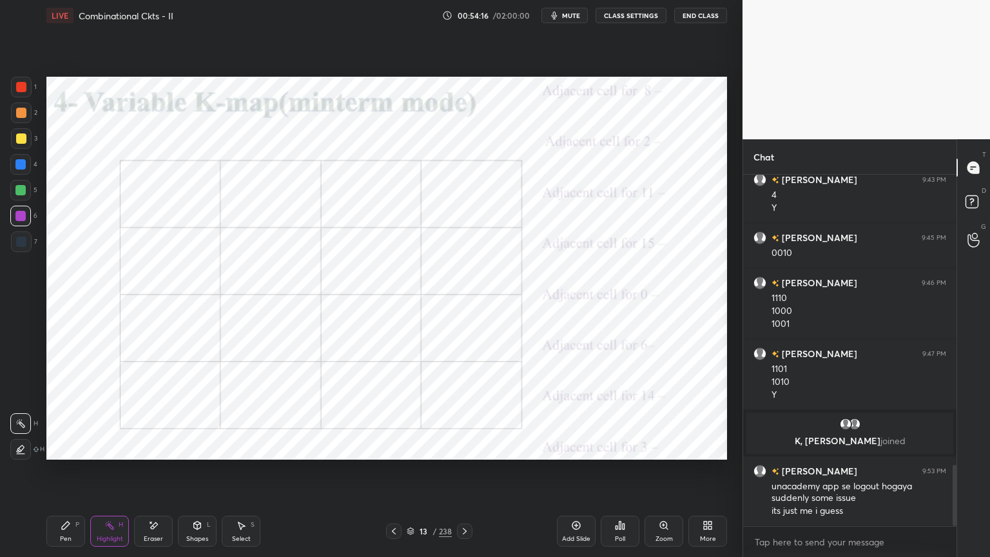
scroll to position [1687, 0]
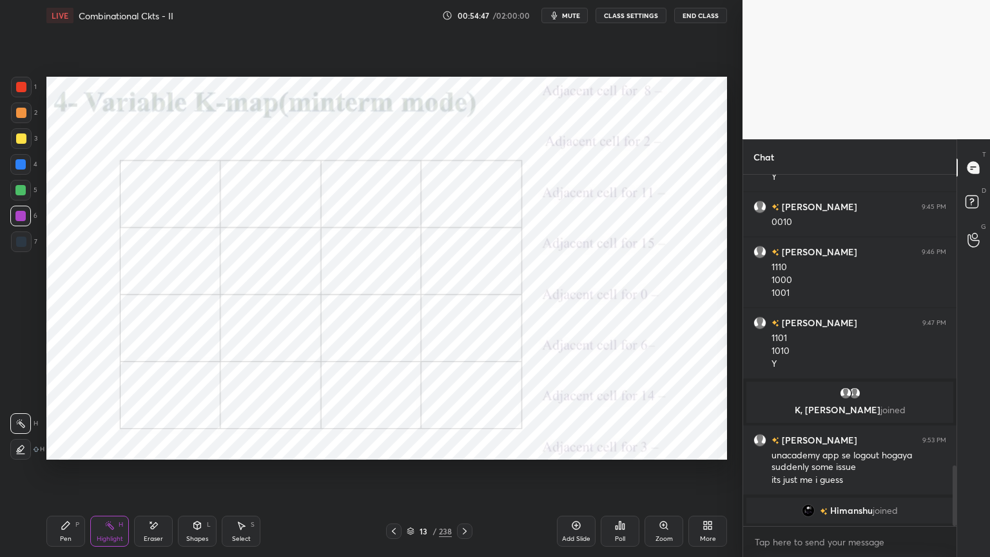
click at [468, 475] on icon at bounding box center [464, 531] width 10 height 10
click at [66, 475] on div "Pen P" at bounding box center [65, 530] width 39 height 31
click at [20, 165] on div at bounding box center [20, 164] width 10 height 10
click at [18, 427] on icon at bounding box center [21, 423] width 12 height 9
click at [15, 434] on div "Z" at bounding box center [24, 447] width 27 height 26
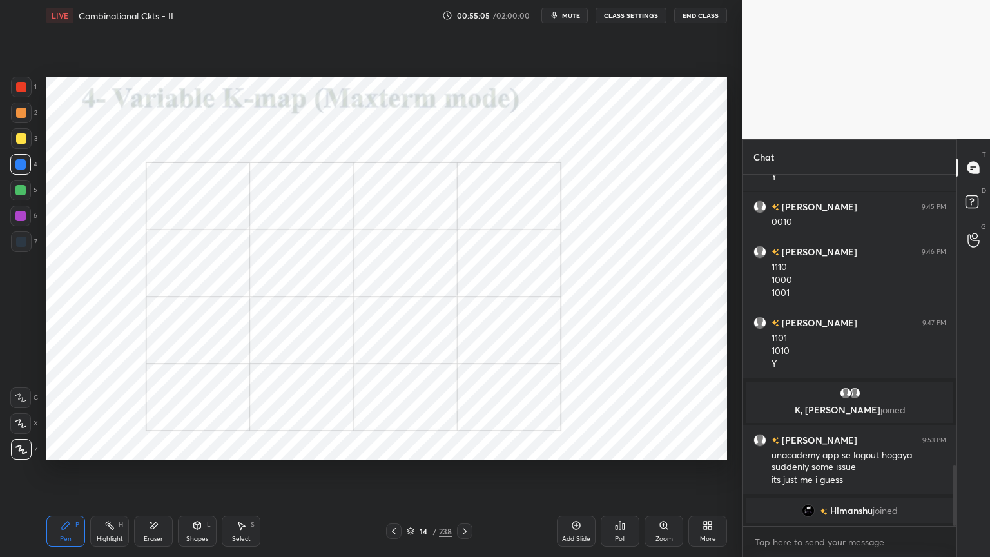
click at [191, 475] on div "Shapes" at bounding box center [197, 538] width 22 height 6
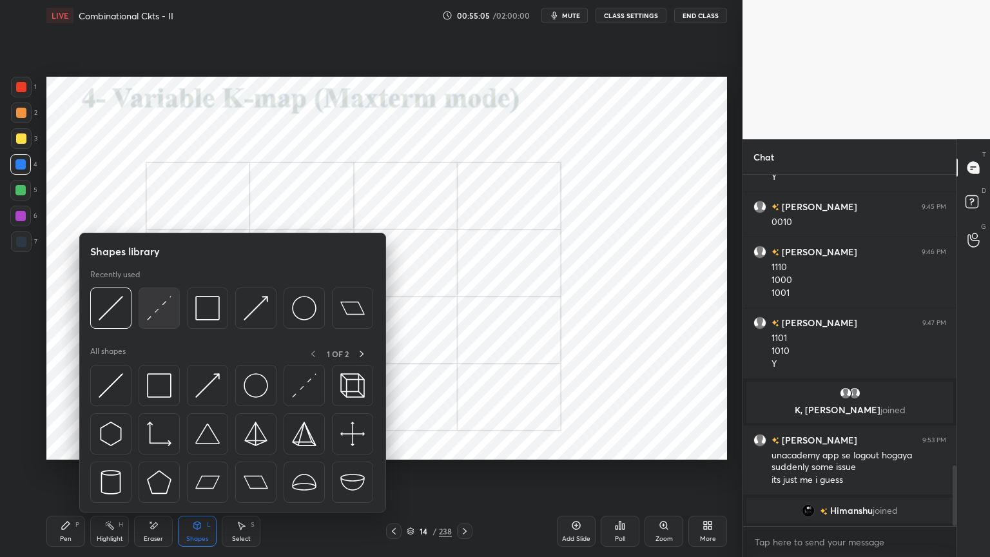
click at [162, 307] on img at bounding box center [159, 308] width 24 height 24
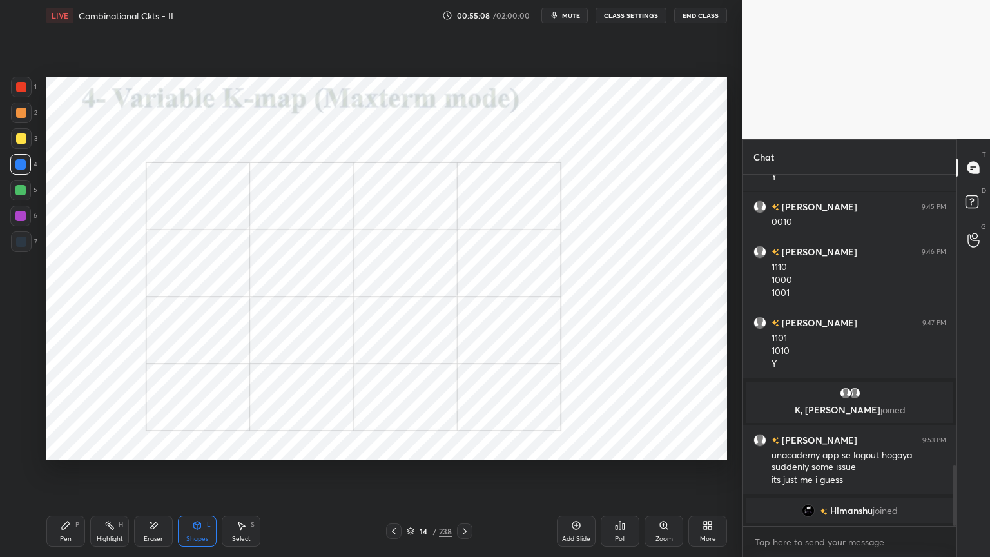
click at [54, 475] on div "Pen P" at bounding box center [65, 530] width 39 height 31
click at [20, 219] on div at bounding box center [20, 216] width 10 height 10
click at [21, 426] on icon at bounding box center [21, 423] width 12 height 9
click at [19, 171] on div at bounding box center [20, 164] width 21 height 21
click at [18, 403] on div at bounding box center [20, 397] width 21 height 21
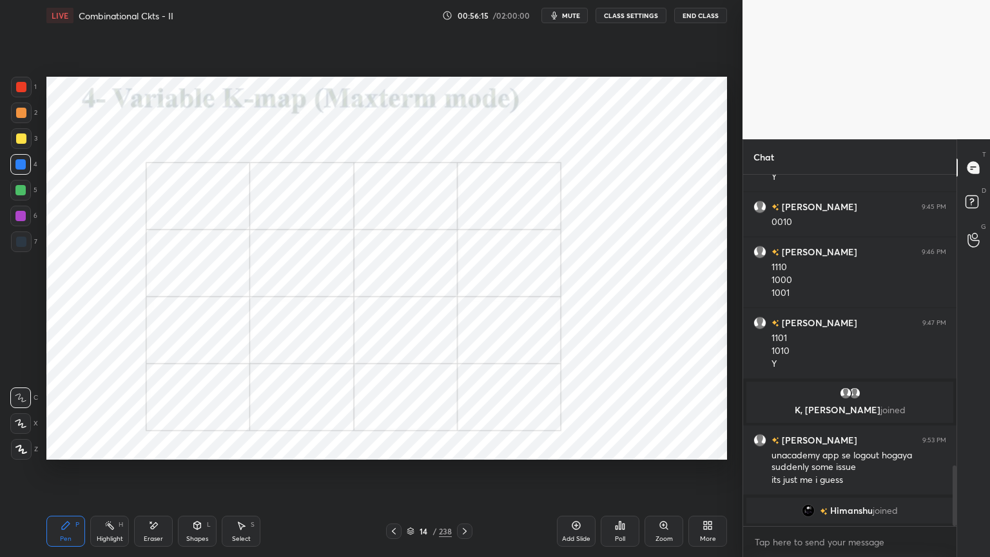
click at [22, 425] on icon at bounding box center [20, 423] width 10 height 8
click at [20, 217] on div at bounding box center [20, 216] width 10 height 10
click at [20, 452] on icon at bounding box center [21, 449] width 12 height 9
click at [21, 166] on div at bounding box center [20, 164] width 10 height 10
click at [21, 420] on icon at bounding box center [21, 423] width 12 height 9
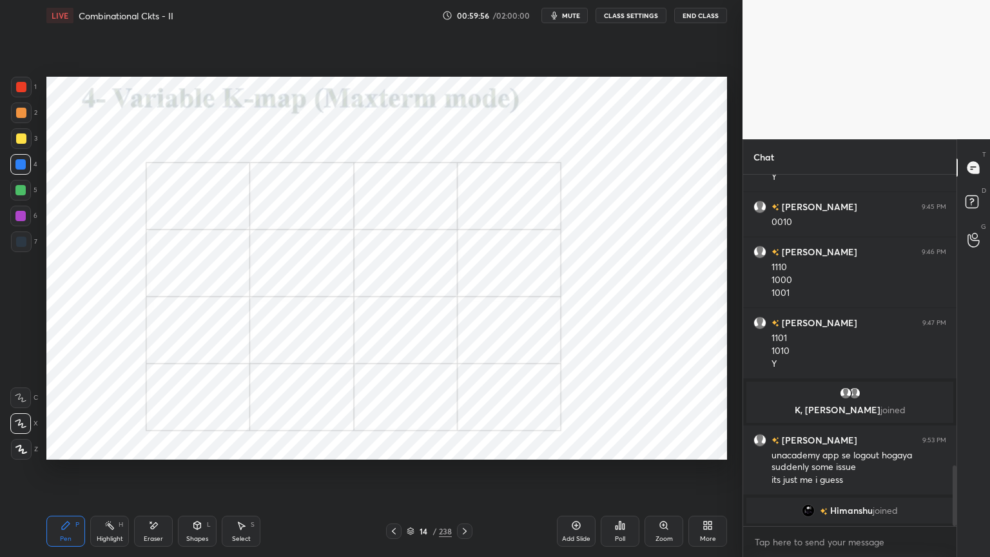
click at [28, 90] on div at bounding box center [21, 87] width 21 height 21
click at [12, 425] on div at bounding box center [20, 423] width 21 height 21
click at [410, 475] on icon at bounding box center [411, 531] width 8 height 8
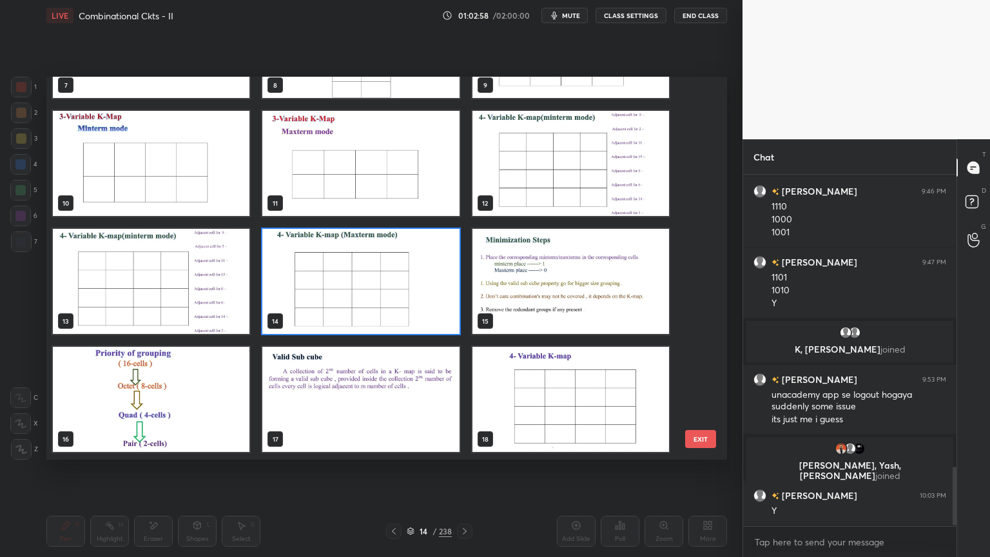
scroll to position [1781, 0]
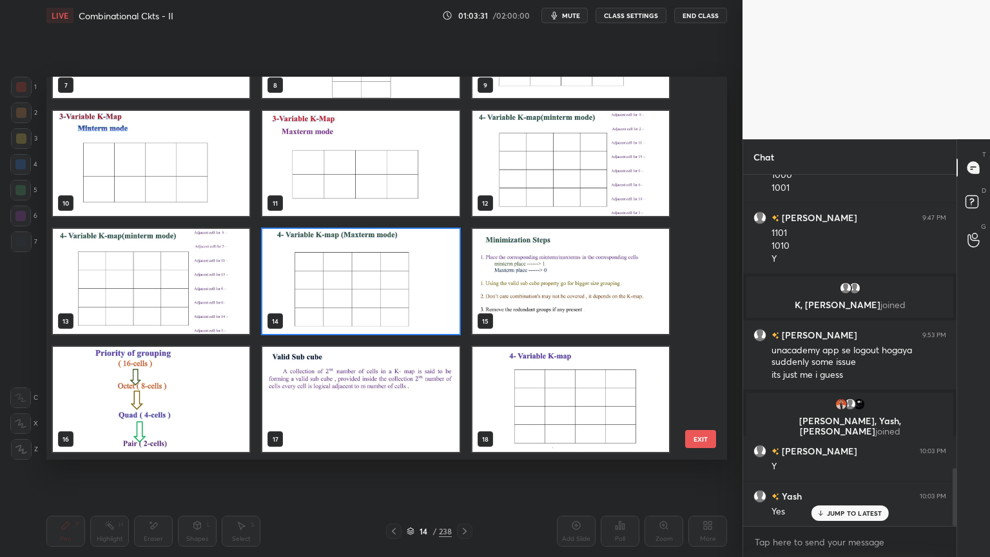
click at [452, 377] on img "grid" at bounding box center [360, 399] width 197 height 105
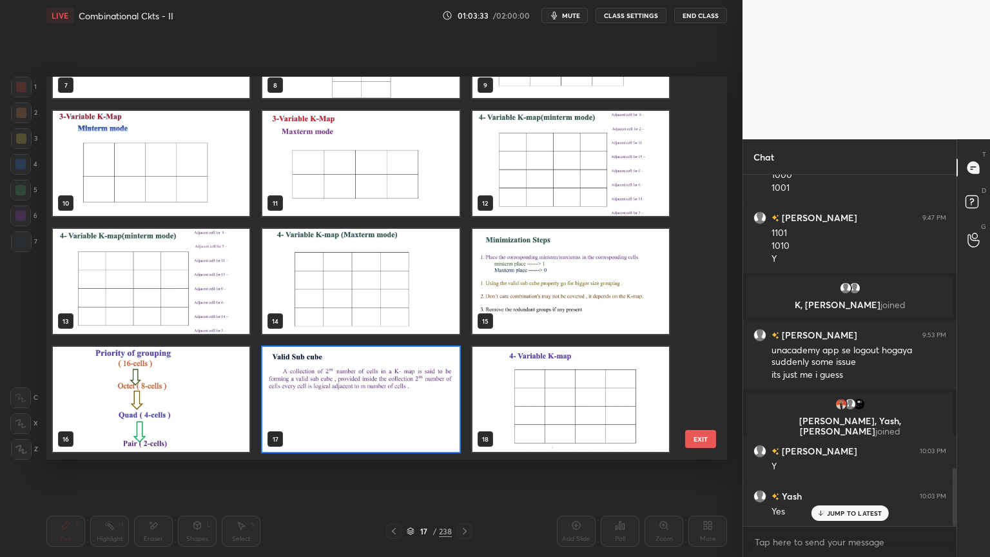
click at [848, 475] on p "JUMP TO LATEST" at bounding box center [854, 513] width 55 height 8
click at [579, 280] on img "grid" at bounding box center [570, 281] width 197 height 105
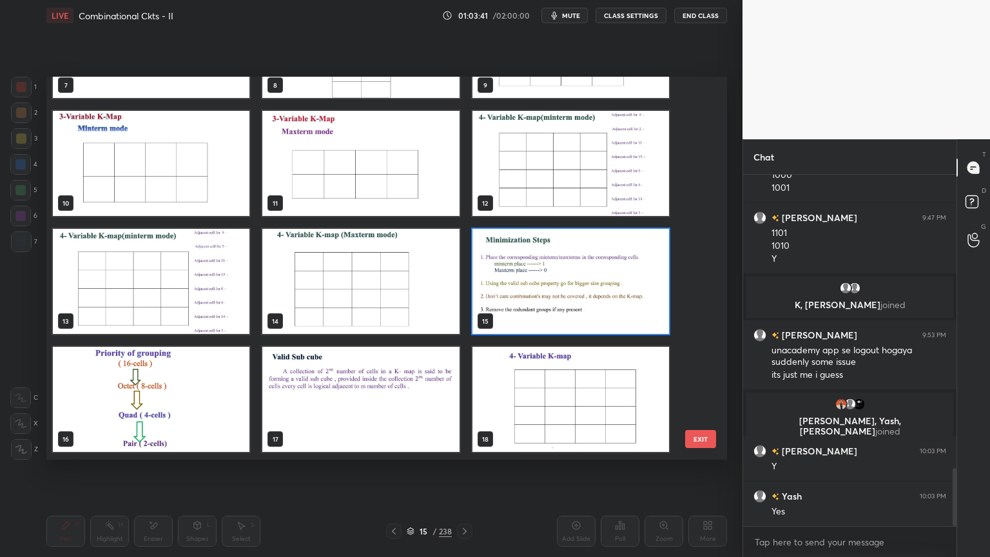
click at [584, 276] on img "grid" at bounding box center [570, 281] width 197 height 105
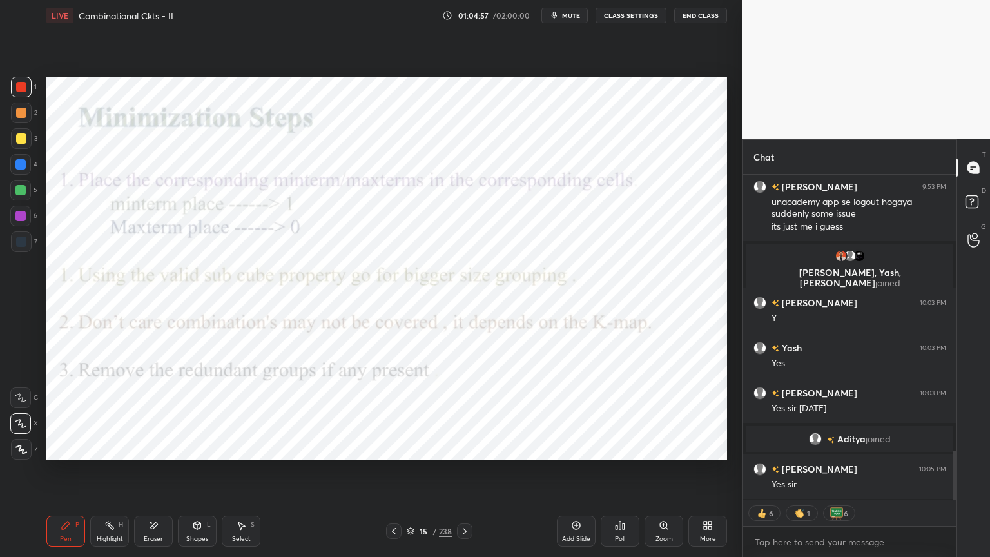
scroll to position [1826, 0]
click at [704, 16] on button "End Class" at bounding box center [700, 15] width 53 height 15
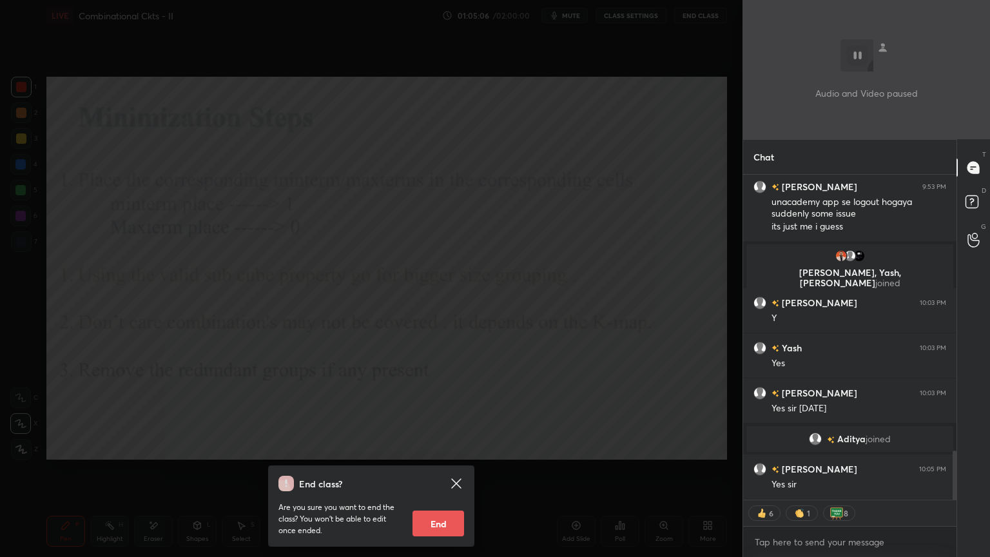
click at [429, 475] on button "End" at bounding box center [438, 523] width 52 height 26
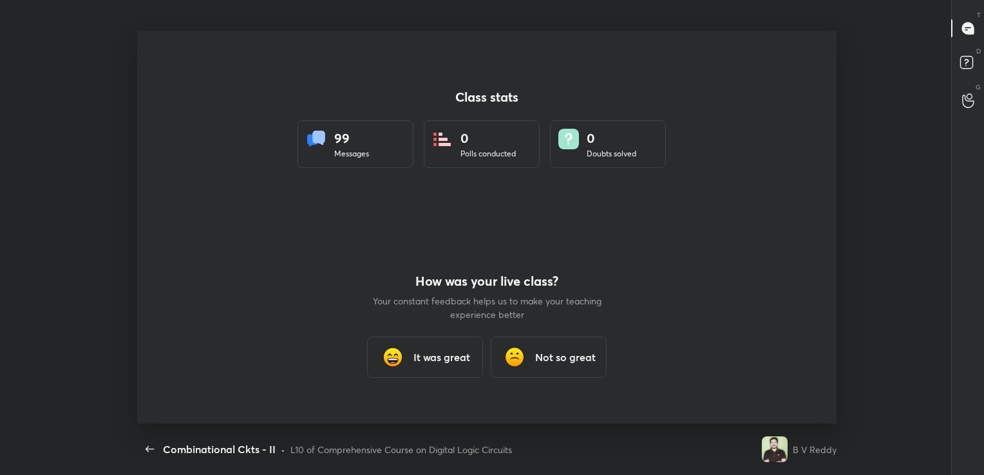
scroll to position [64037, 63456]
type textarea "x"
